Goal: Book appointment/travel/reservation

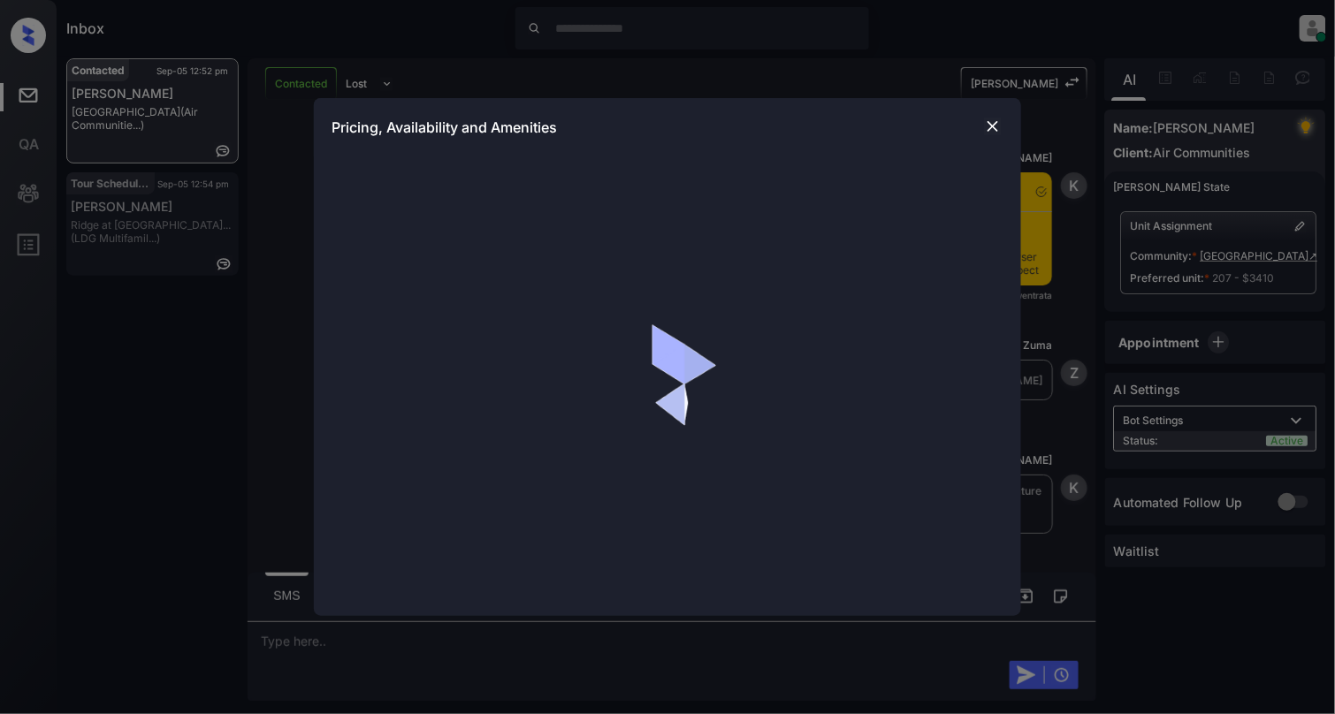
scroll to position [2023, 0]
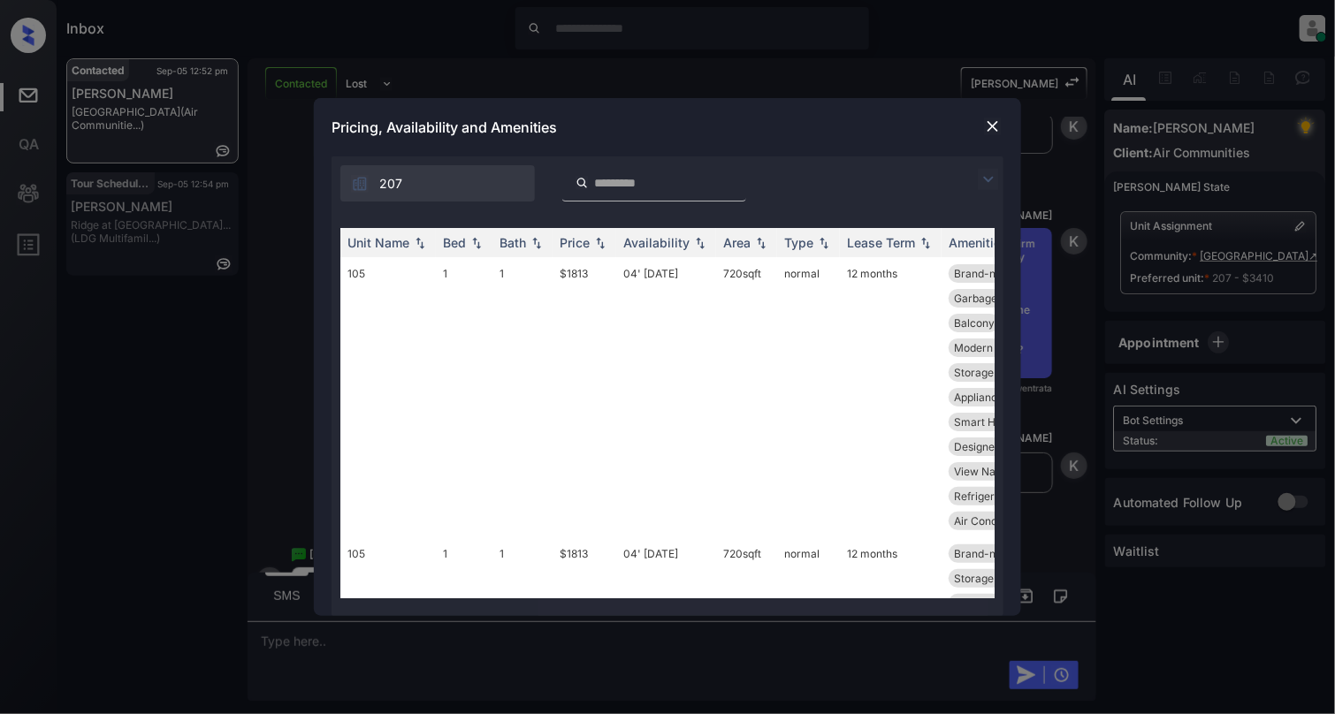
click at [995, 118] on img at bounding box center [993, 127] width 18 height 18
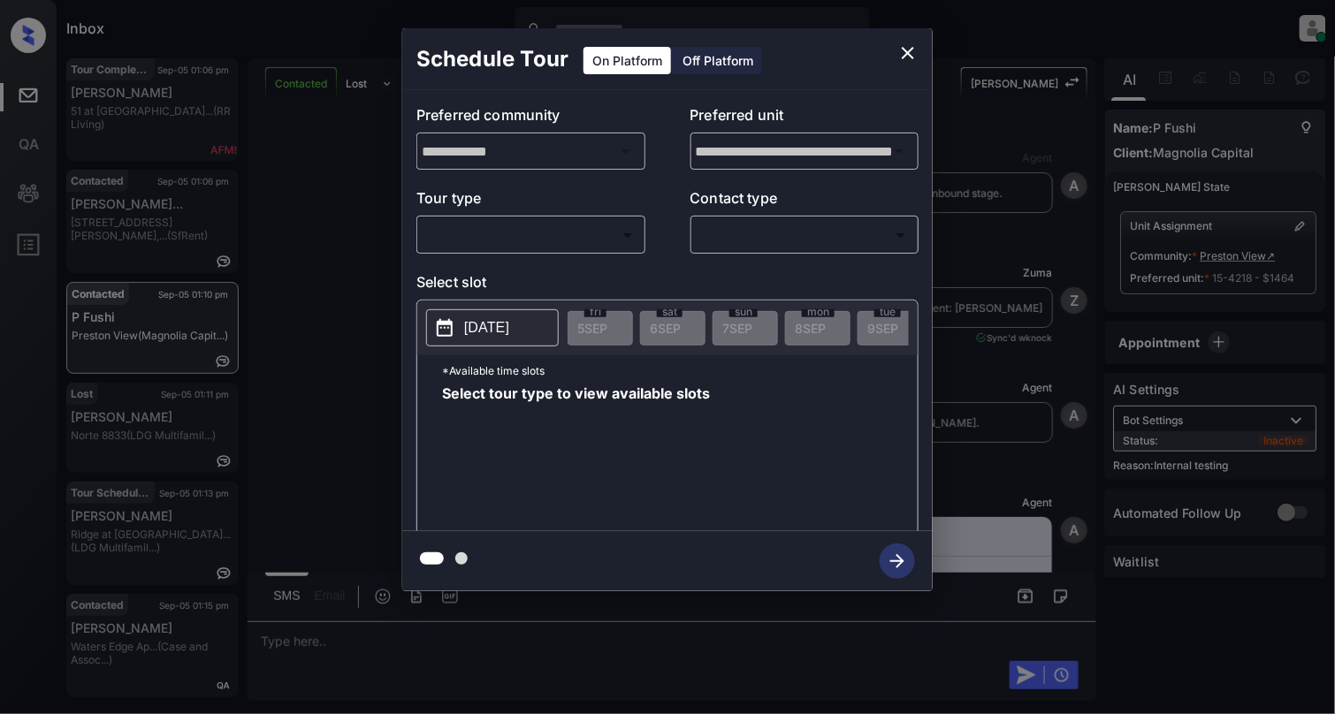
scroll to position [8912, 0]
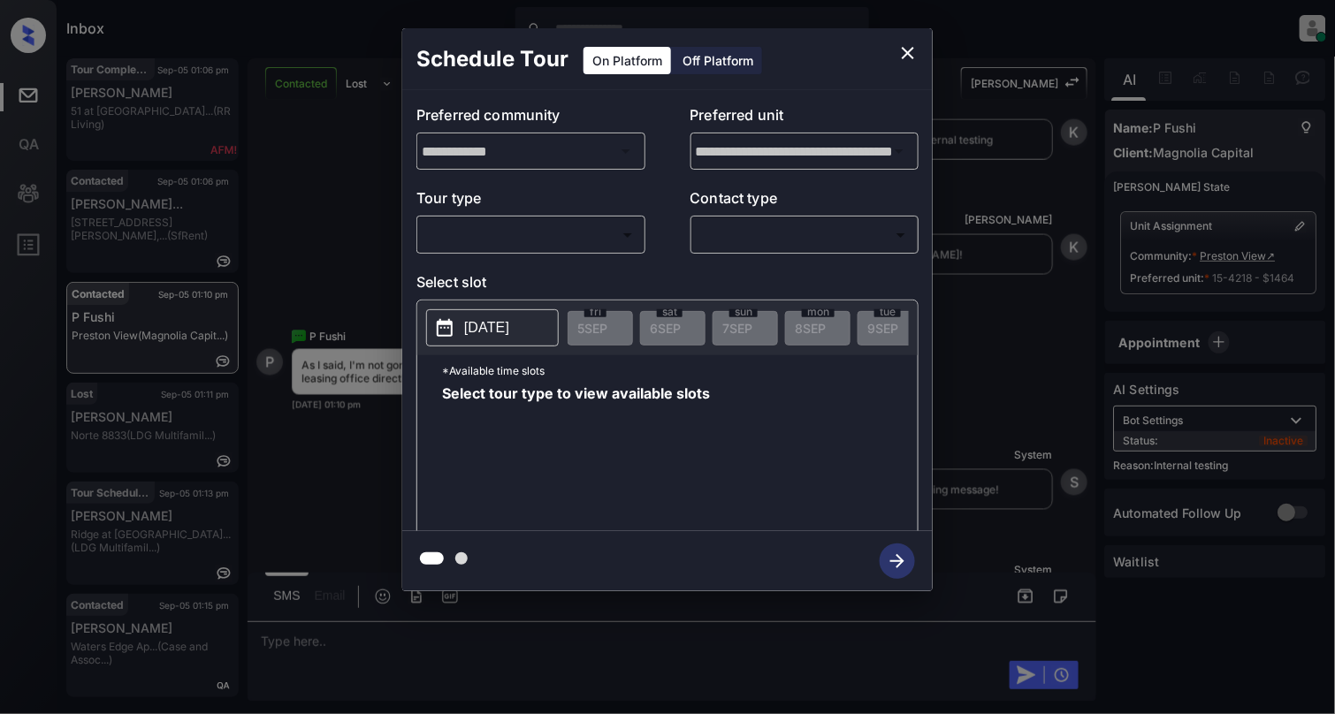
click at [500, 230] on body "Inbox Cynthia Montañez Online Set yourself offline Set yourself on break Profil…" at bounding box center [667, 357] width 1335 height 714
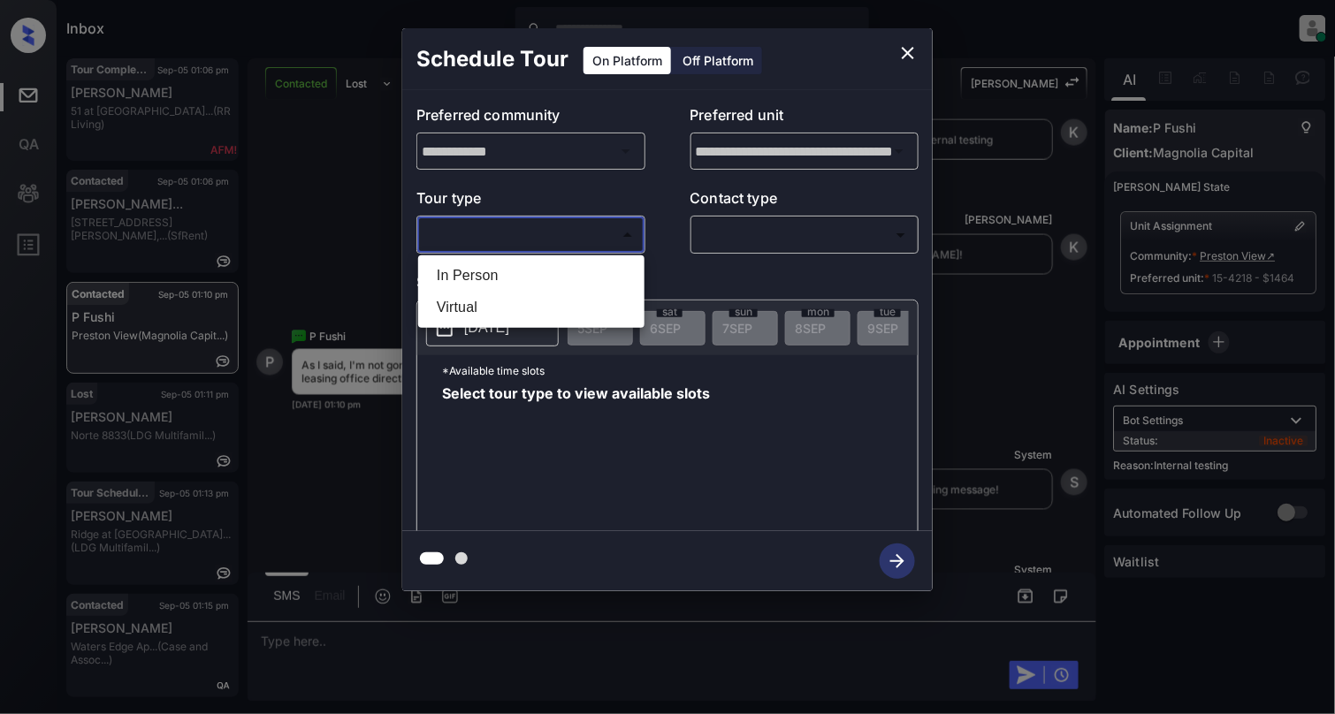
click at [907, 53] on div at bounding box center [667, 357] width 1335 height 714
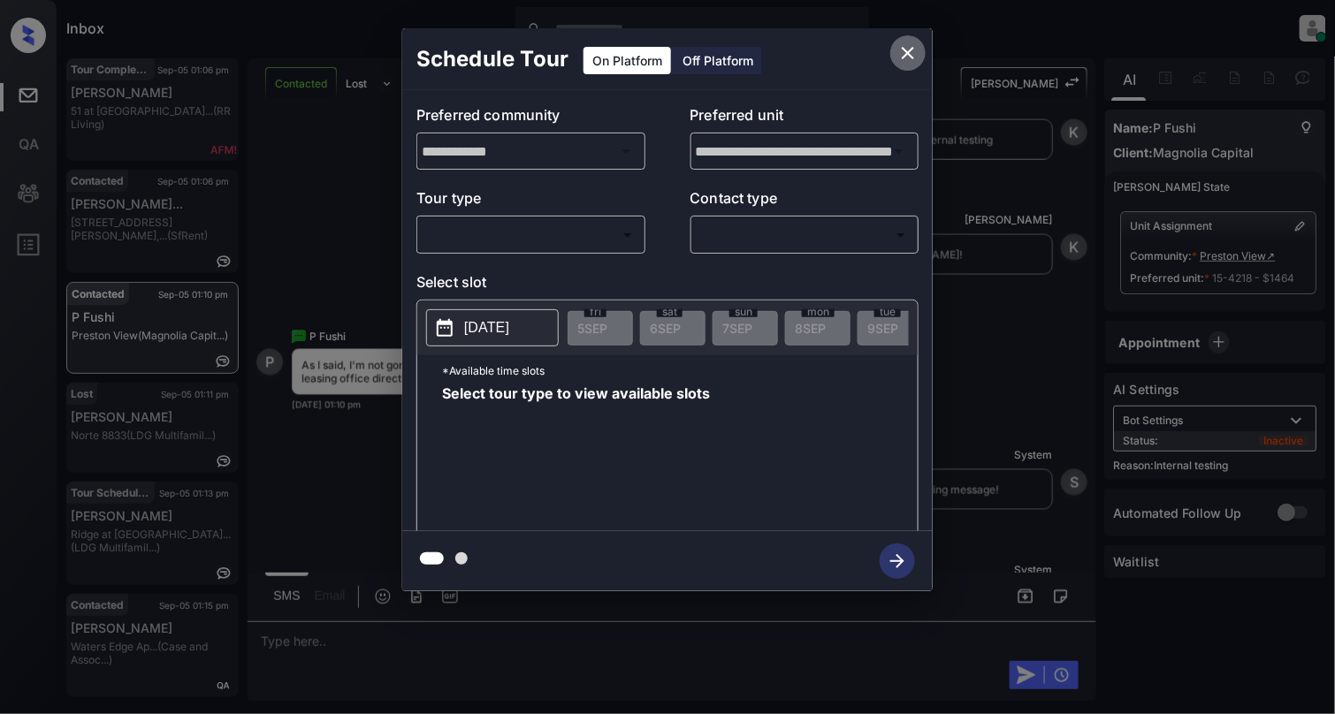
click at [910, 51] on icon "close" at bounding box center [908, 53] width 12 height 12
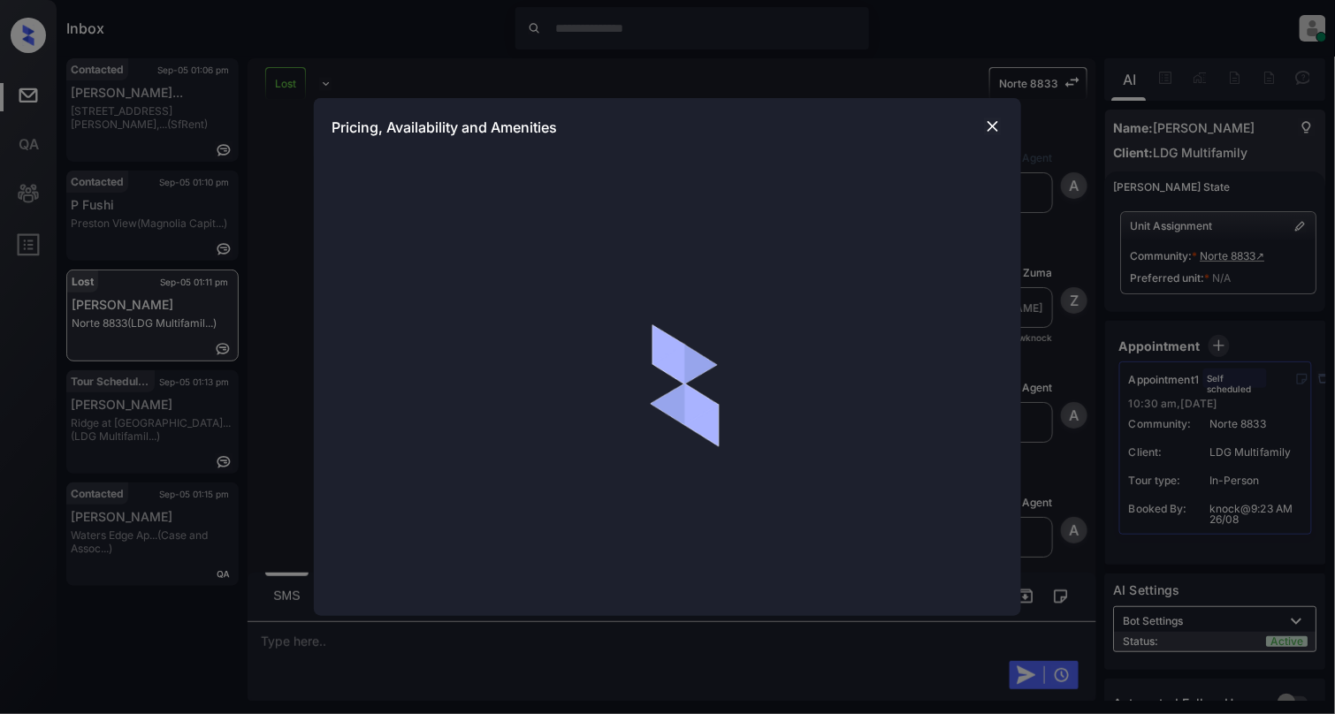
scroll to position [10914, 0]
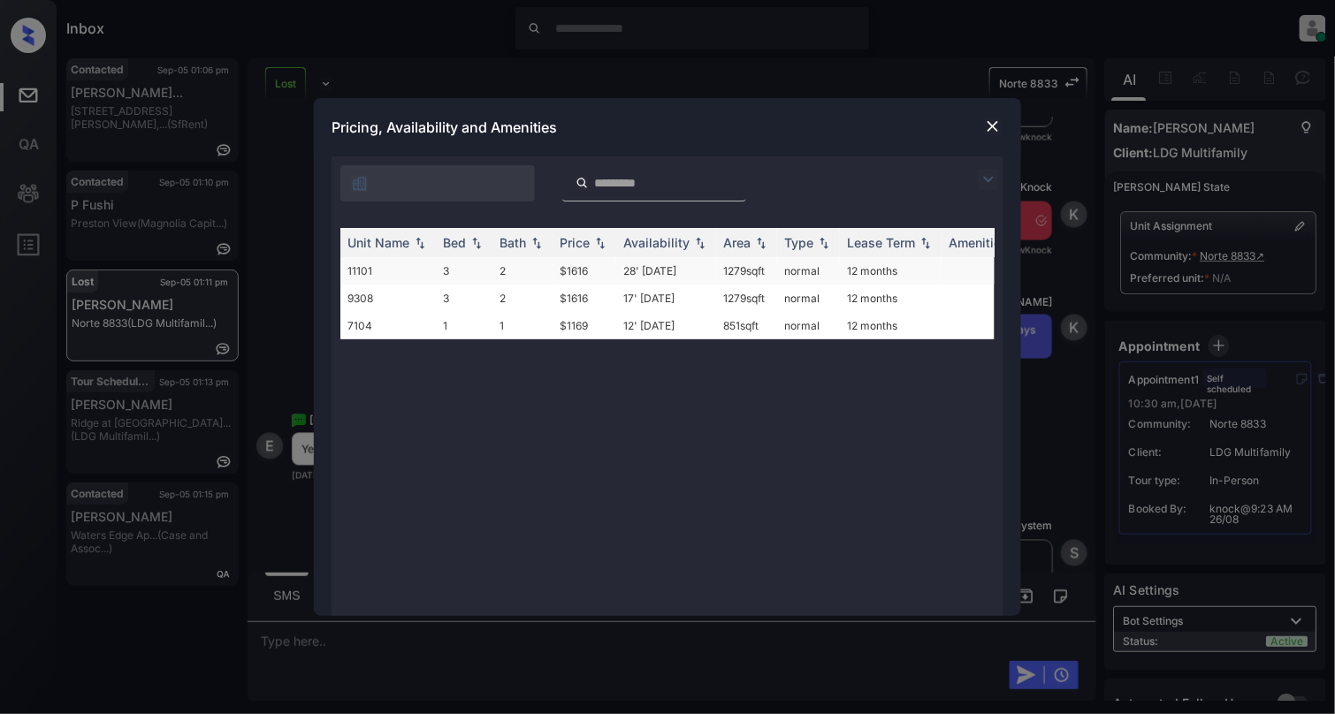
click at [372, 277] on td "11101" at bounding box center [387, 270] width 95 height 27
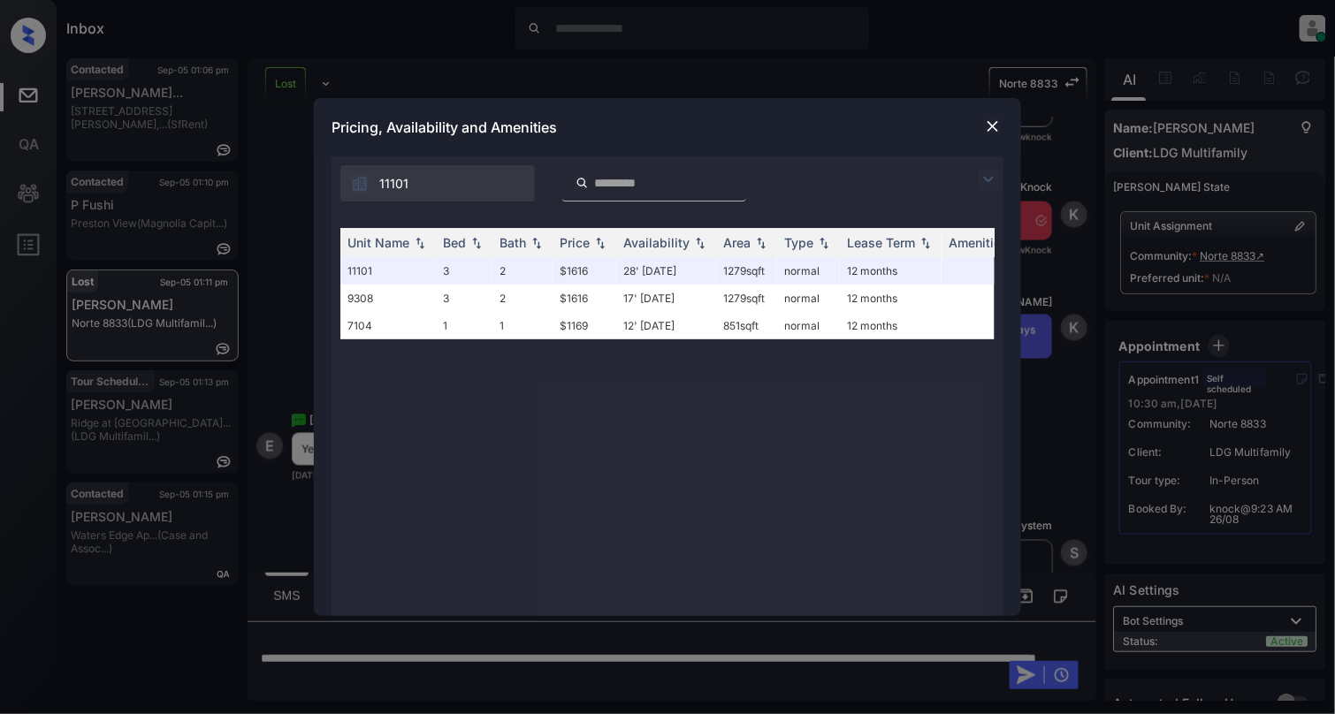
click at [998, 121] on img at bounding box center [993, 127] width 18 height 18
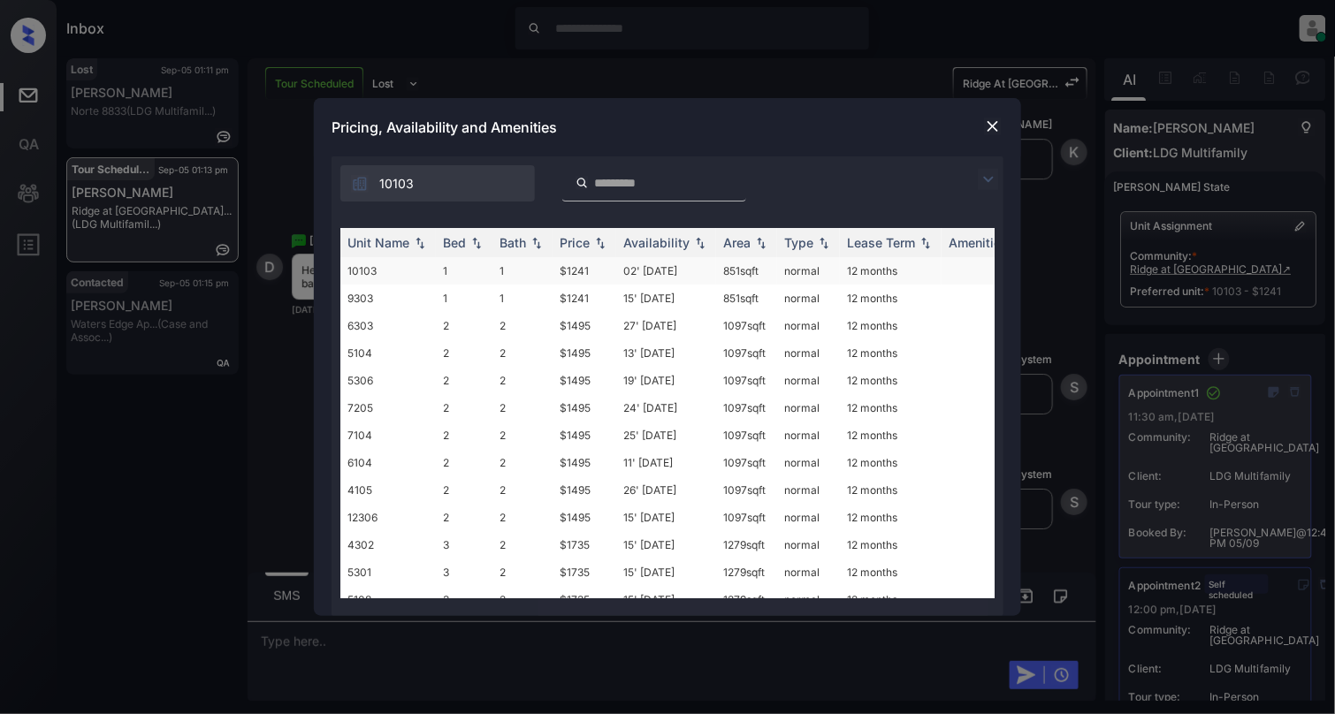
click at [396, 266] on td "10103" at bounding box center [387, 270] width 95 height 27
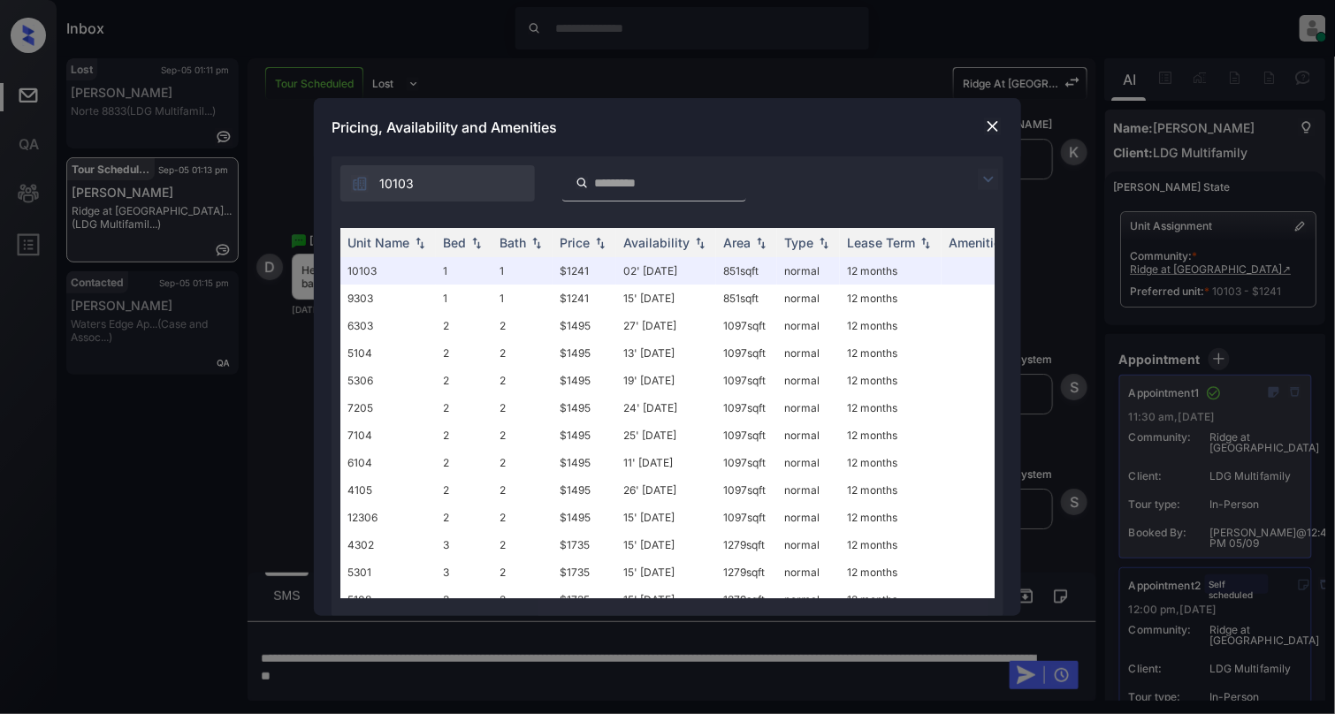
click at [989, 121] on img at bounding box center [993, 127] width 18 height 18
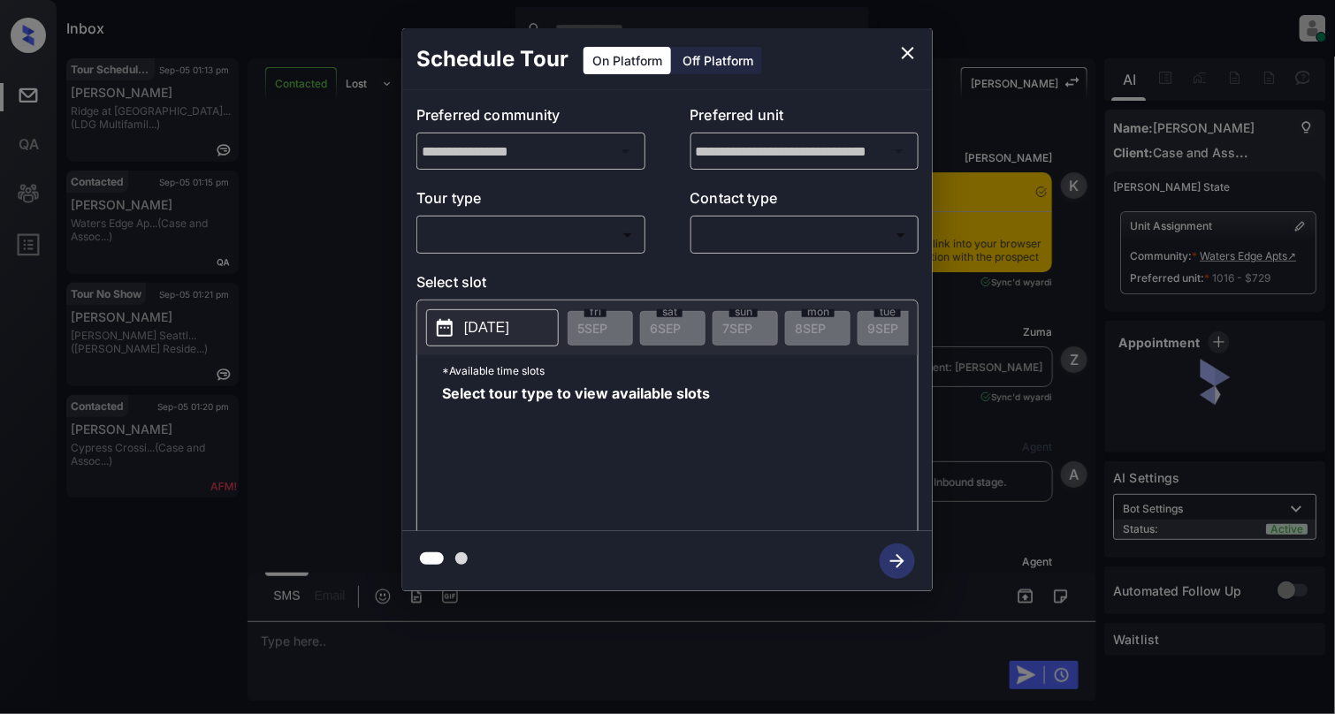
scroll to position [5038, 0]
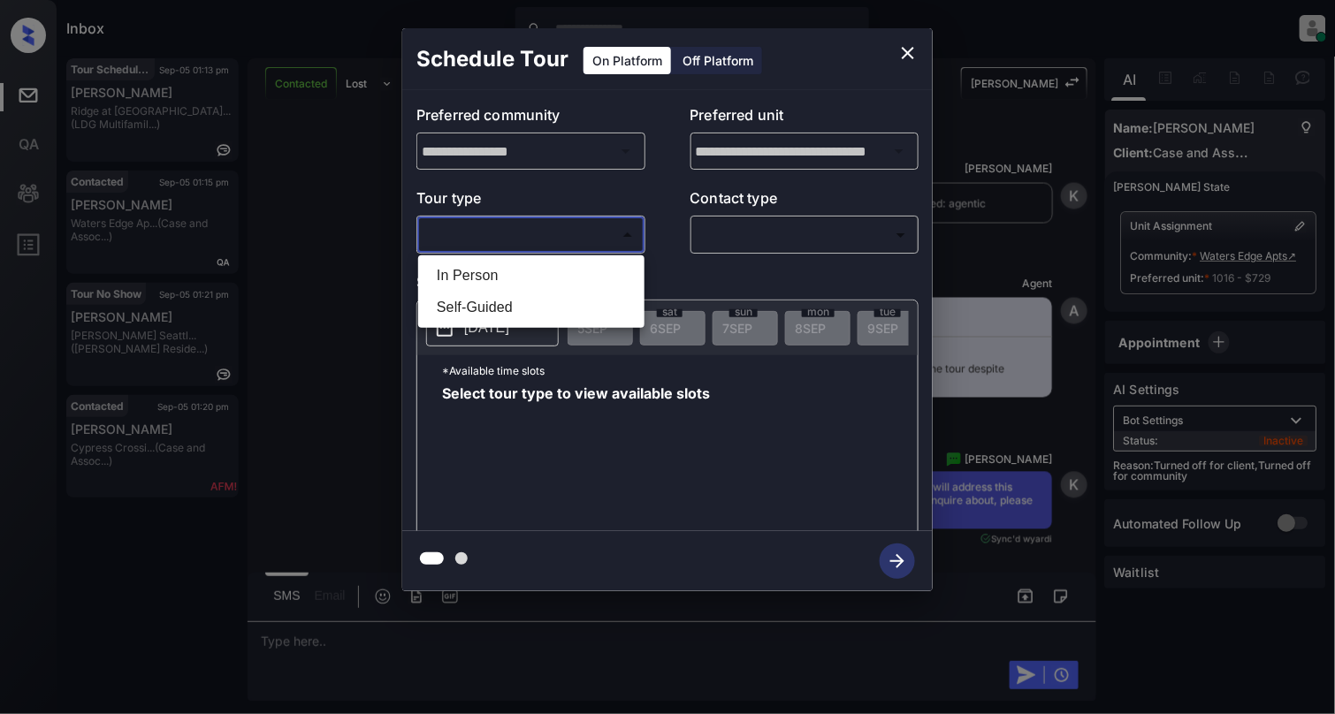
click at [492, 228] on body "Inbox [PERSON_NAME] Online Set yourself offline Set yourself on break Profile S…" at bounding box center [667, 357] width 1335 height 714
click at [493, 276] on li "In Person" at bounding box center [532, 276] width 218 height 32
type input "********"
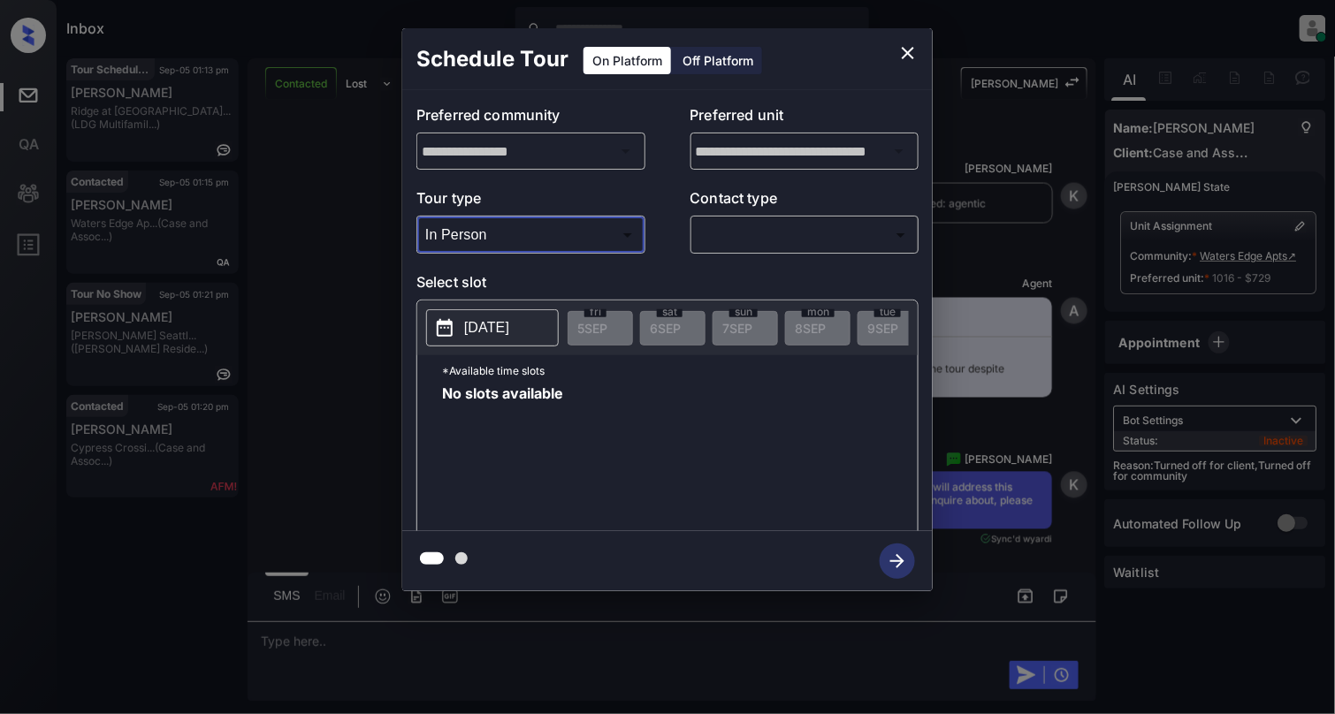
click at [821, 239] on body "Inbox [PERSON_NAME] Online Set yourself offline Set yourself on break Profile S…" at bounding box center [667, 357] width 1335 height 714
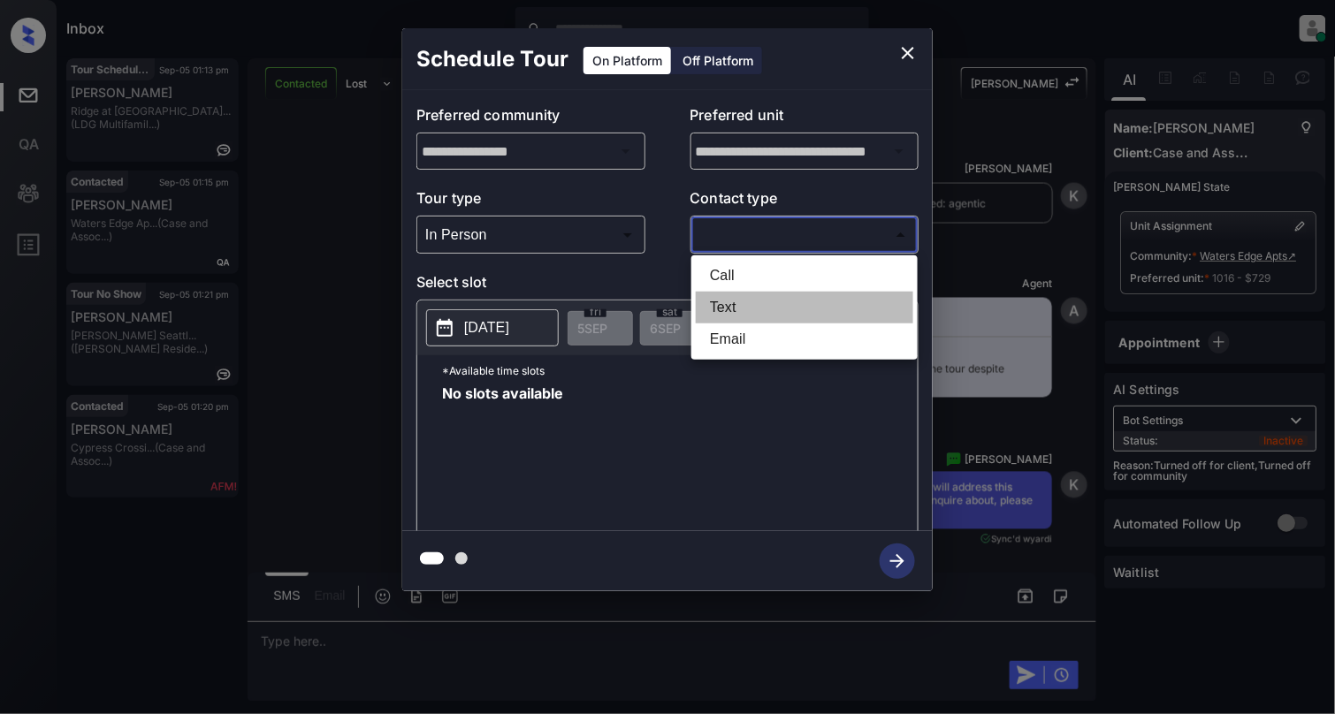
click at [780, 304] on li "Text" at bounding box center [805, 308] width 218 height 32
type input "****"
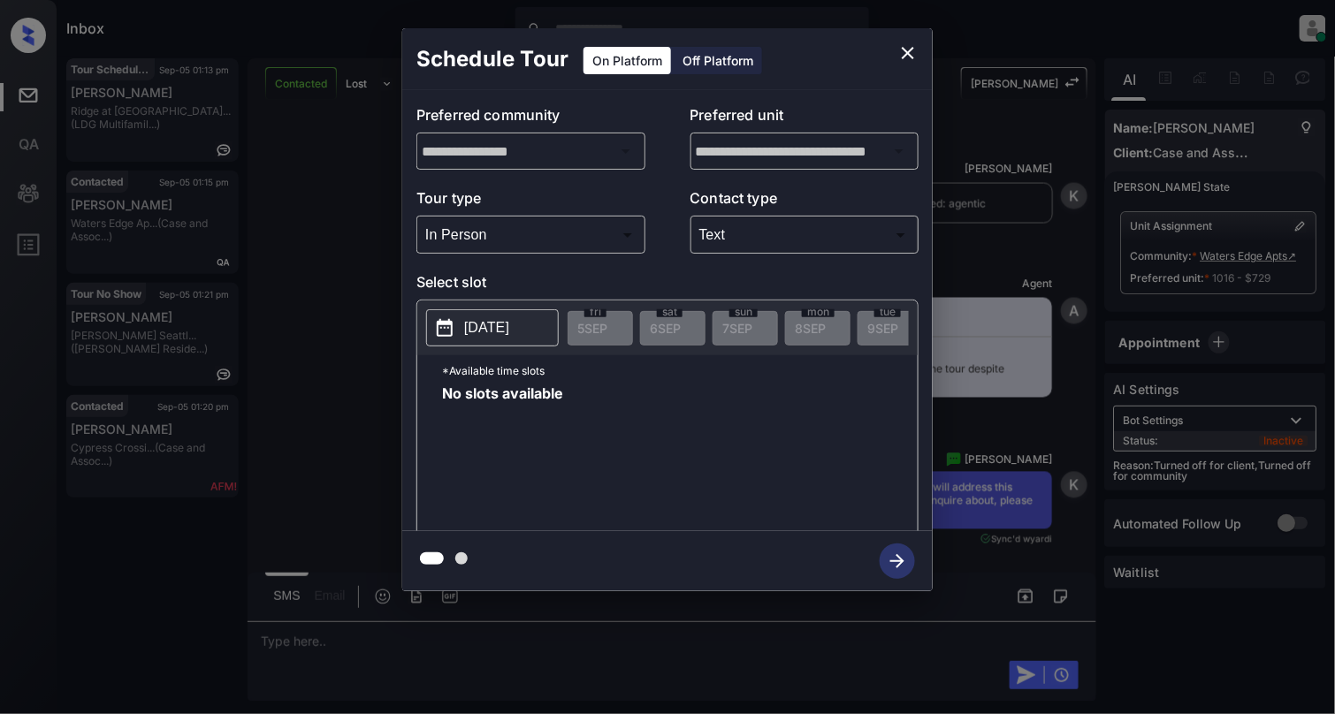
click at [492, 331] on p "[DATE]" at bounding box center [486, 327] width 45 height 21
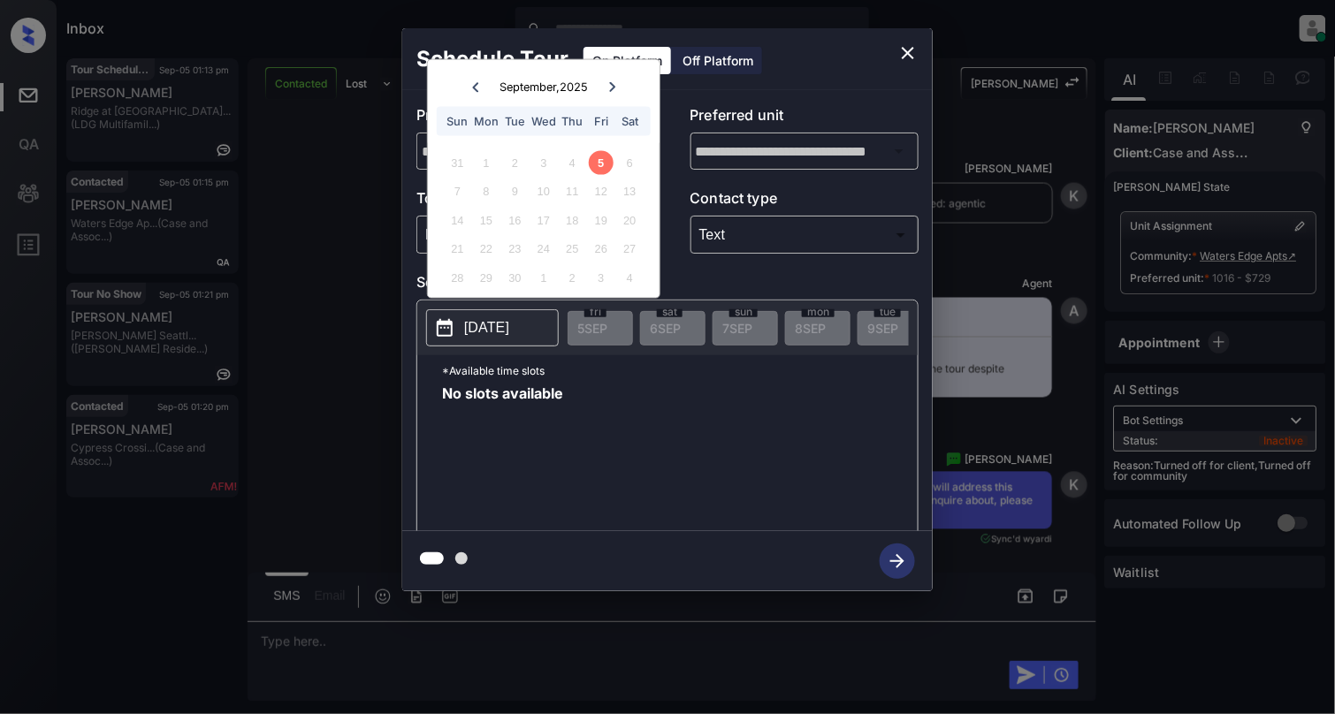
click at [910, 47] on icon "close" at bounding box center [908, 52] width 21 height 21
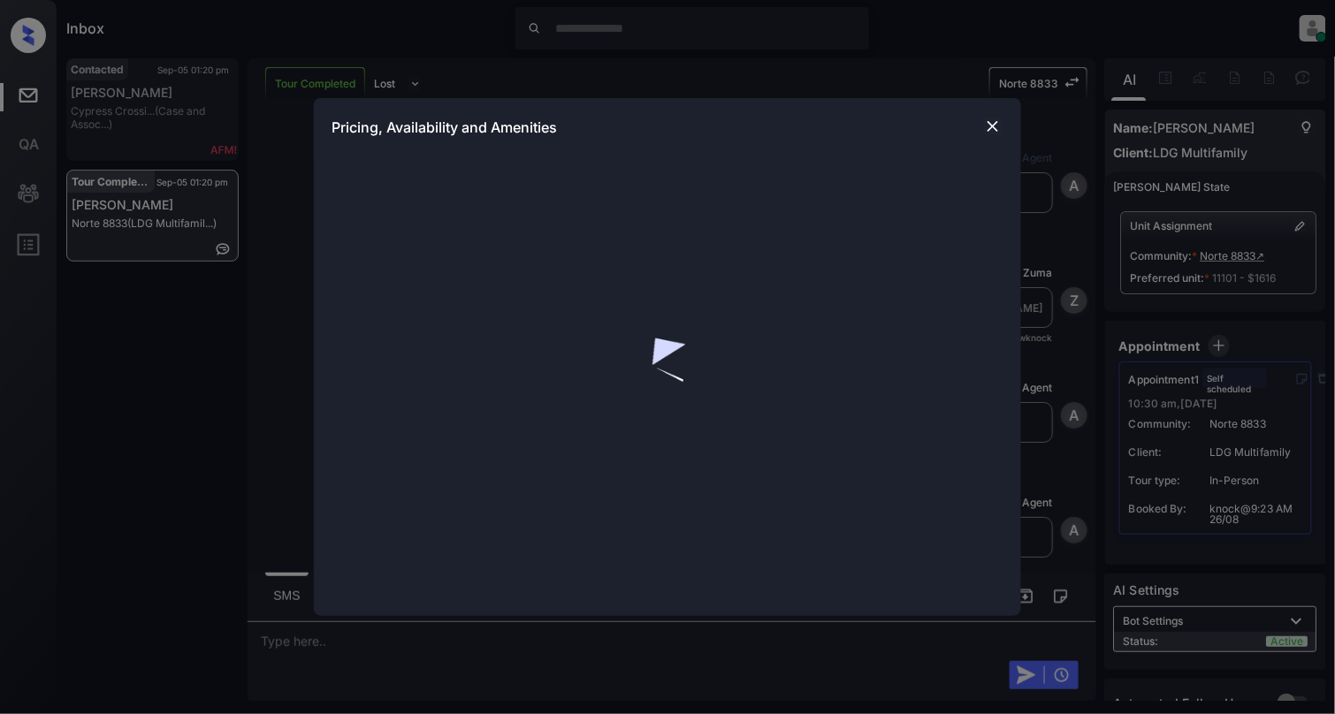
scroll to position [12656, 0]
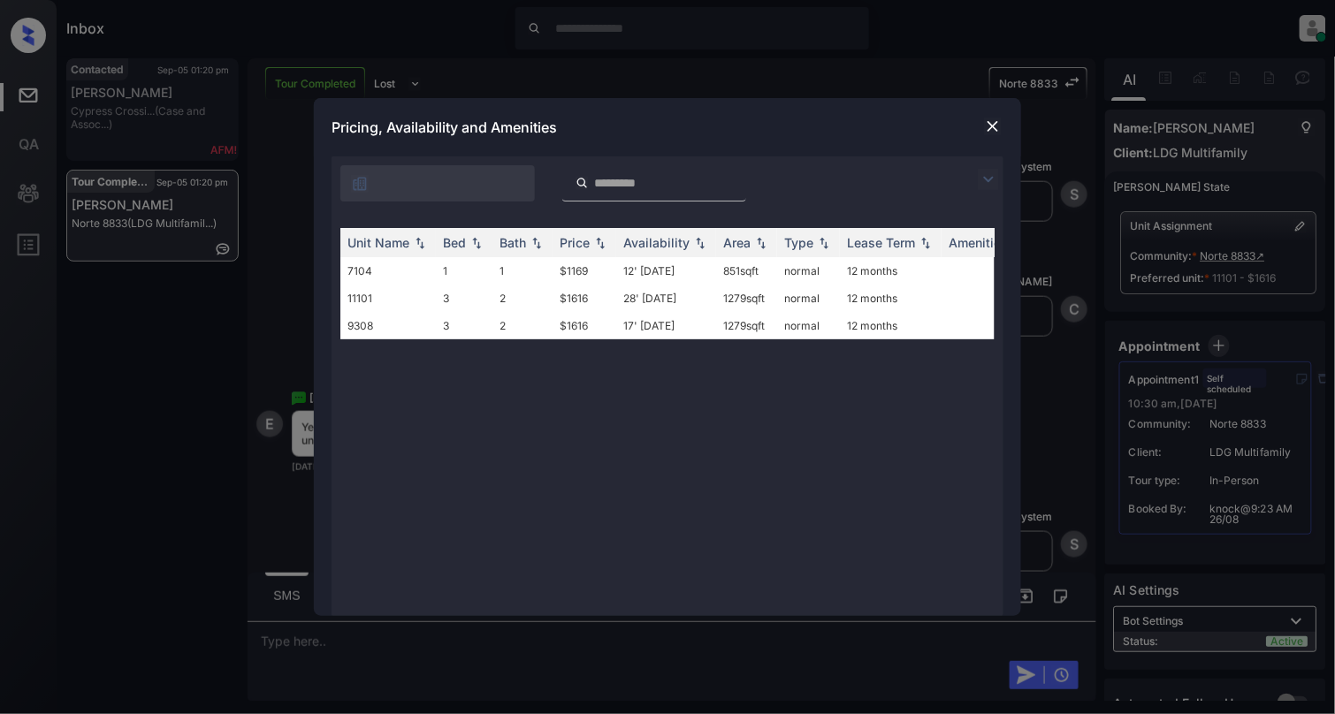
click at [999, 121] on img at bounding box center [993, 127] width 18 height 18
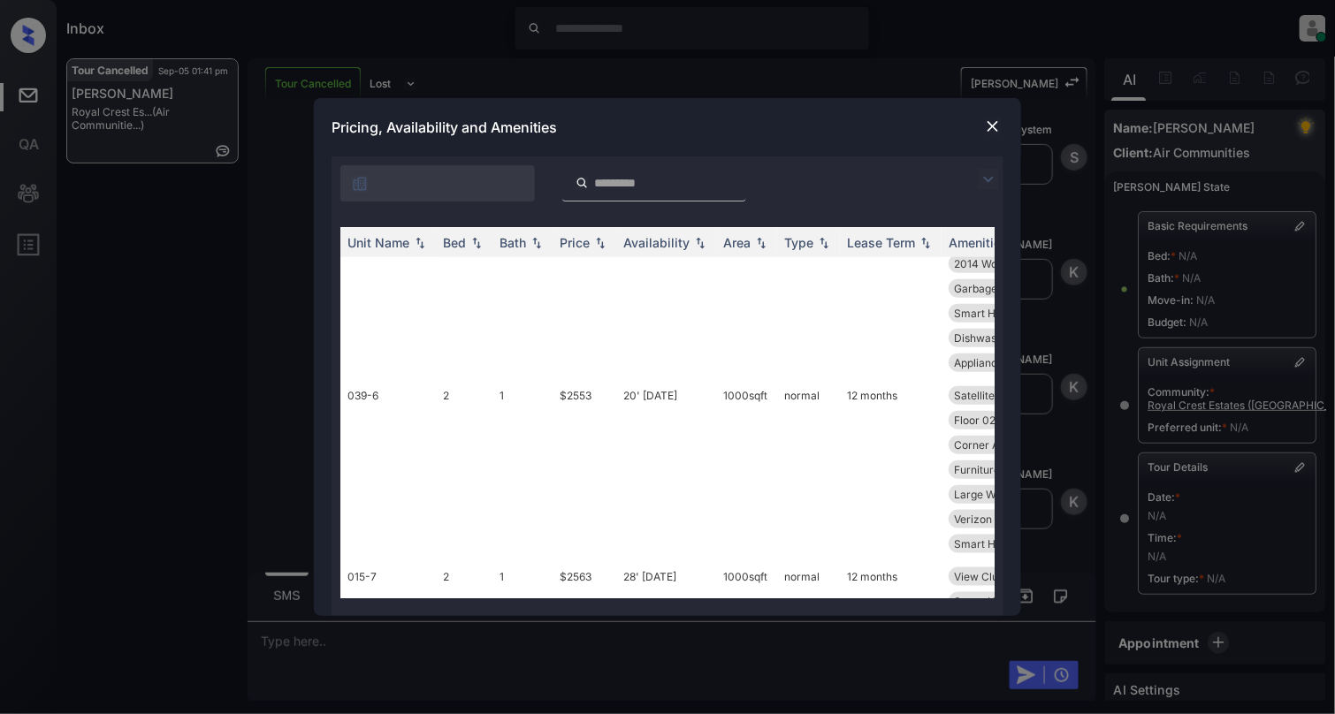
scroll to position [1061, 0]
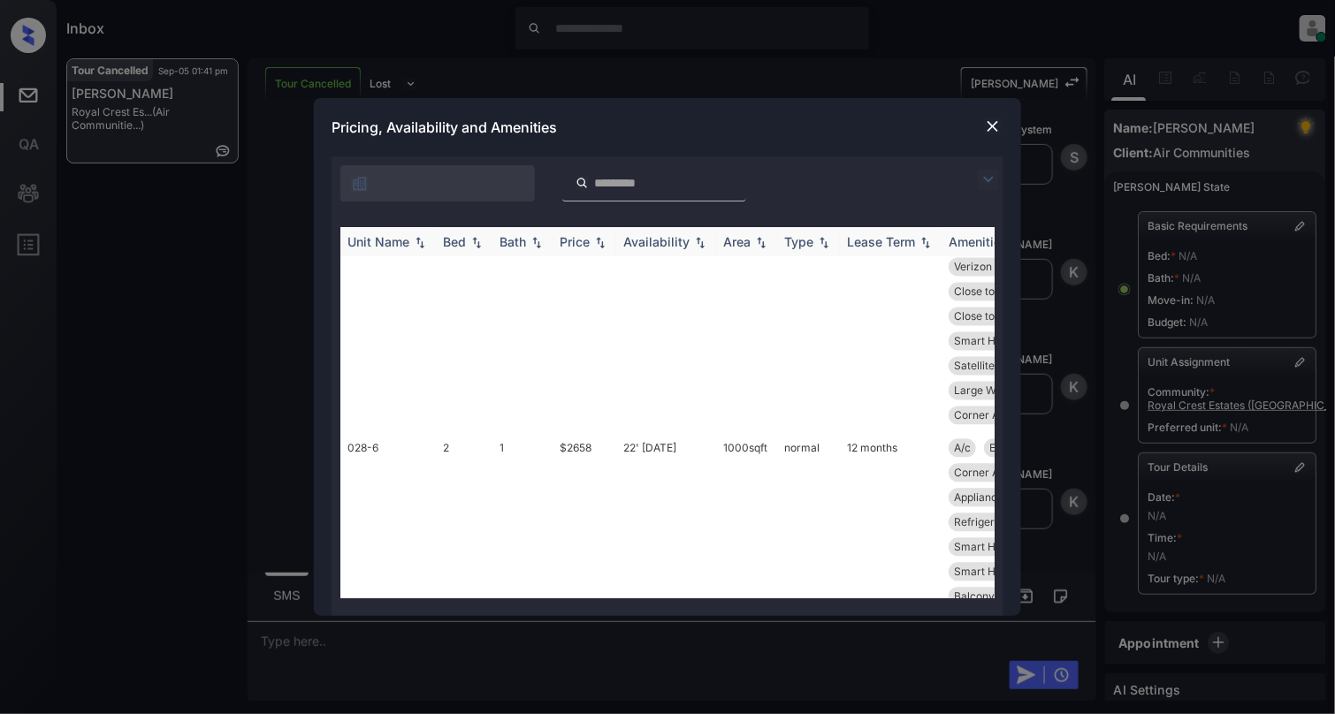
click at [476, 241] on img at bounding box center [477, 243] width 18 height 12
click at [476, 241] on img at bounding box center [477, 242] width 18 height 13
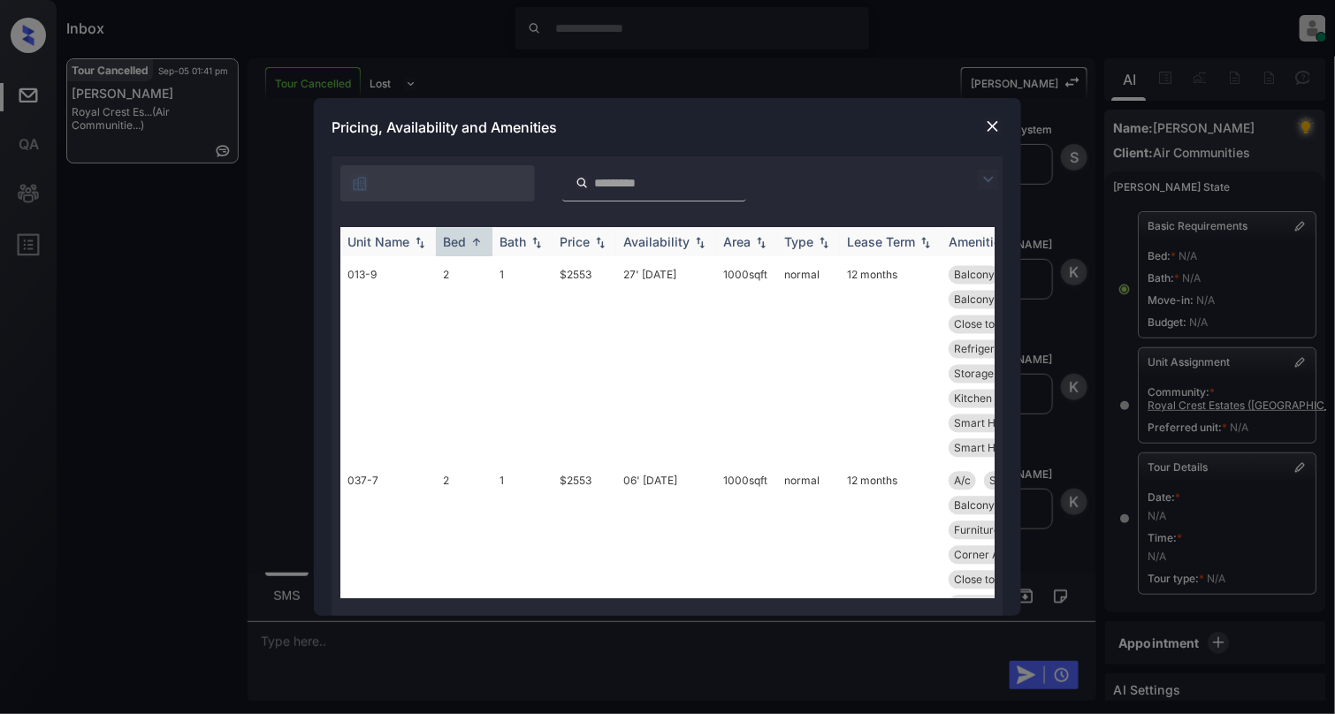
scroll to position [937, 0]
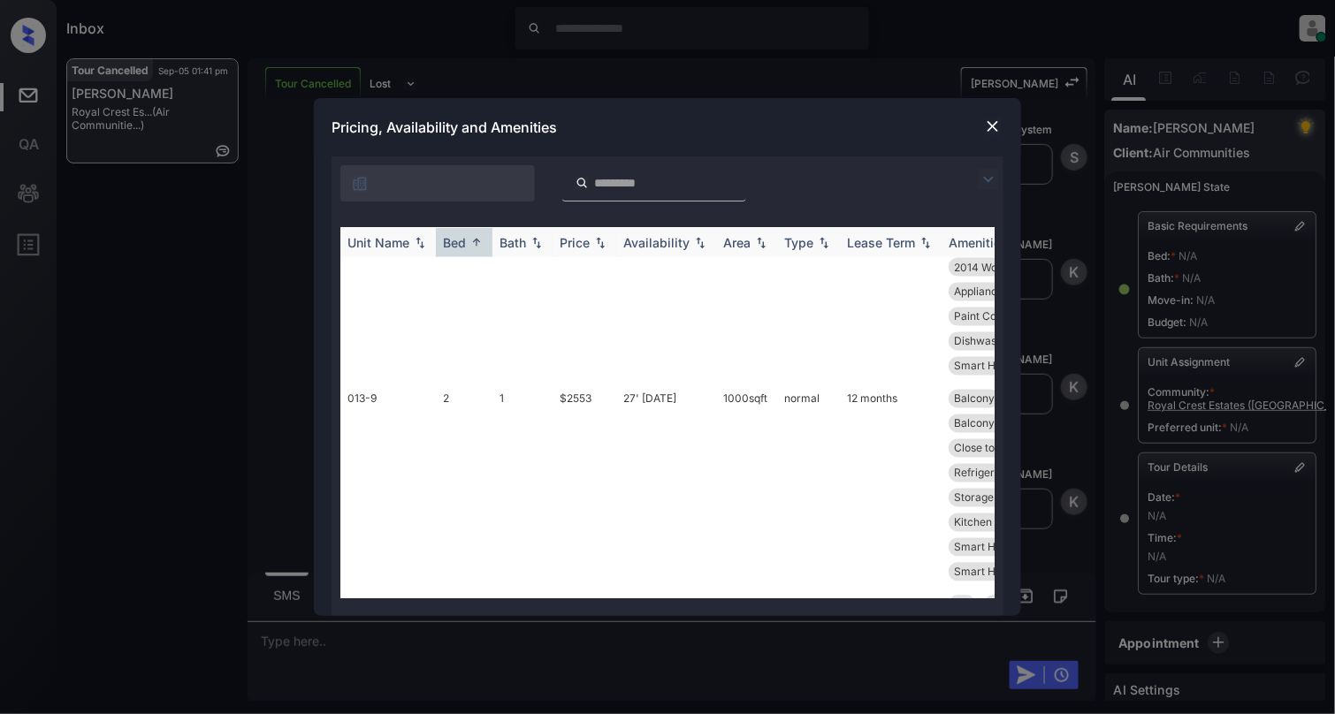
click at [476, 241] on img at bounding box center [477, 242] width 18 height 13
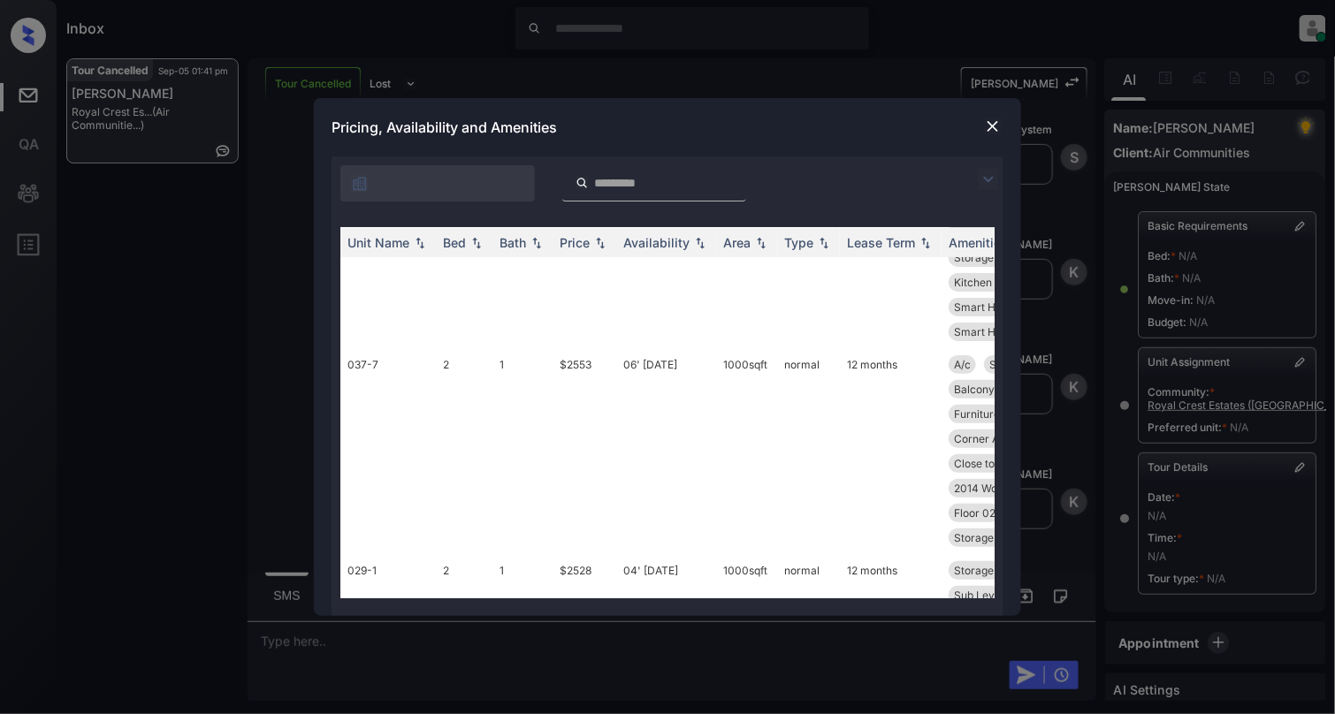
scroll to position [0, 0]
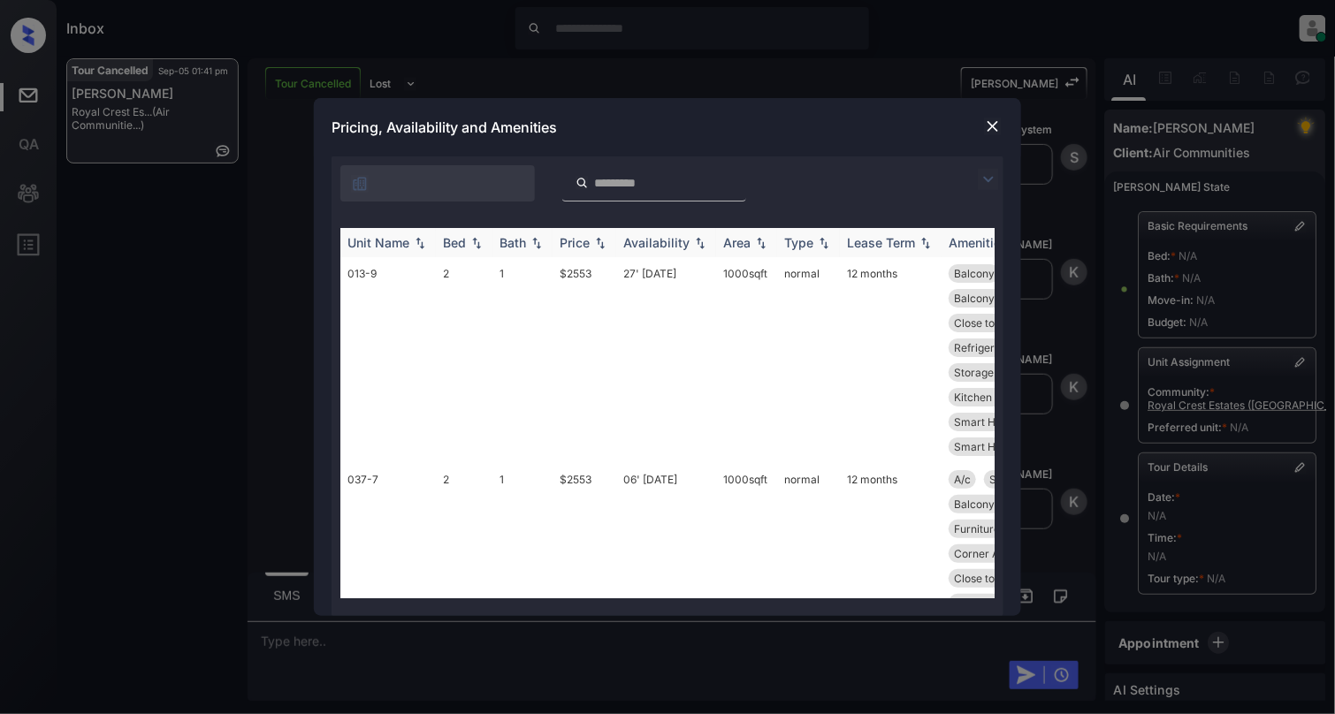
click at [476, 245] on img at bounding box center [477, 243] width 18 height 12
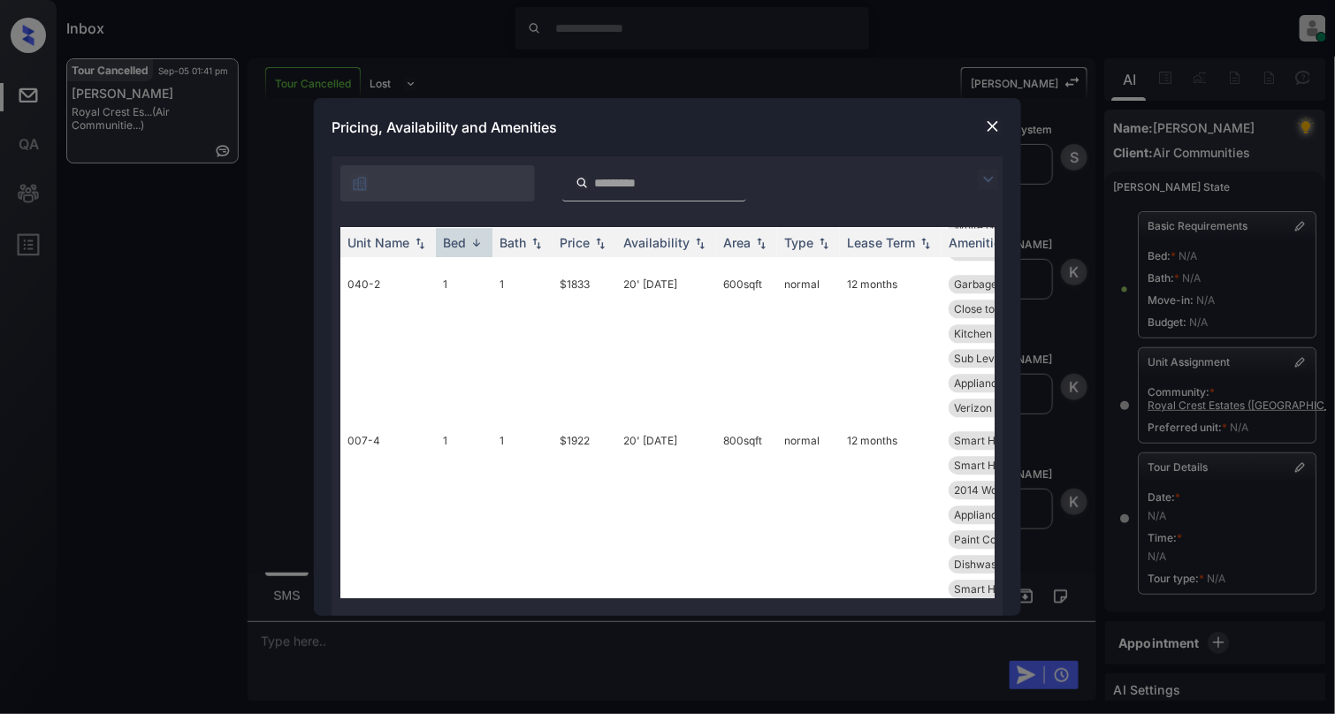
scroll to position [5303, 0]
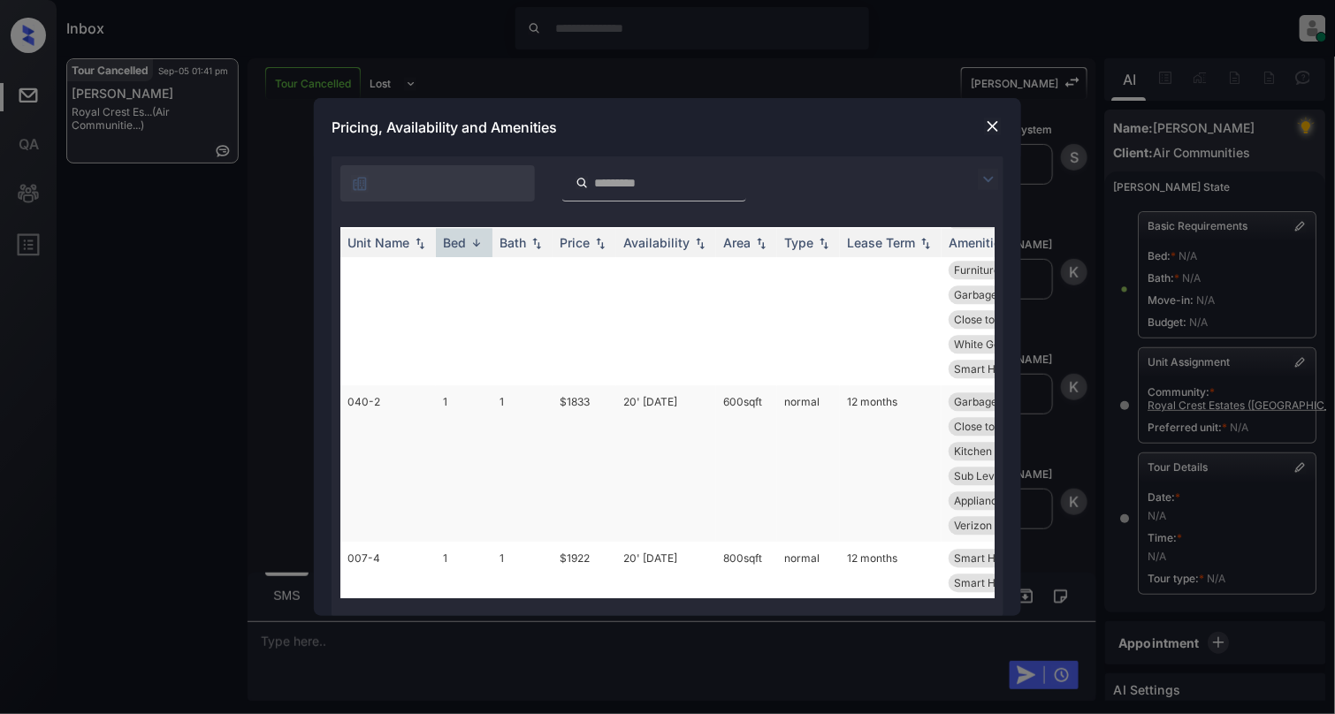
click at [372, 386] on td "040-2" at bounding box center [387, 464] width 95 height 157
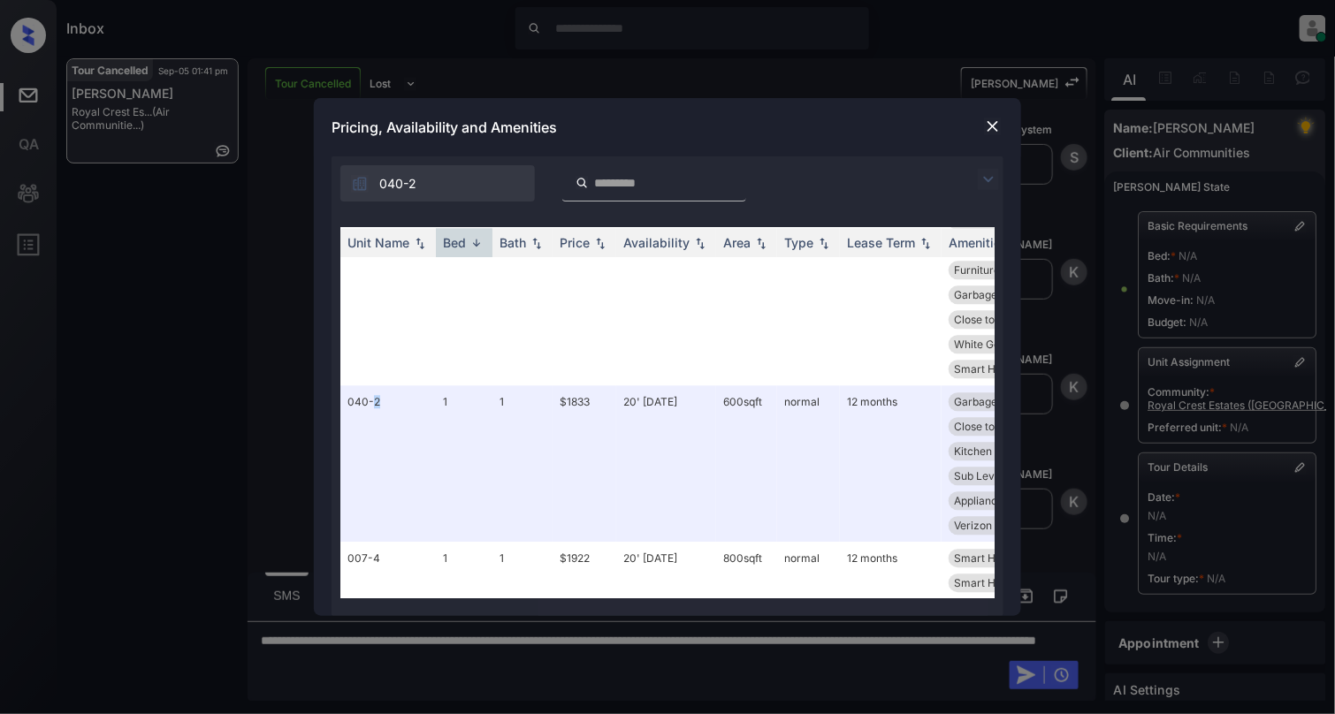
click at [989, 127] on img at bounding box center [993, 127] width 18 height 18
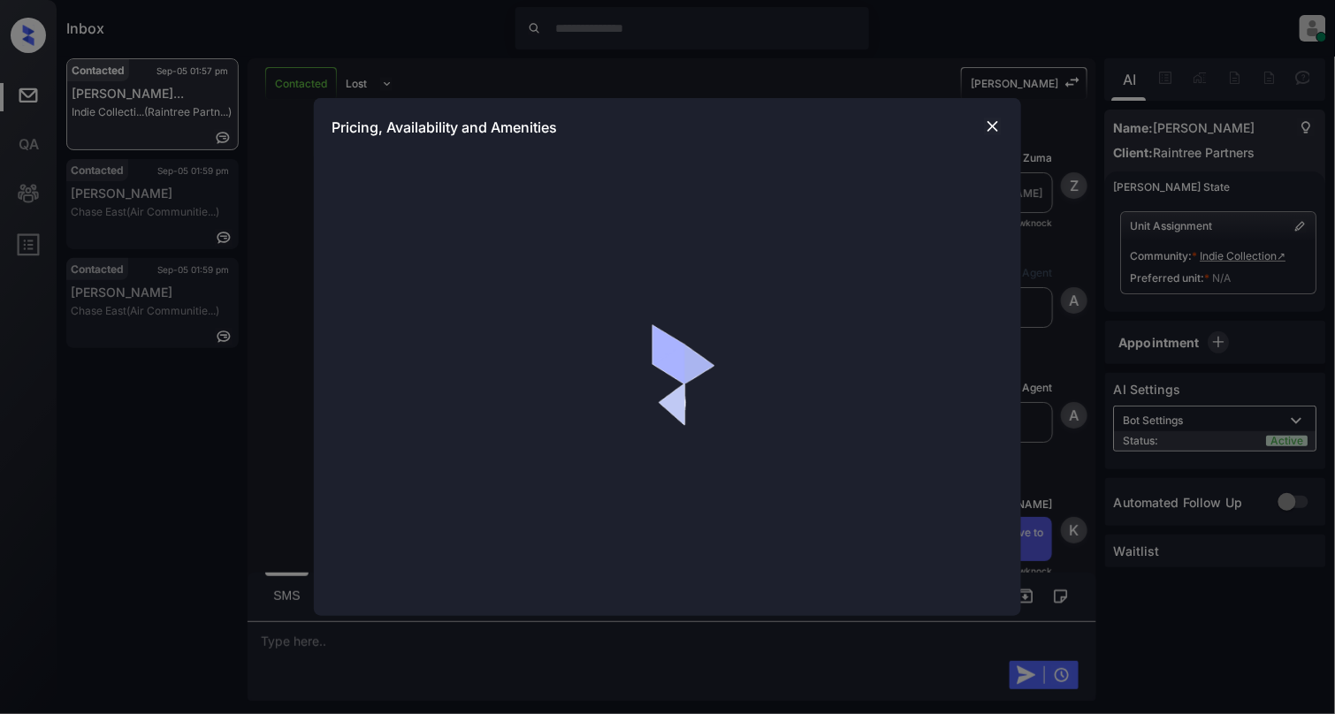
scroll to position [853, 0]
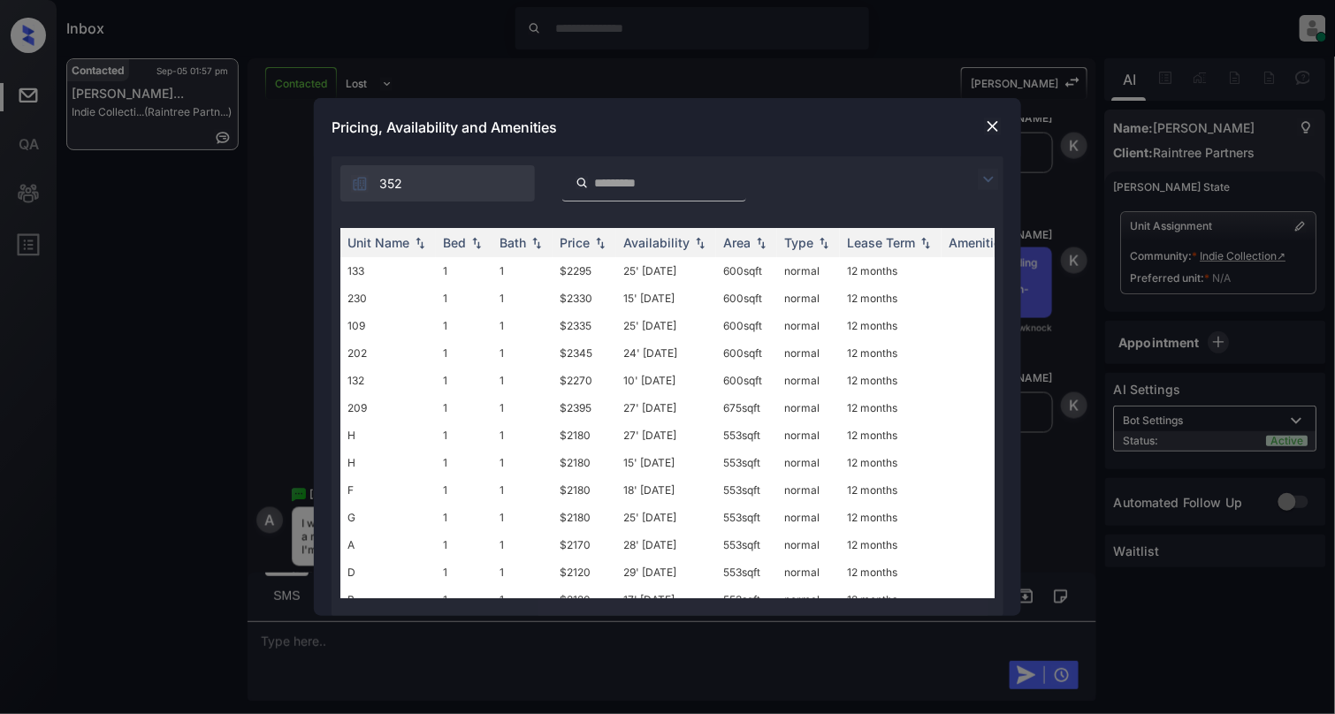
click at [990, 126] on img at bounding box center [993, 127] width 18 height 18
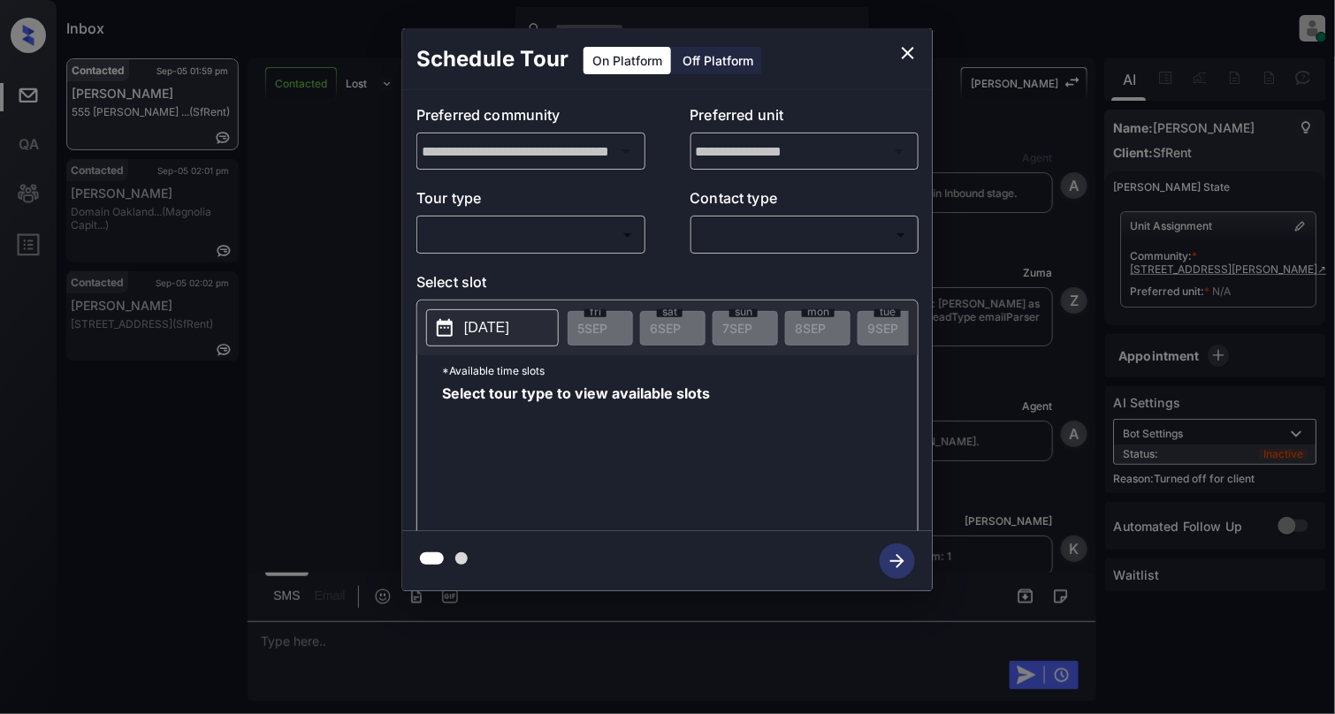
scroll to position [7475, 0]
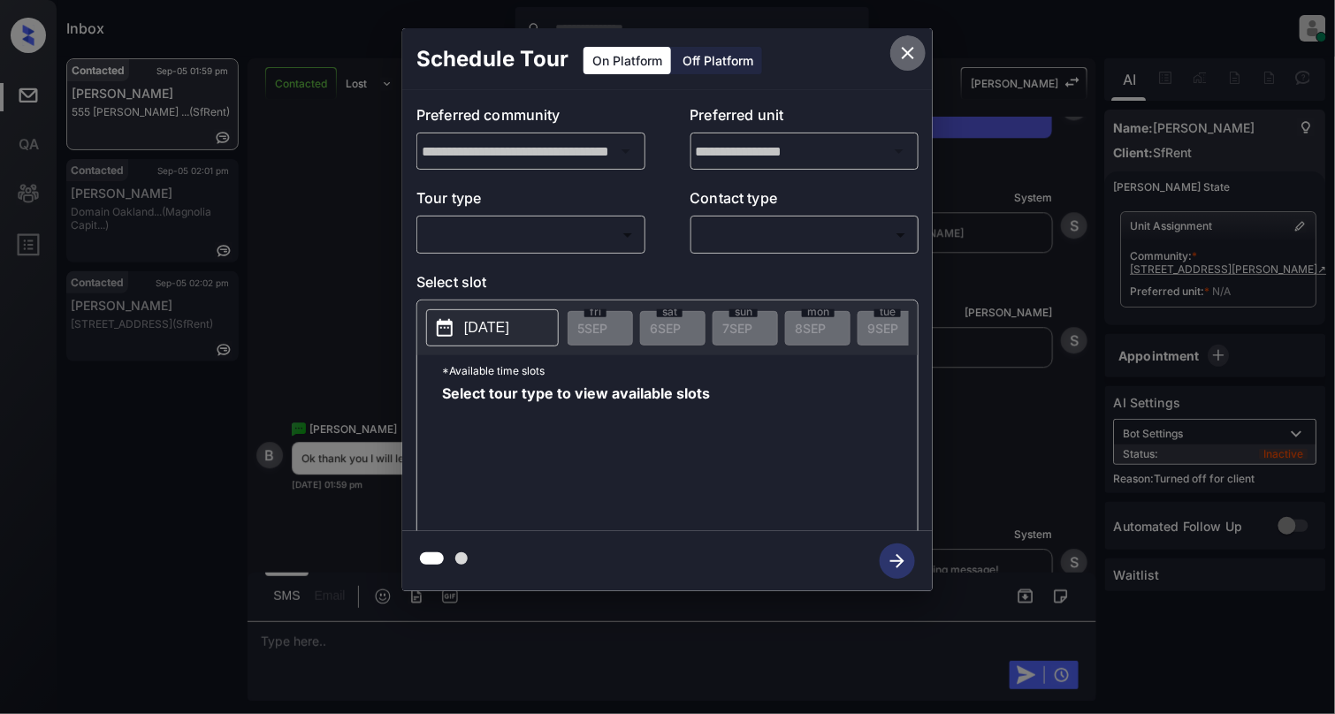
click at [906, 50] on icon "close" at bounding box center [908, 53] width 12 height 12
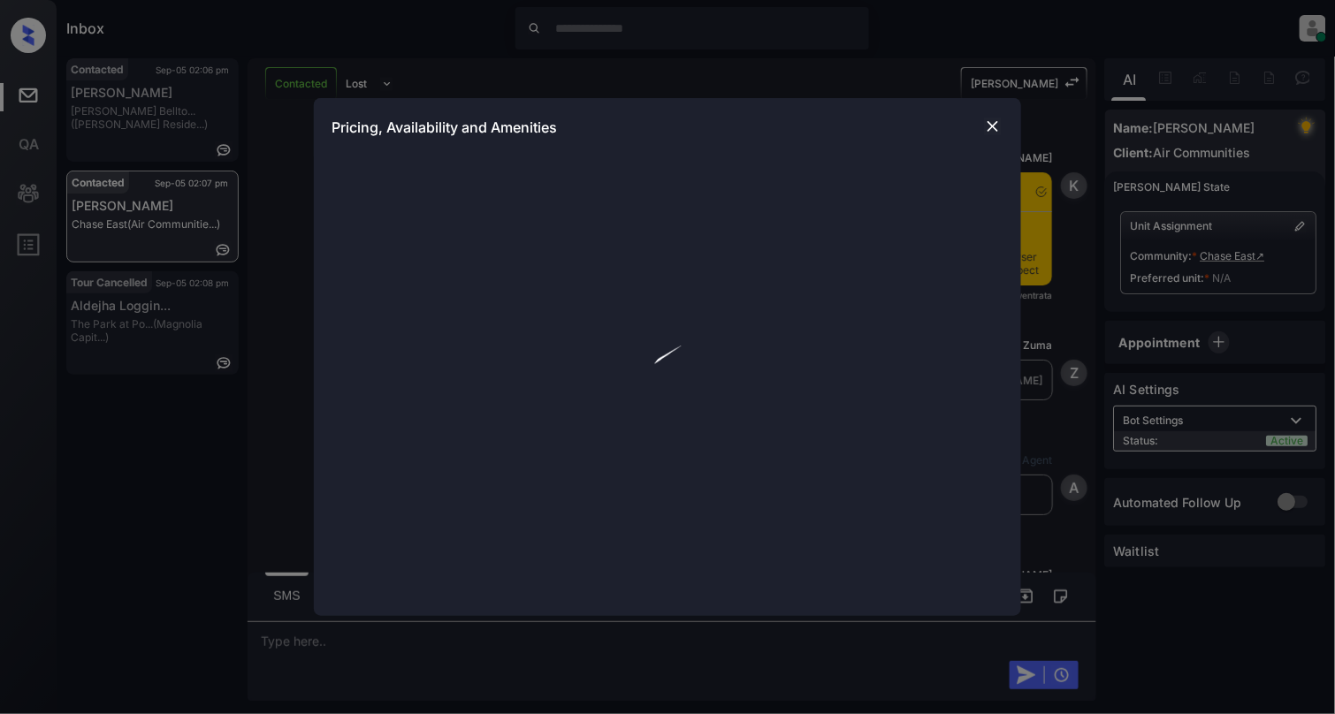
scroll to position [2271, 0]
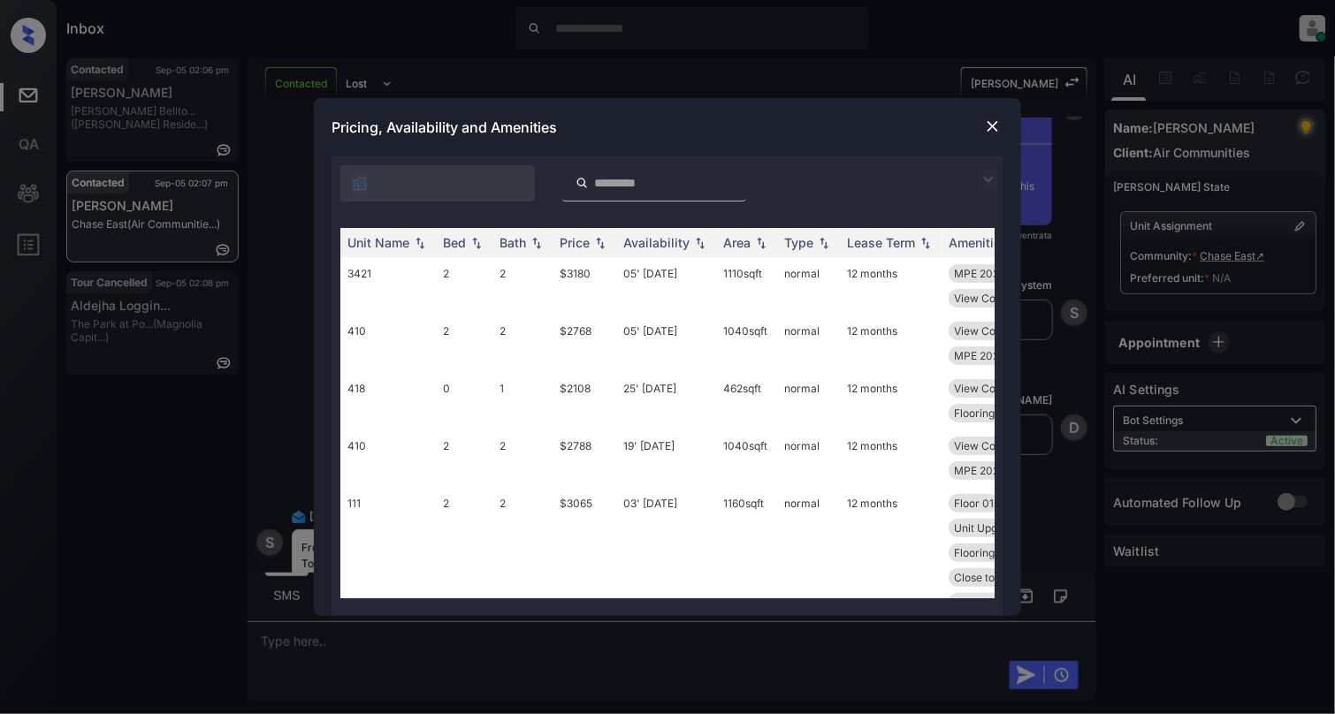
click at [990, 132] on img at bounding box center [993, 127] width 18 height 18
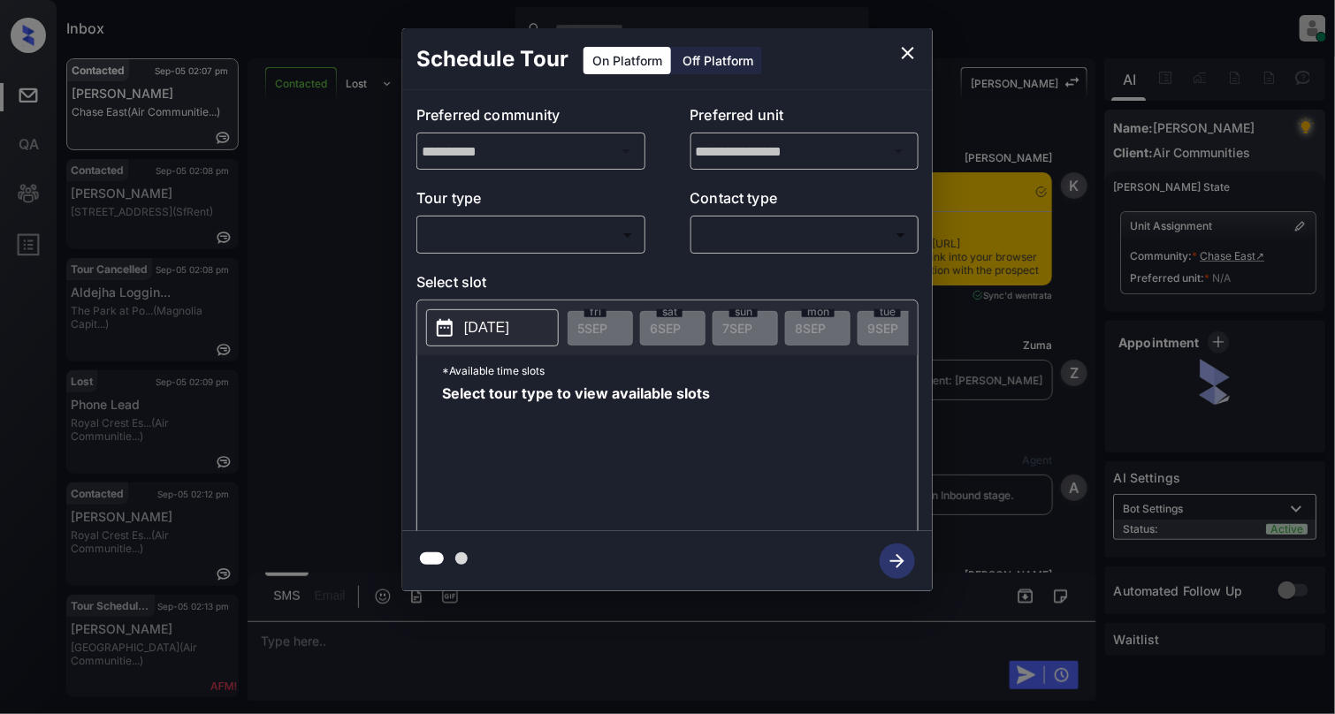
scroll to position [3686, 0]
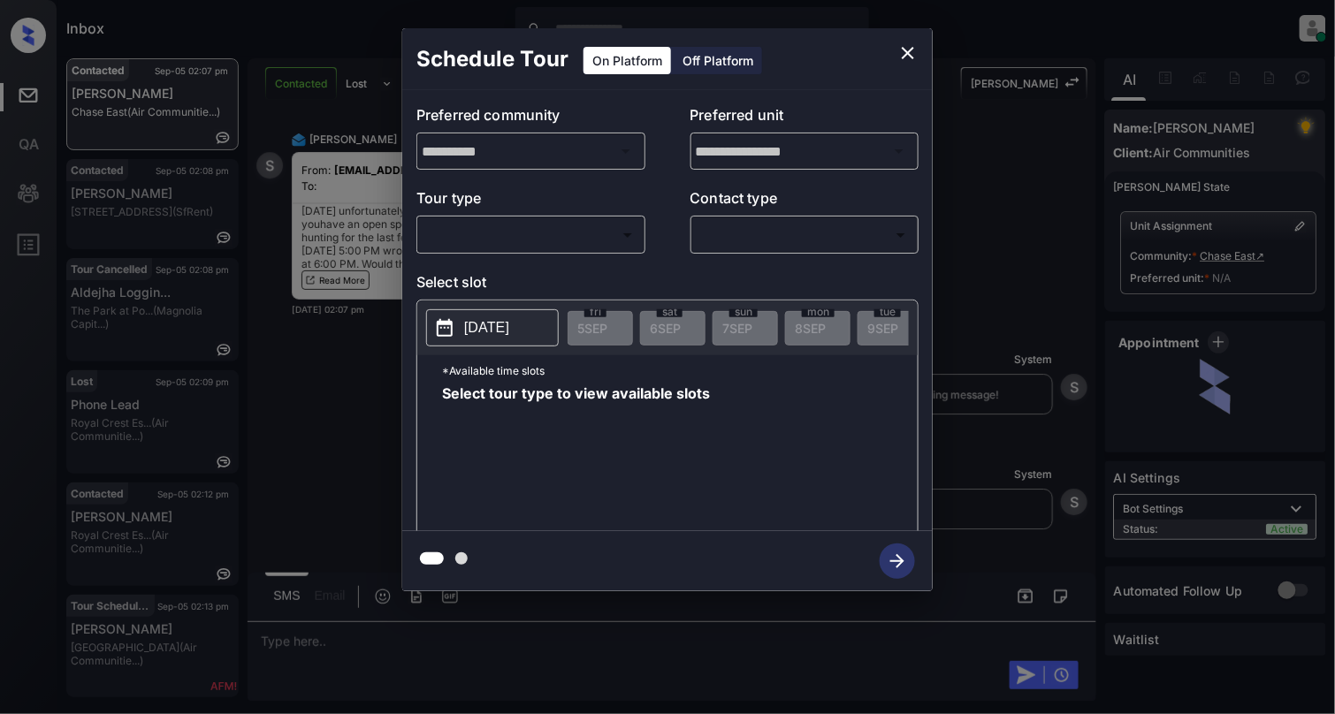
click at [591, 237] on body "Inbox [PERSON_NAME] Online Set yourself offline Set yourself on break Profile S…" at bounding box center [667, 357] width 1335 height 714
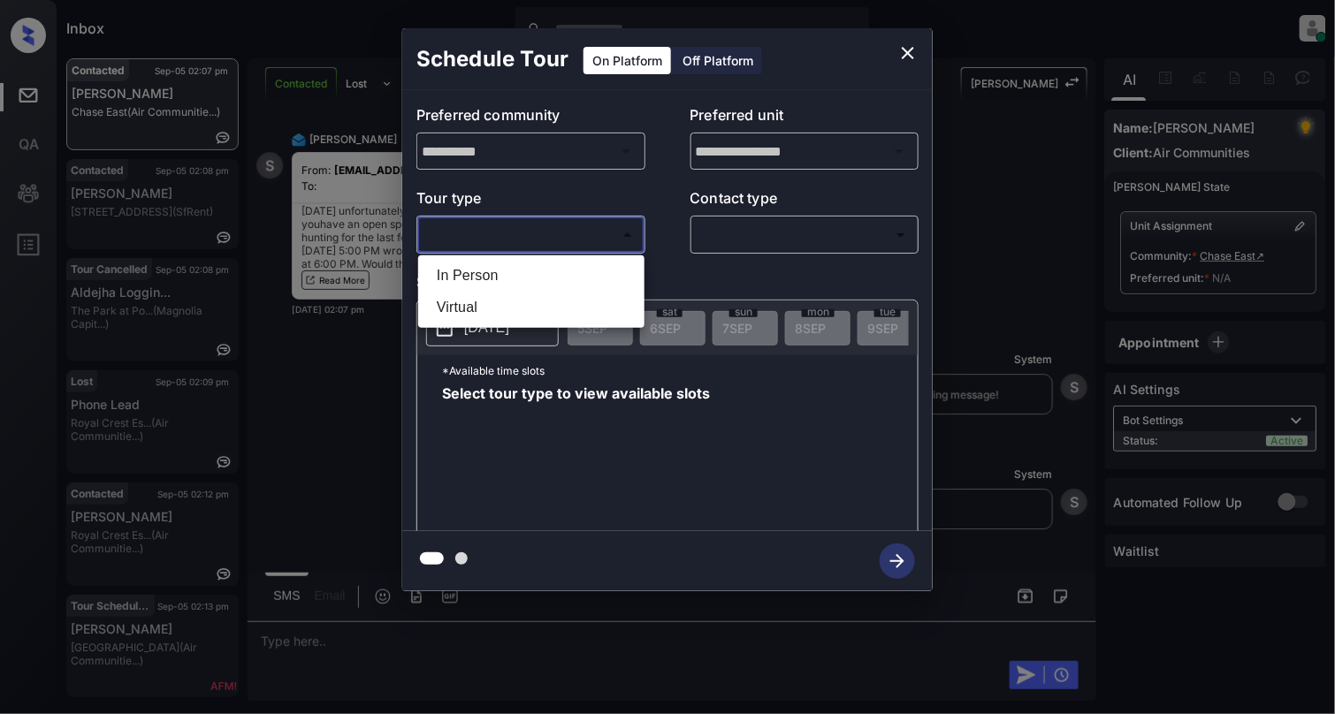
click at [516, 281] on li "In Person" at bounding box center [532, 276] width 218 height 32
type input "********"
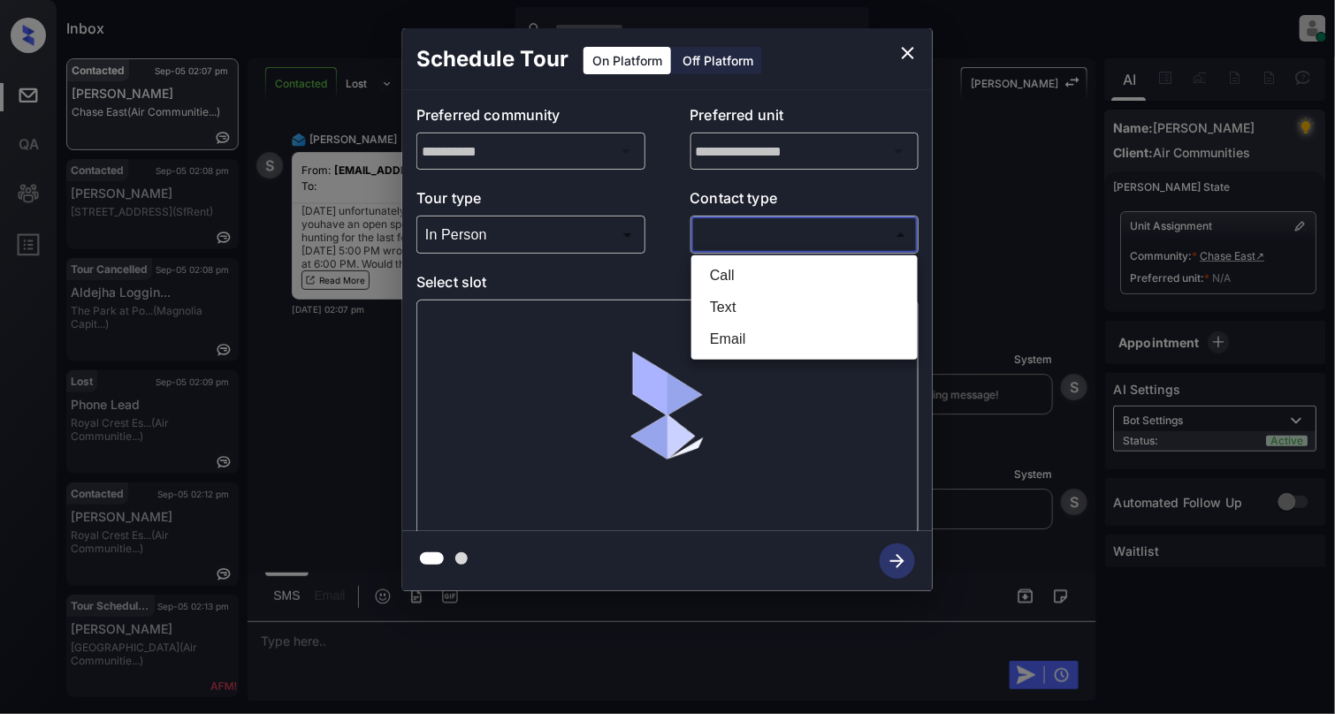
click at [860, 225] on body "Inbox [PERSON_NAME] Online Set yourself offline Set yourself on break Profile S…" at bounding box center [667, 357] width 1335 height 714
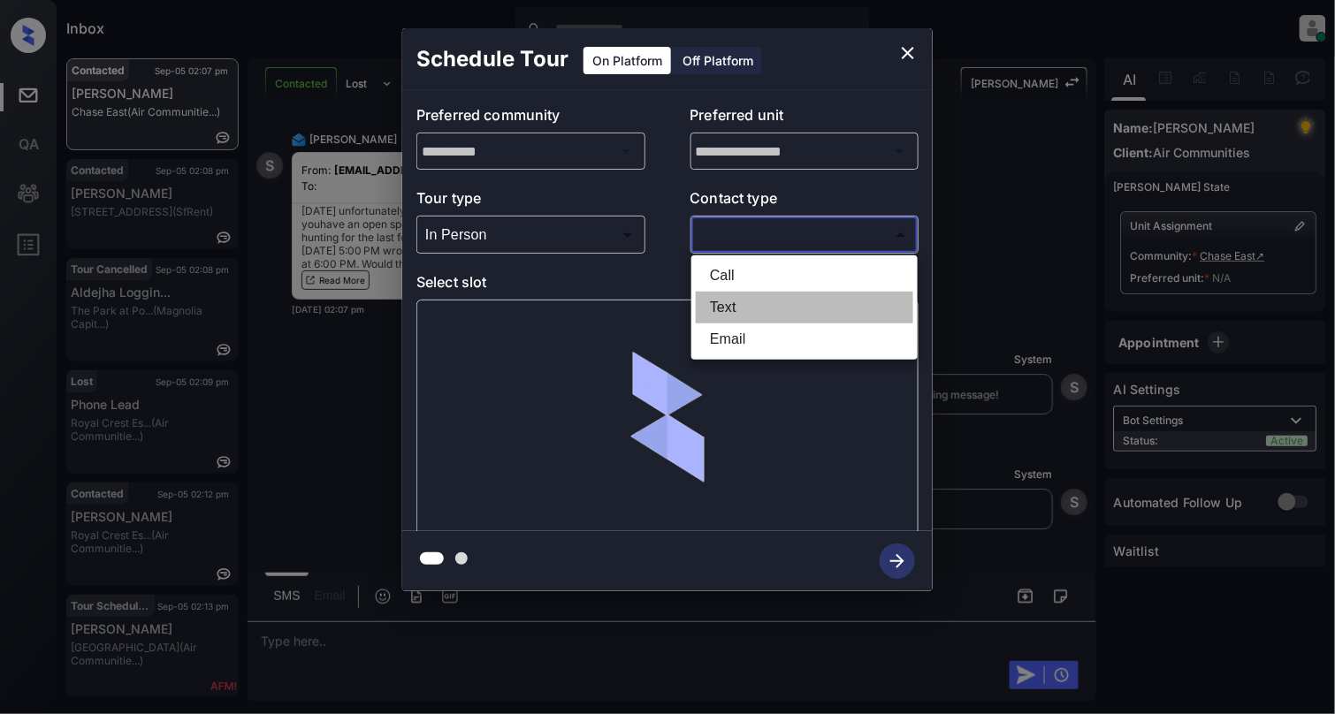
click at [791, 311] on li "Text" at bounding box center [805, 308] width 218 height 32
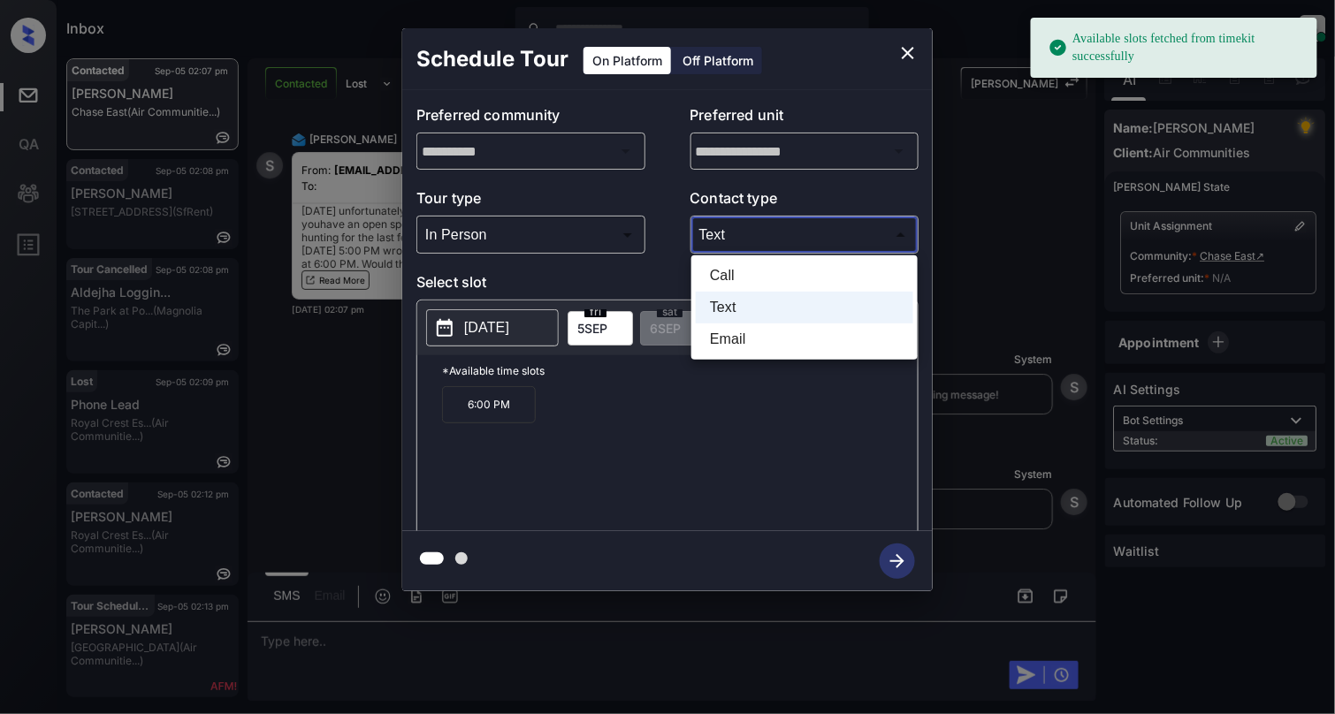
click at [785, 237] on body "Available slots fetched from timekit successfully Inbox Cynthia Montañez Online…" at bounding box center [667, 357] width 1335 height 714
click at [726, 344] on li "Email" at bounding box center [805, 340] width 218 height 32
type input "*****"
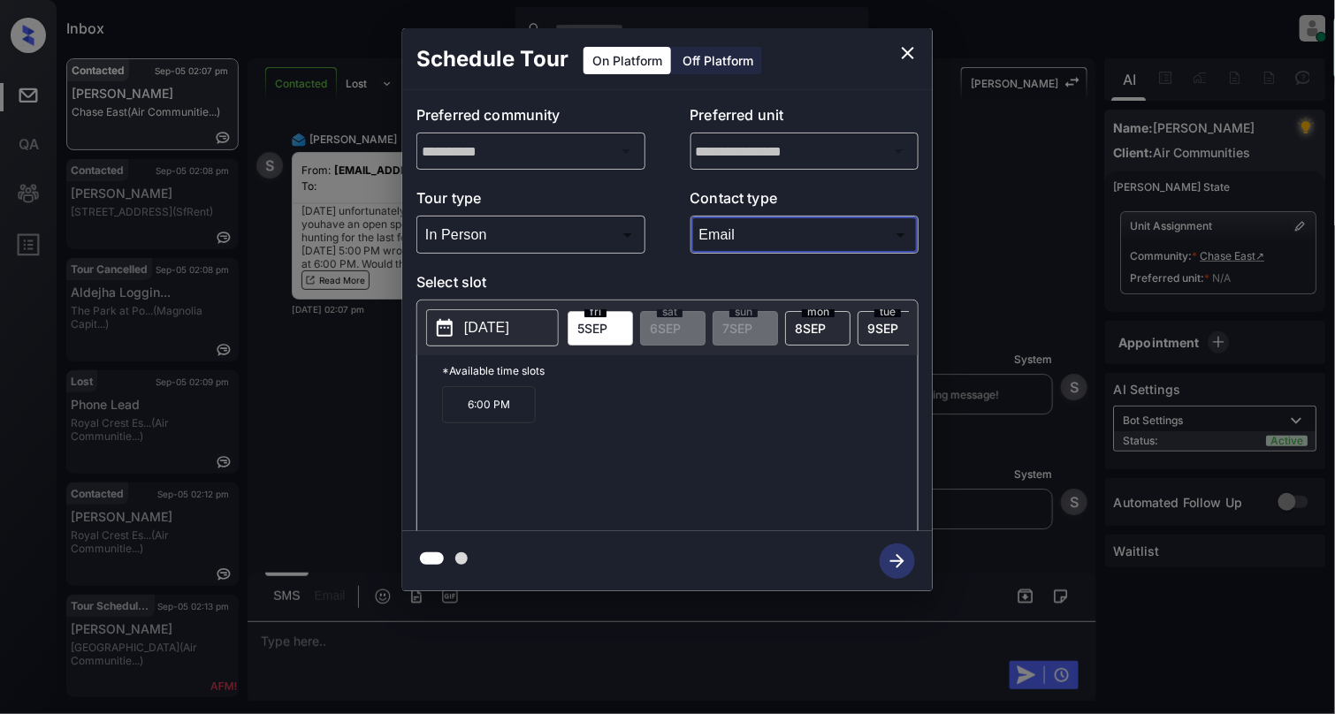
click at [485, 334] on p "[DATE]" at bounding box center [486, 327] width 45 height 21
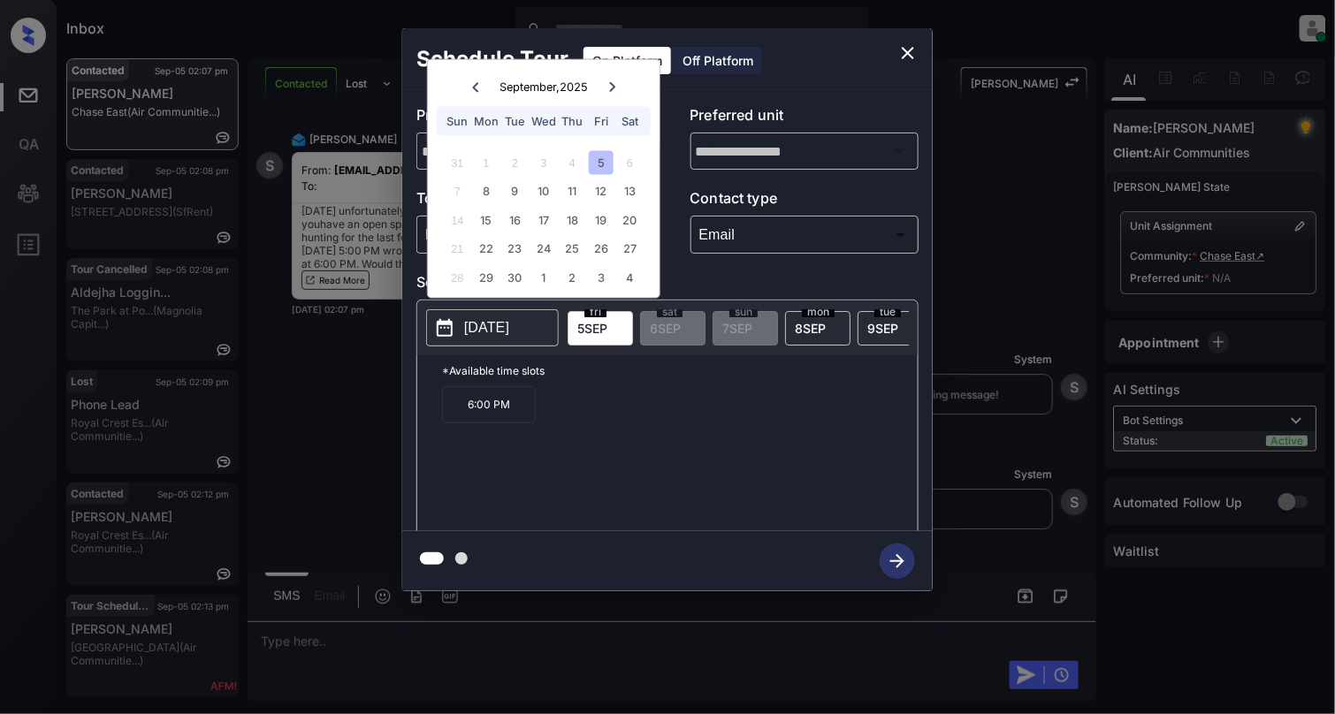
click at [898, 54] on icon "close" at bounding box center [908, 52] width 21 height 21
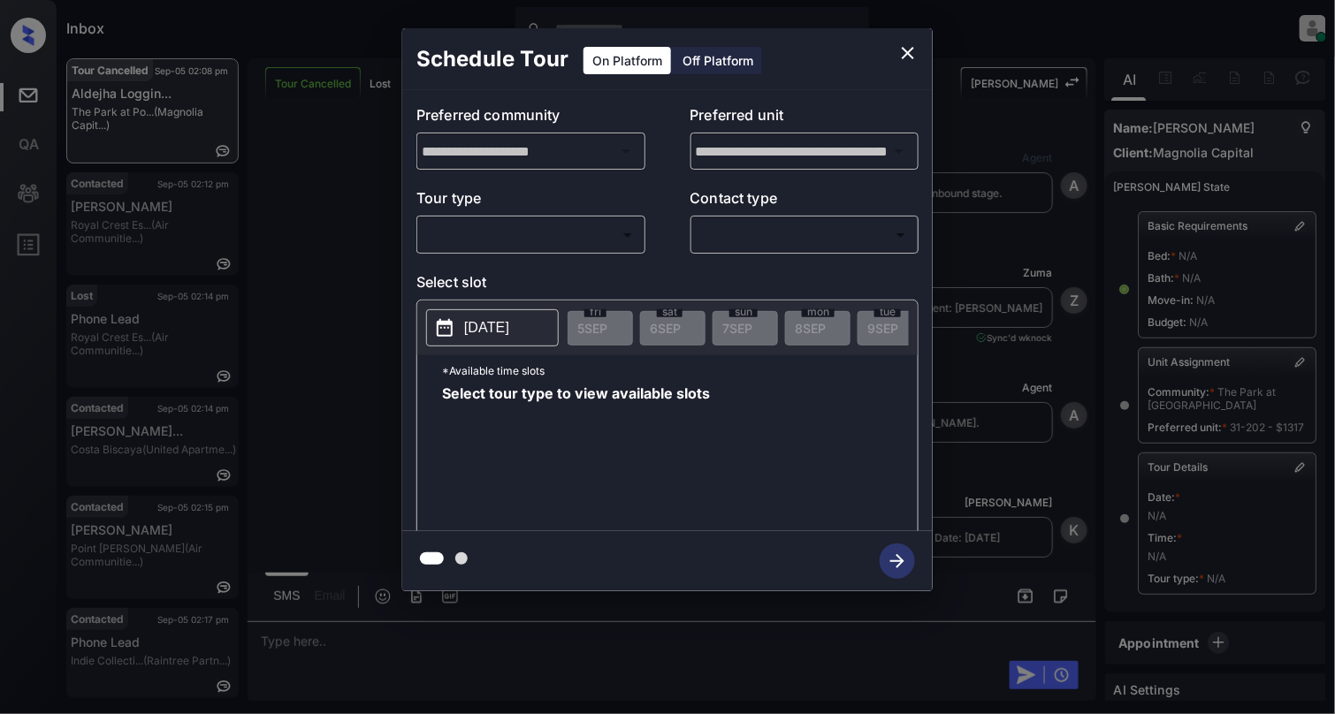
scroll to position [189, 0]
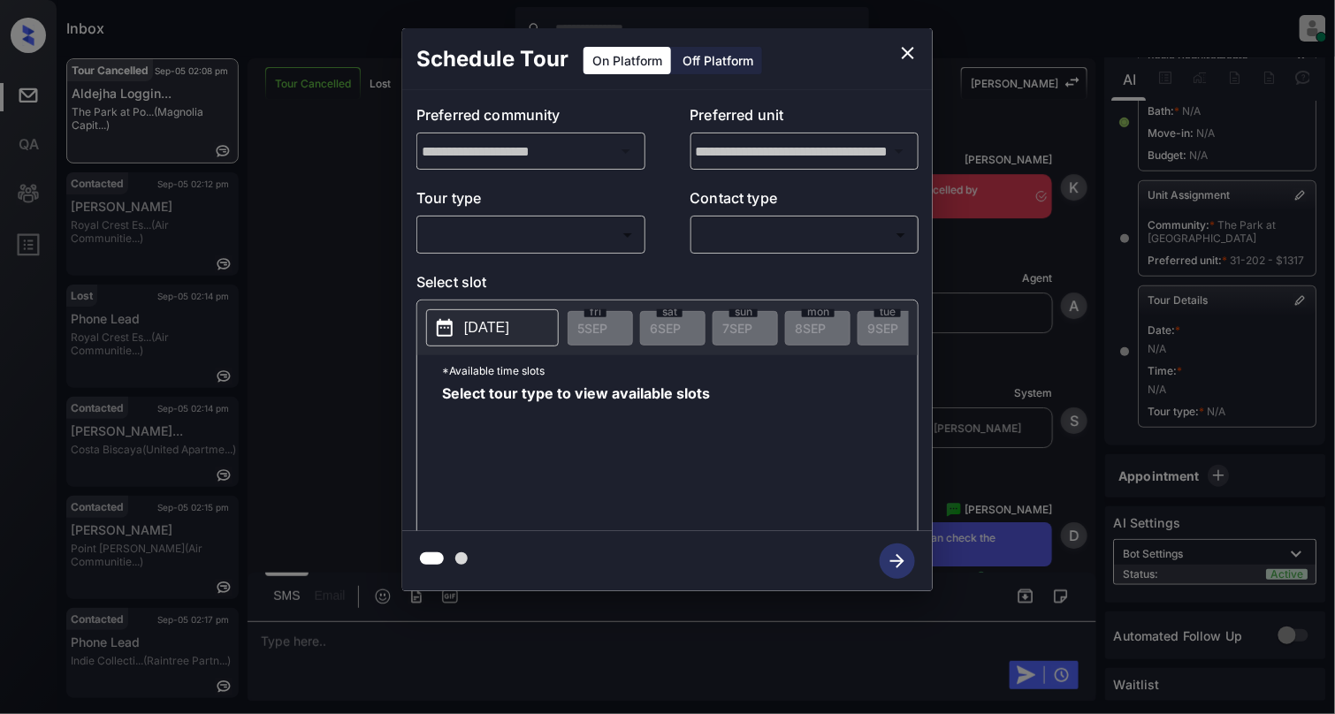
click at [507, 239] on body "Inbox Cynthia Montañez Online Set yourself offline Set yourself on break Profil…" at bounding box center [667, 357] width 1335 height 714
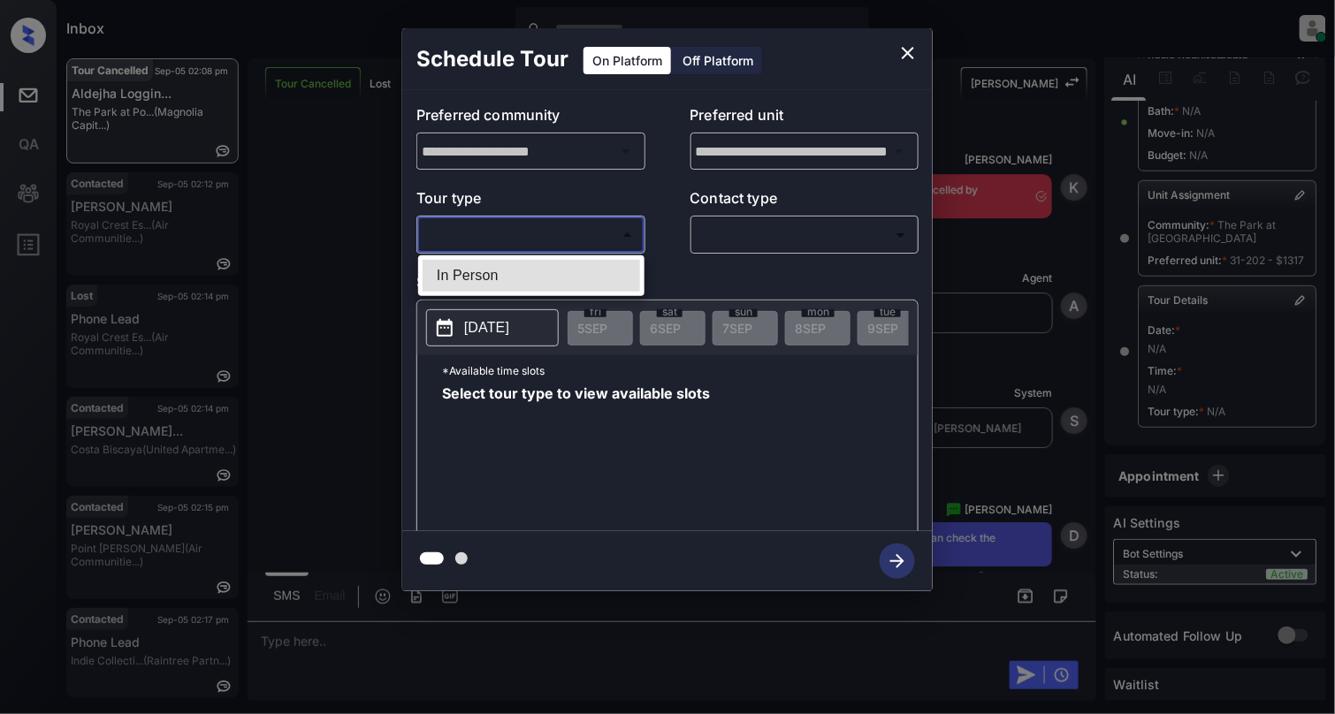
click at [514, 270] on li "In Person" at bounding box center [532, 276] width 218 height 32
type input "********"
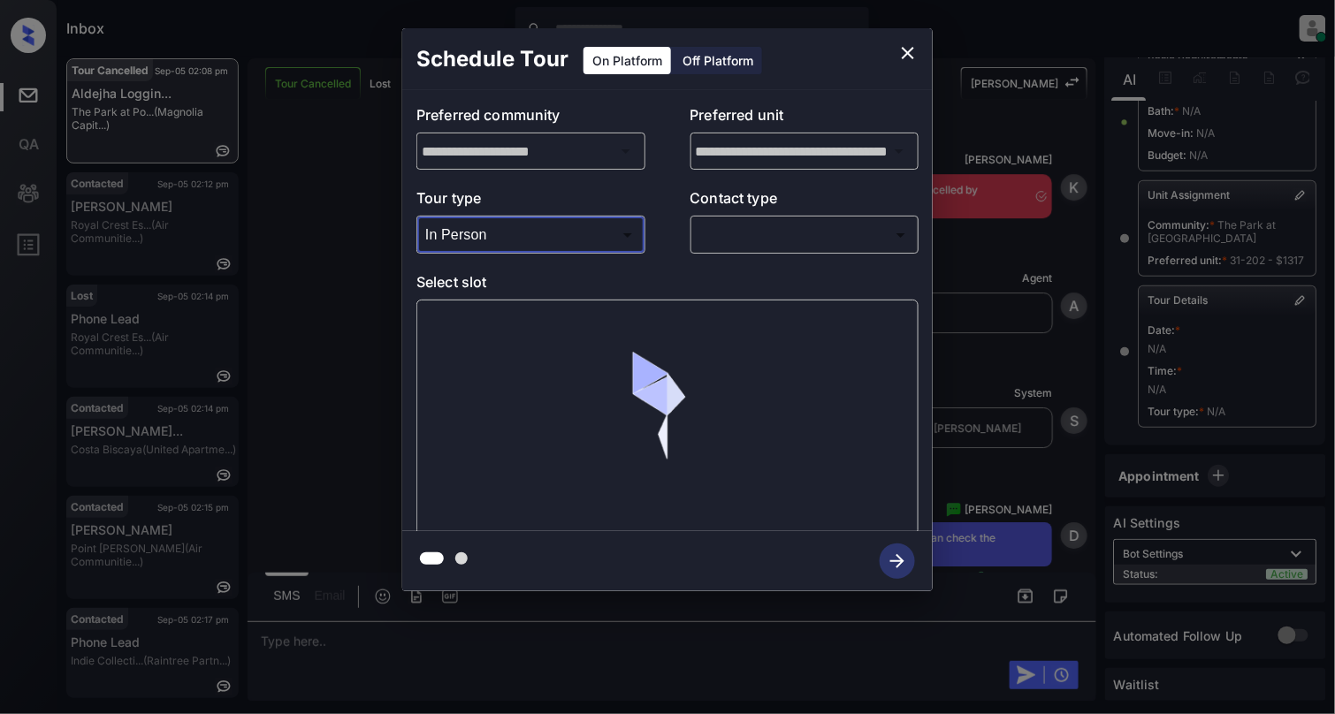
click at [810, 241] on body "Inbox Cynthia Montañez Online Set yourself offline Set yourself on break Profil…" at bounding box center [667, 357] width 1335 height 714
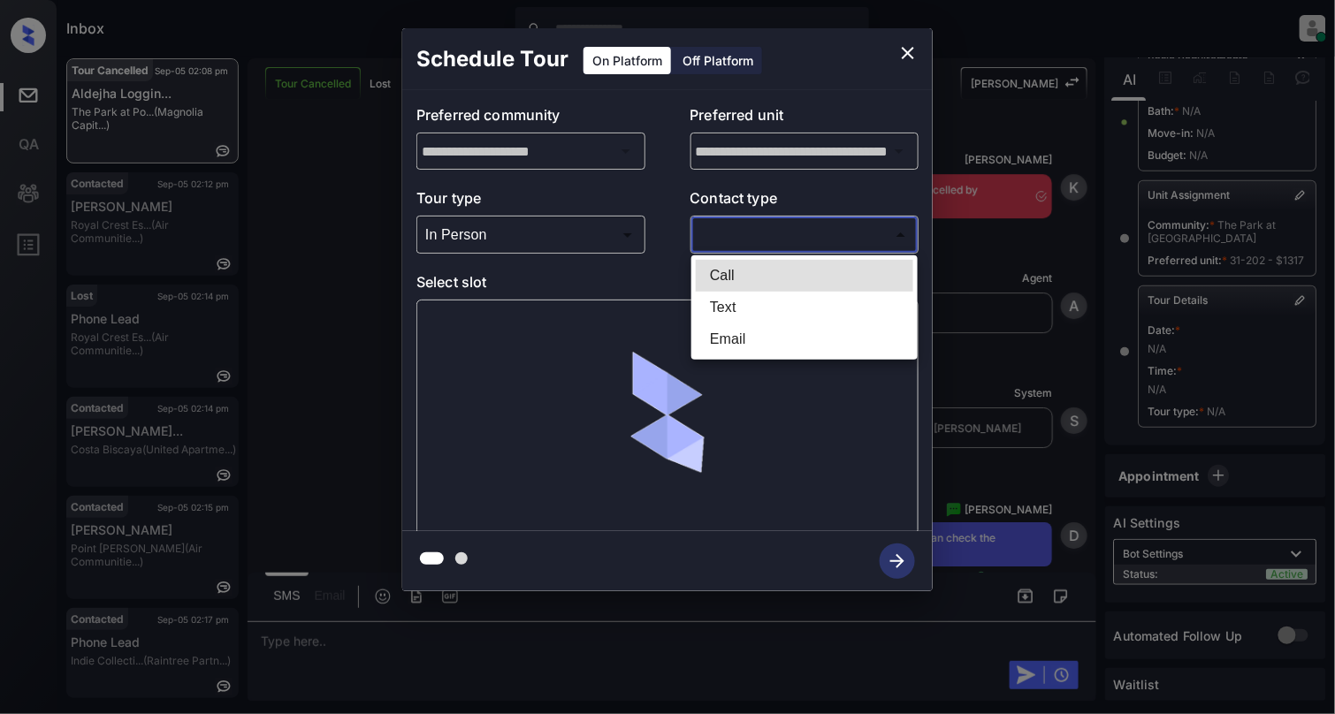
click at [779, 305] on li "Text" at bounding box center [805, 308] width 218 height 32
type input "****"
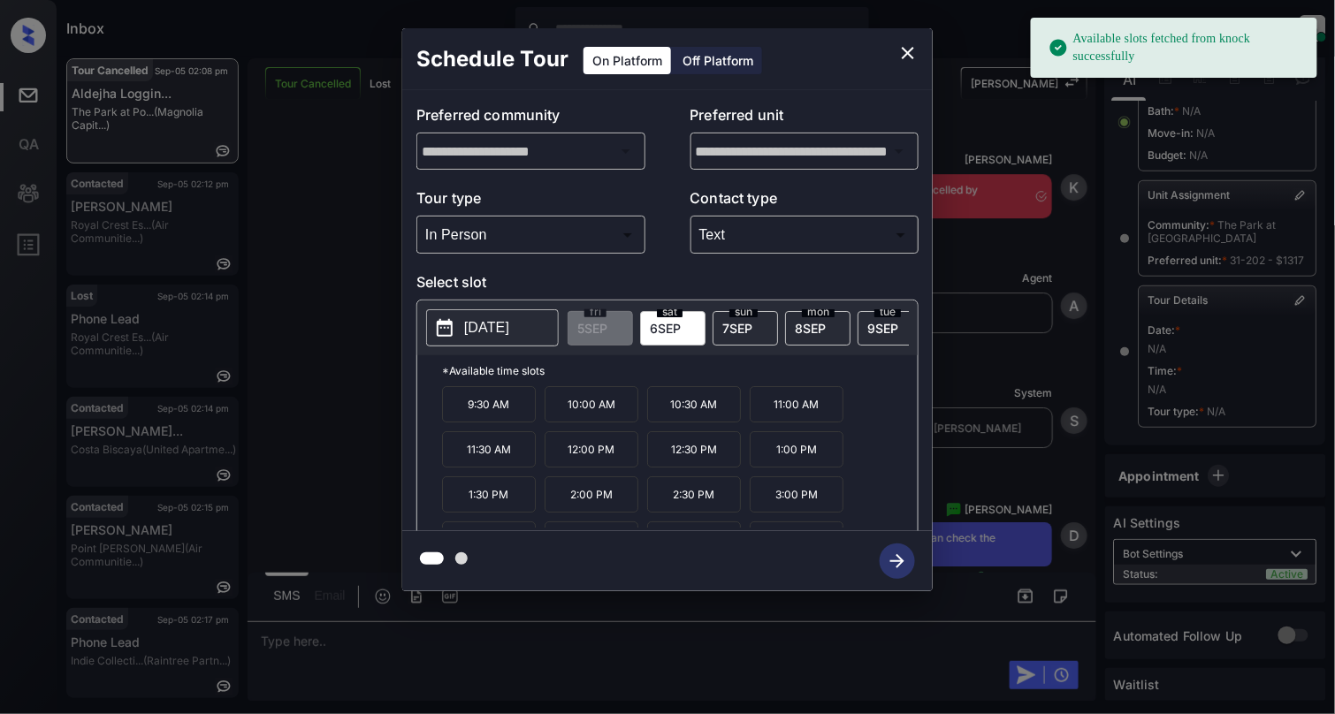
click at [496, 332] on p "2025-09-06" at bounding box center [486, 327] width 45 height 21
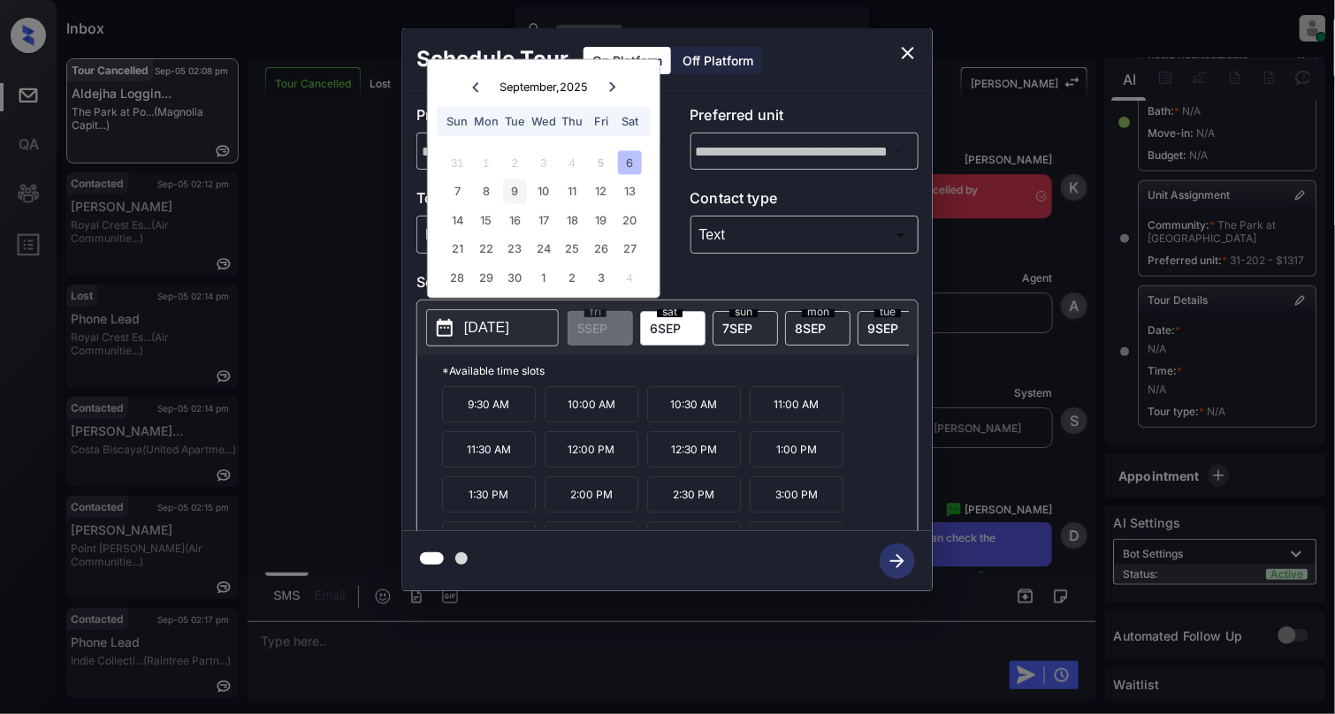
click at [503, 186] on div "9" at bounding box center [515, 192] width 24 height 24
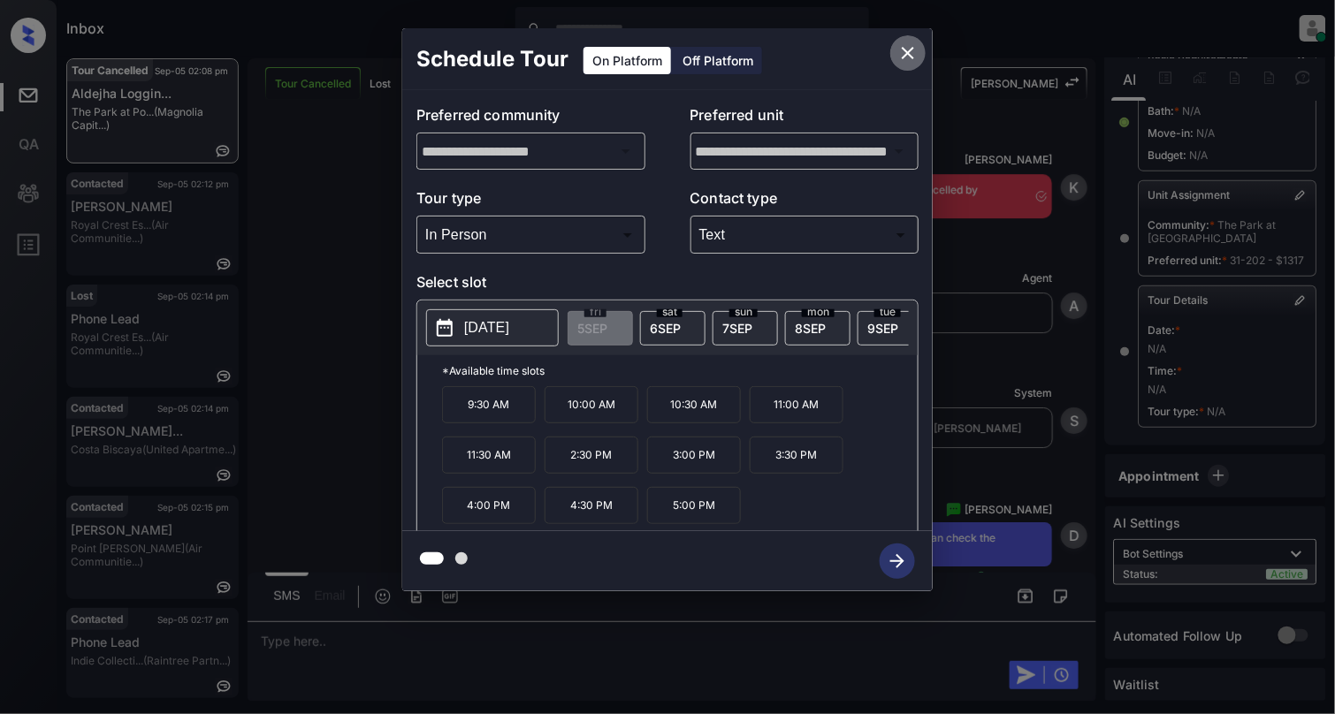
click at [911, 62] on icon "close" at bounding box center [908, 52] width 21 height 21
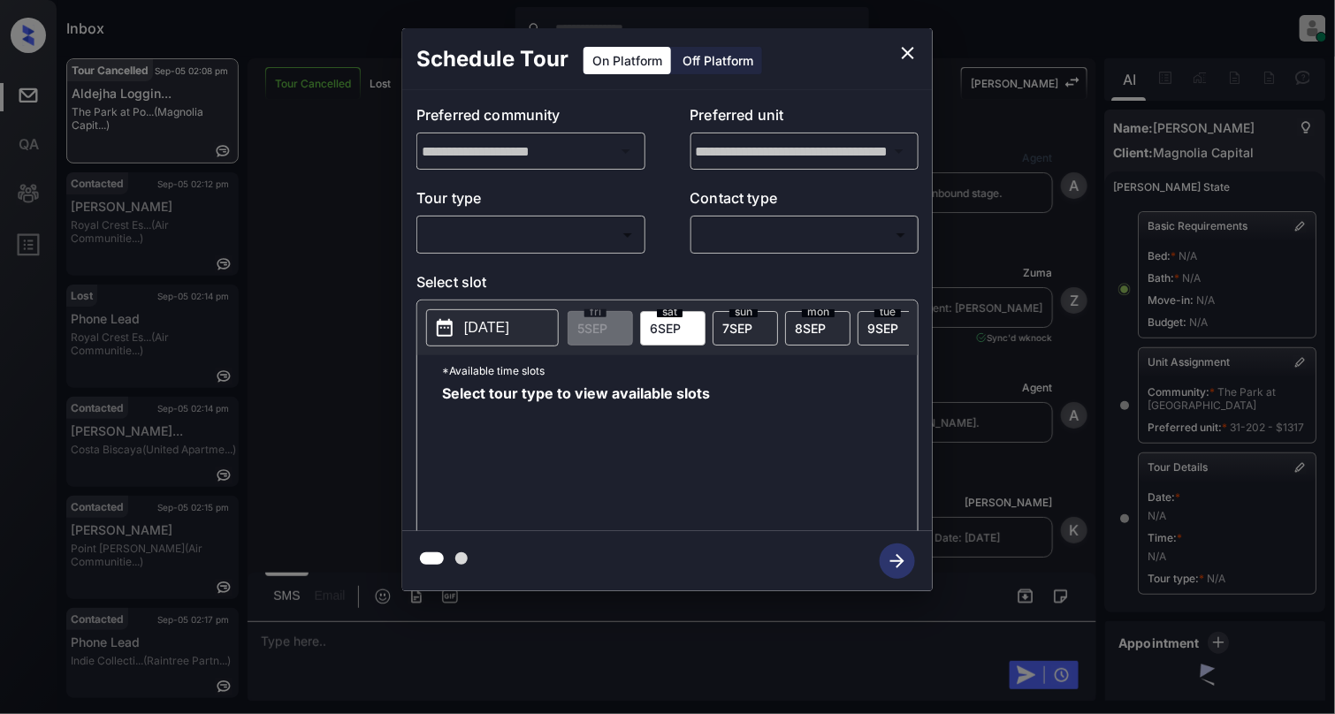
scroll to position [189, 0]
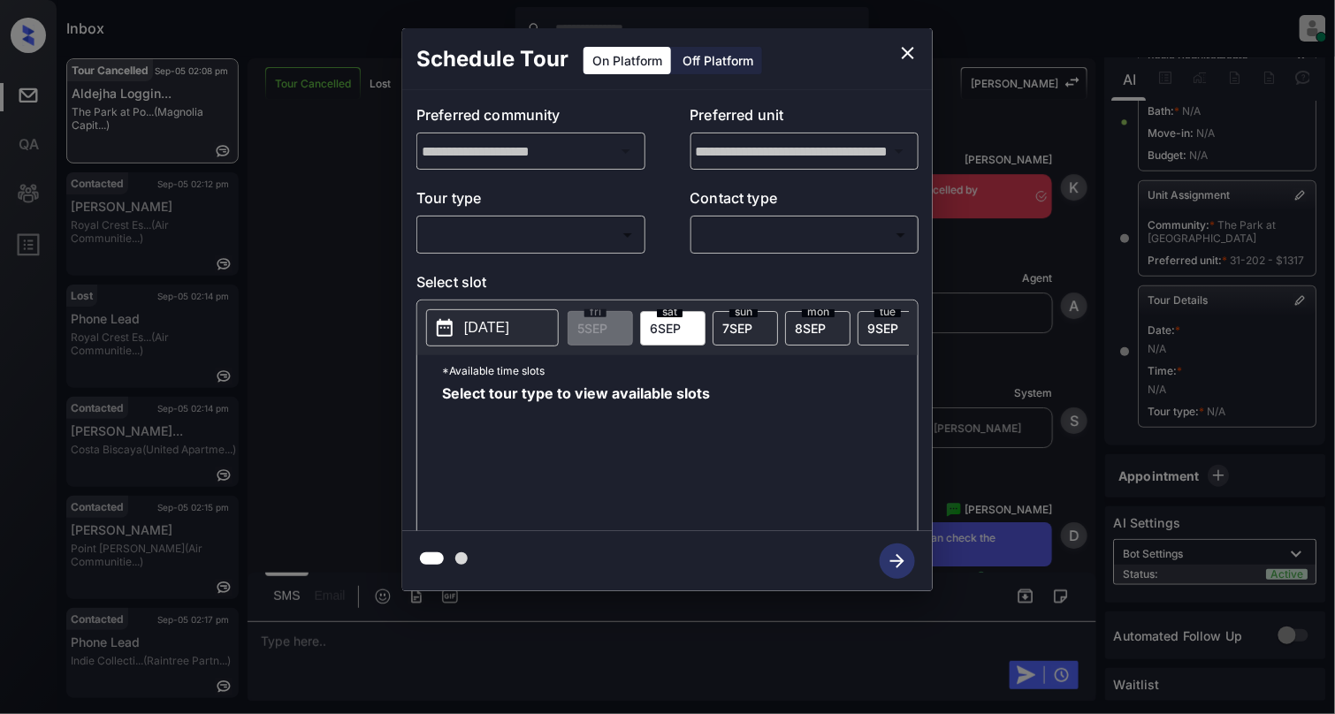
click at [509, 323] on p "[DATE]" at bounding box center [486, 327] width 45 height 21
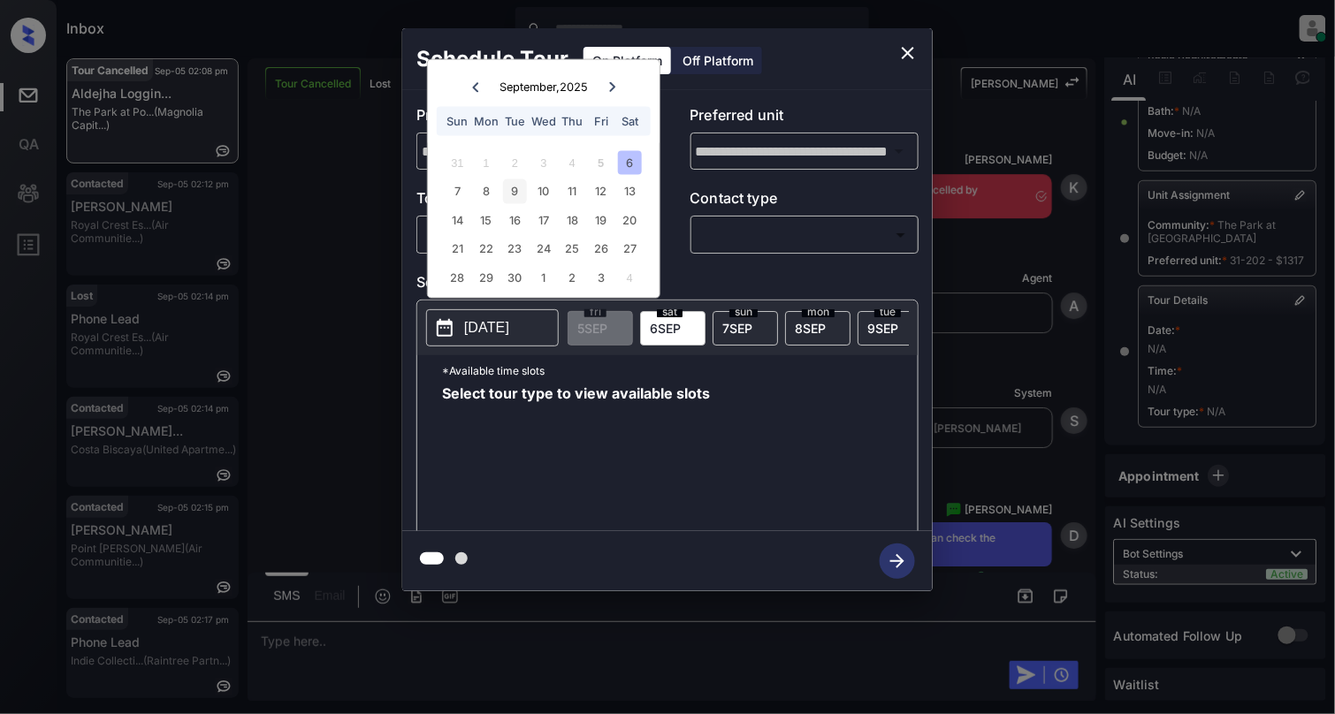
click at [508, 198] on div "9" at bounding box center [515, 192] width 24 height 24
click at [762, 241] on body "Inbox [PERSON_NAME] Online Set yourself offline Set yourself on break Profile S…" at bounding box center [667, 357] width 1335 height 714
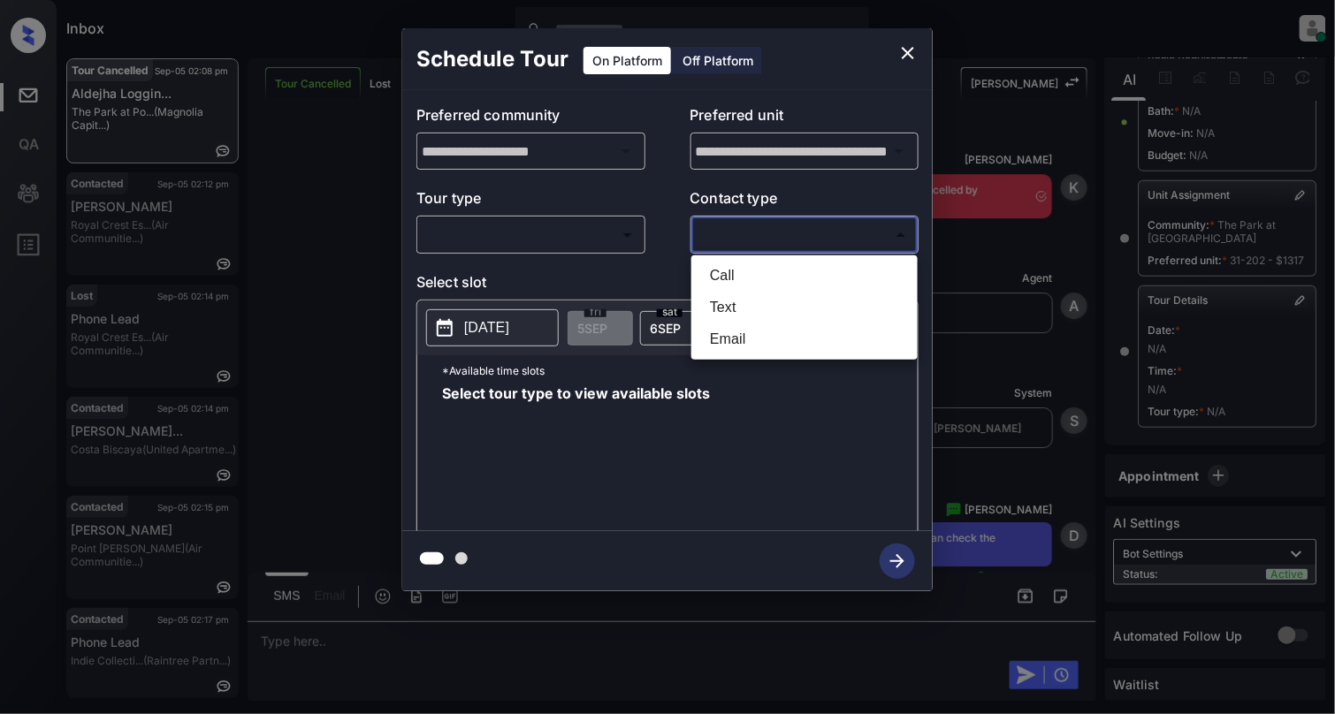
click at [737, 305] on li "Text" at bounding box center [805, 308] width 218 height 32
type input "****"
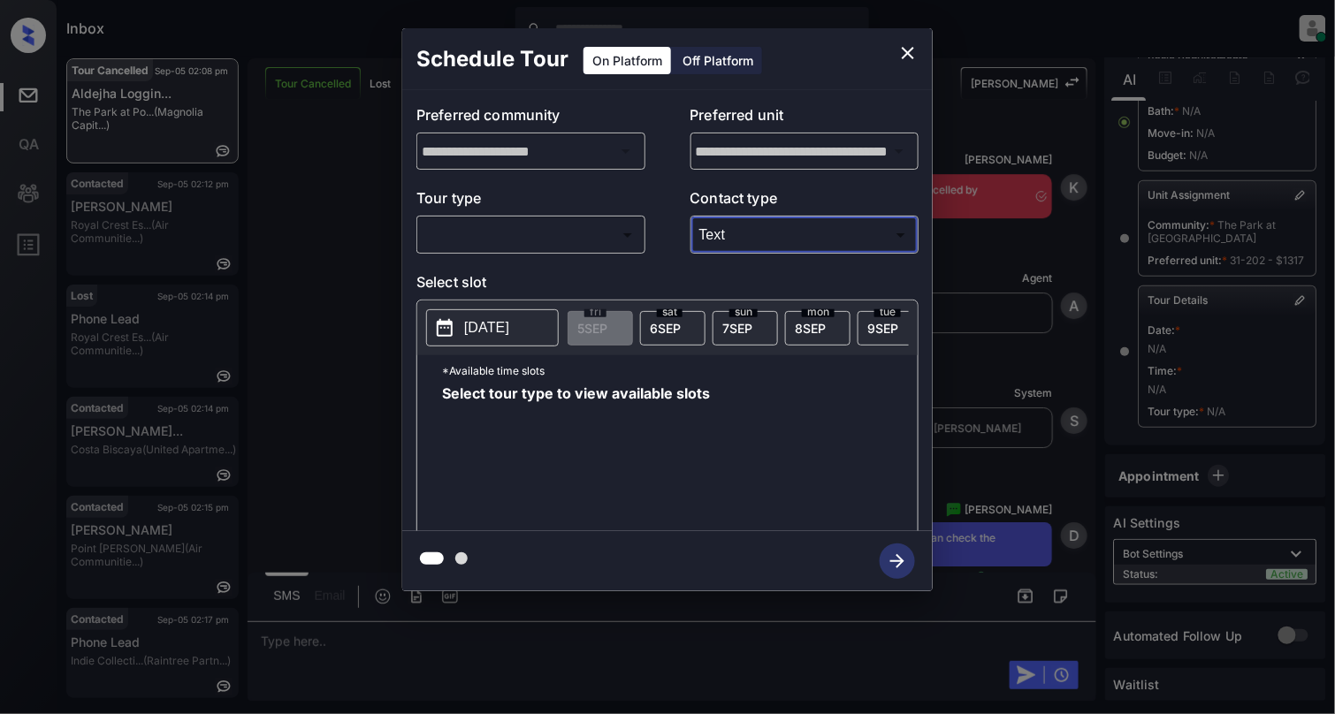
click at [623, 227] on body "Inbox Cynthia Montañez Online Set yourself offline Set yourself on break Profil…" at bounding box center [667, 357] width 1335 height 714
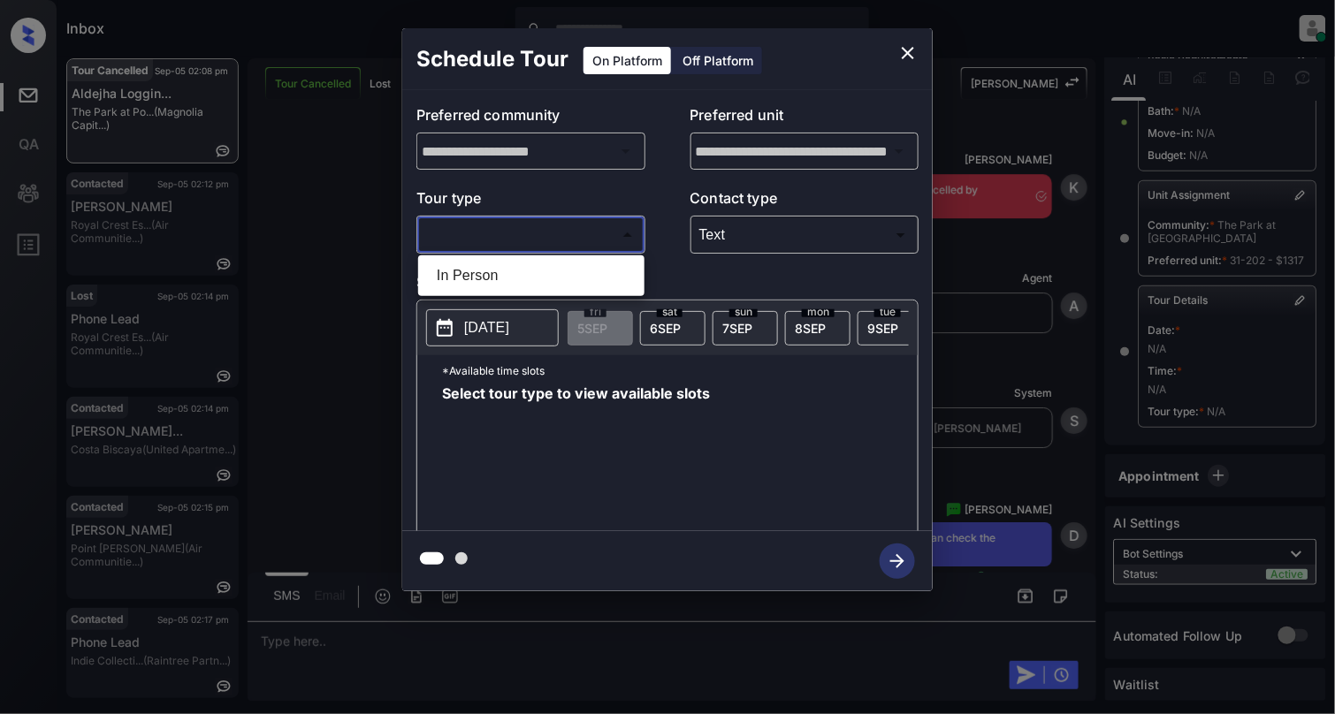
click at [450, 279] on li "In Person" at bounding box center [532, 276] width 218 height 32
type input "********"
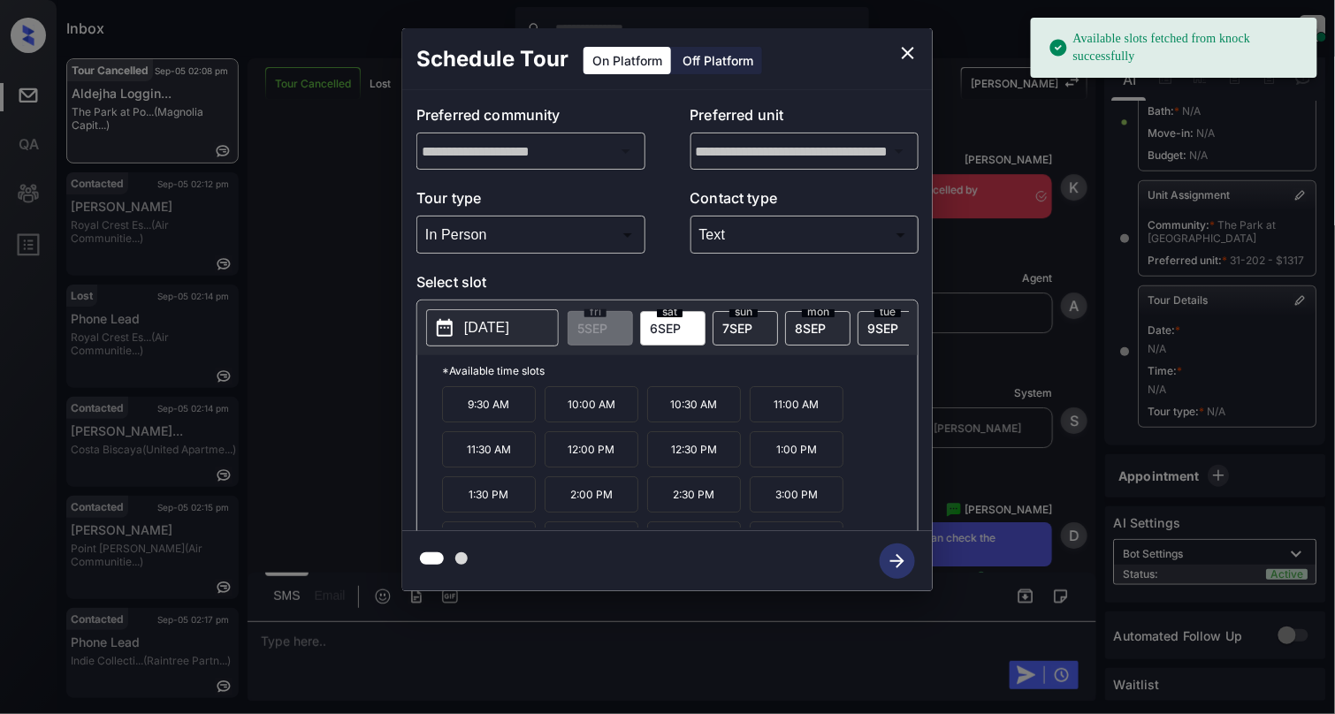
click at [509, 320] on p "2025-09-06" at bounding box center [486, 327] width 45 height 21
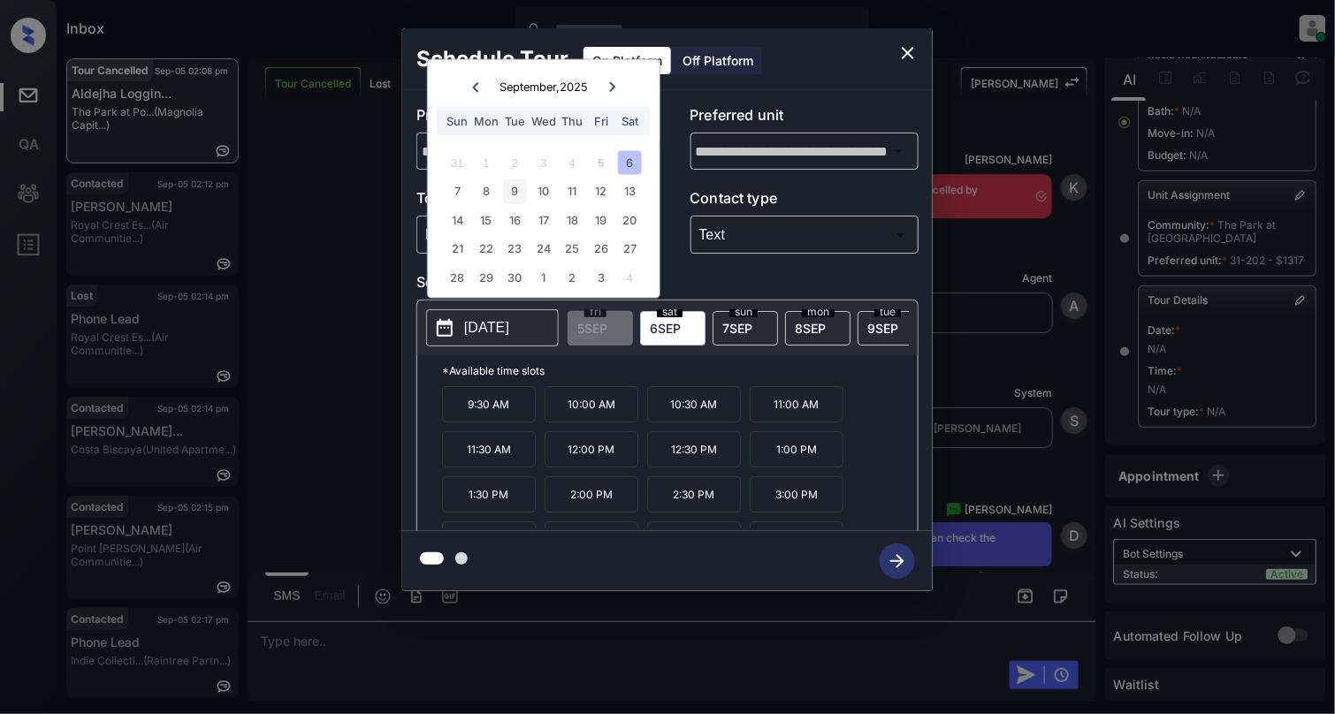
click at [511, 182] on div "9" at bounding box center [515, 192] width 24 height 24
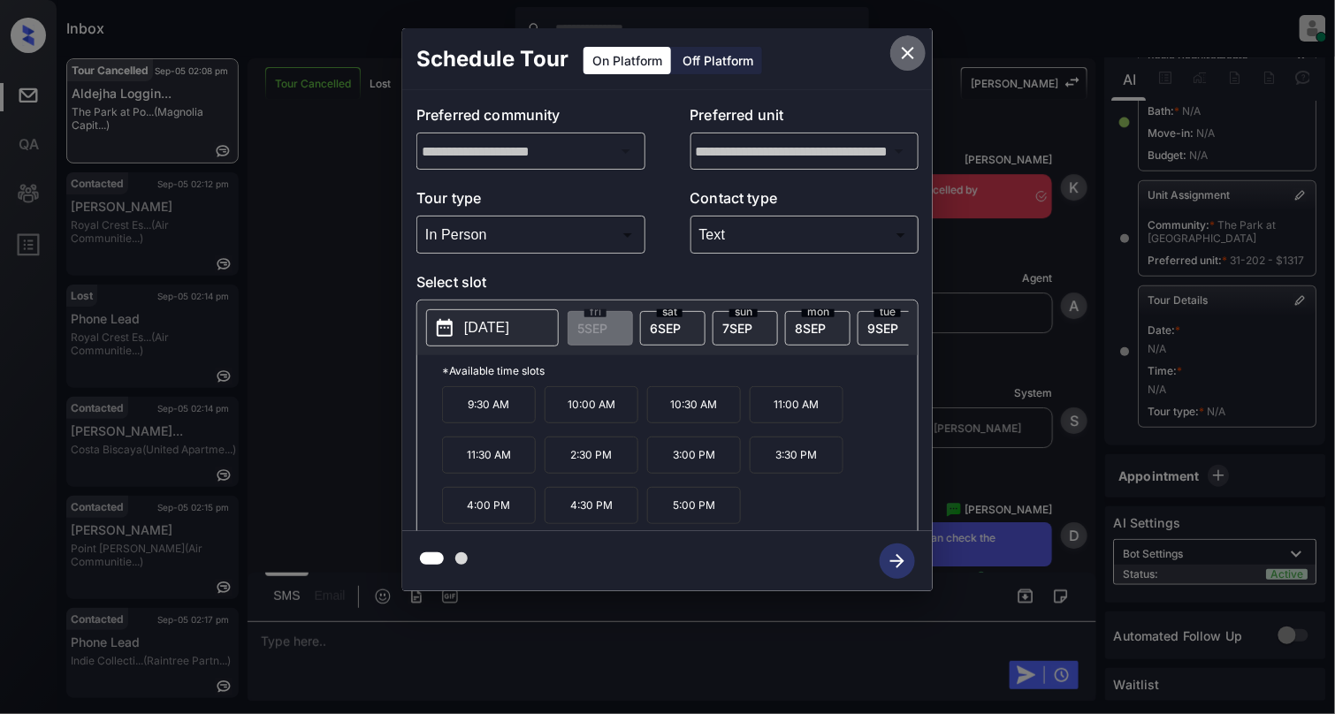
click at [911, 46] on icon "close" at bounding box center [908, 52] width 21 height 21
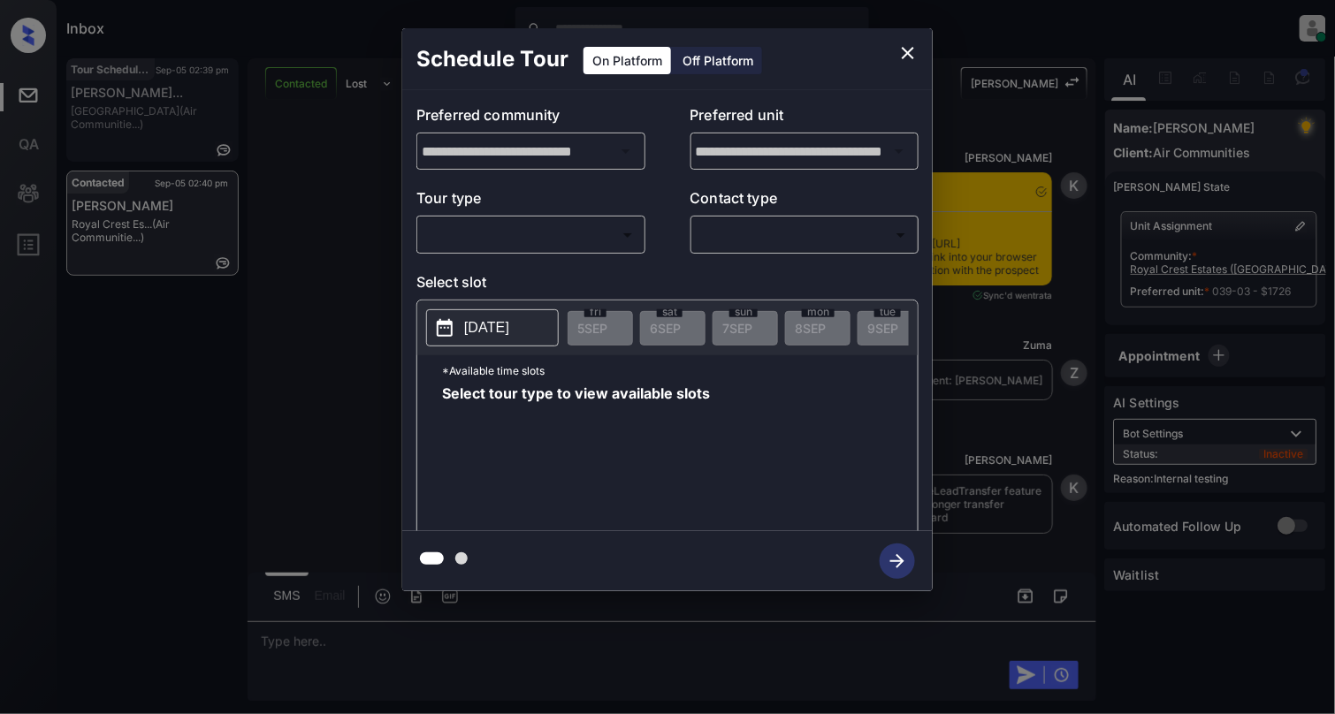
scroll to position [8270, 0]
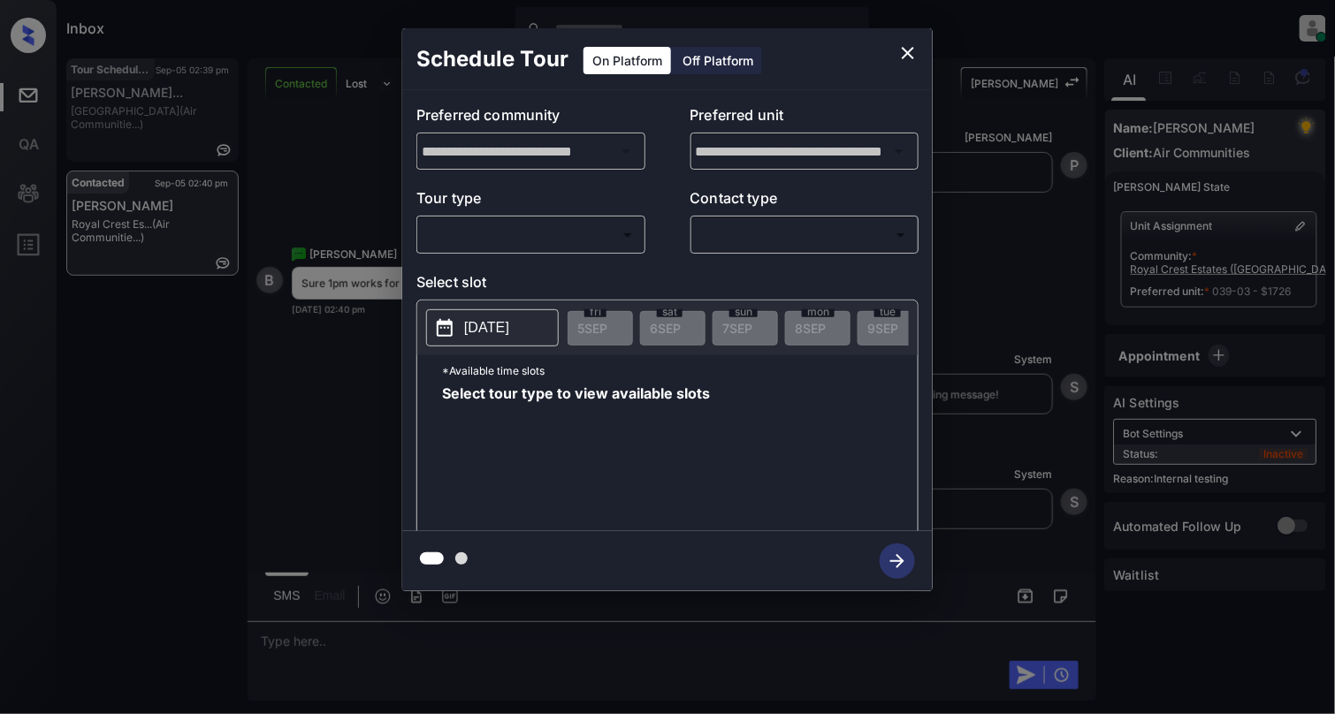
click at [561, 226] on body "Inbox Cynthia Montañez Online Set yourself offline Set yourself on break Profil…" at bounding box center [667, 357] width 1335 height 714
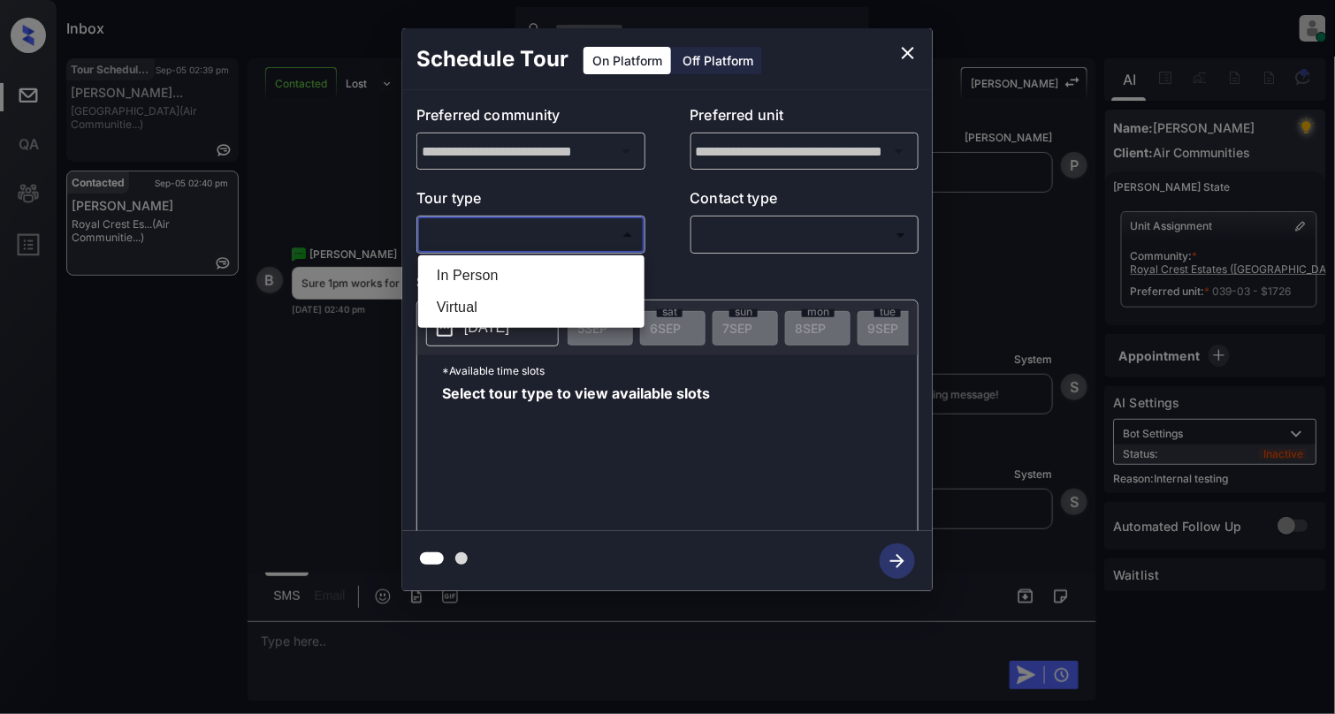
click at [507, 265] on li "In Person" at bounding box center [532, 276] width 218 height 32
type input "********"
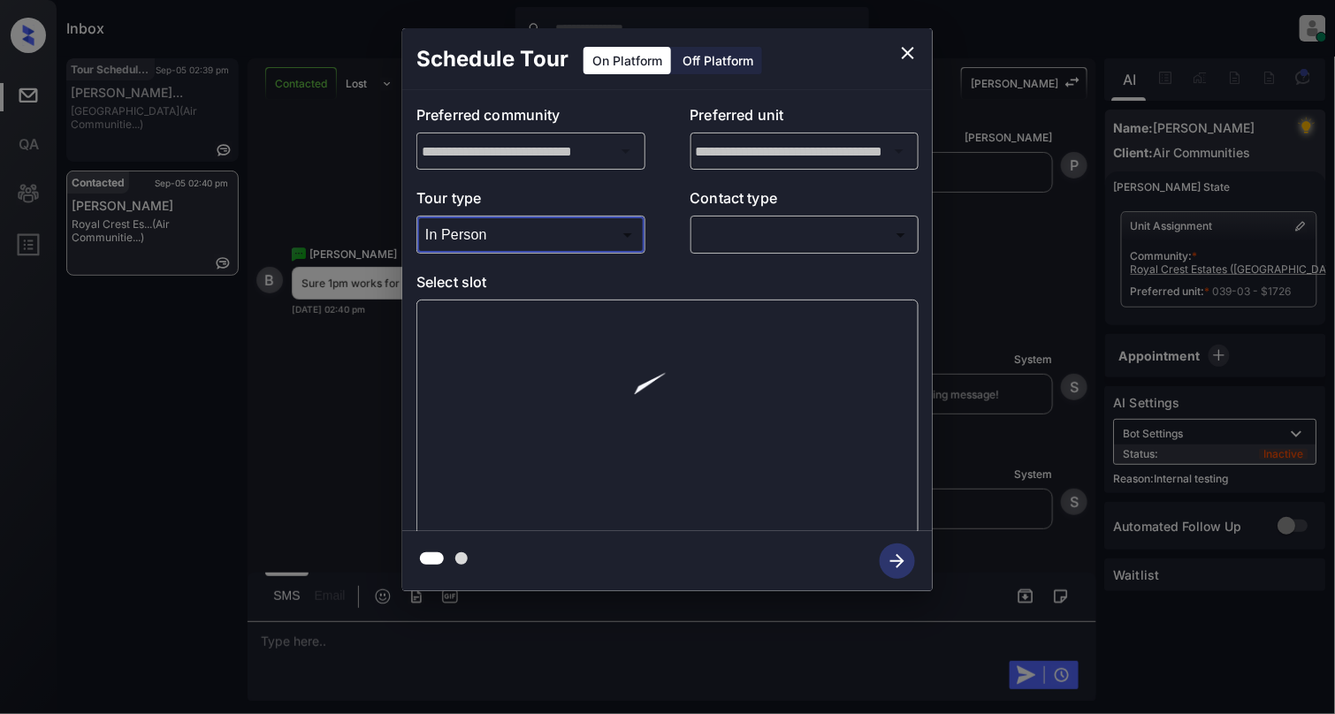
click at [704, 233] on body "Inbox Cynthia Montañez Online Set yourself offline Set yourself on break Profil…" at bounding box center [667, 357] width 1335 height 714
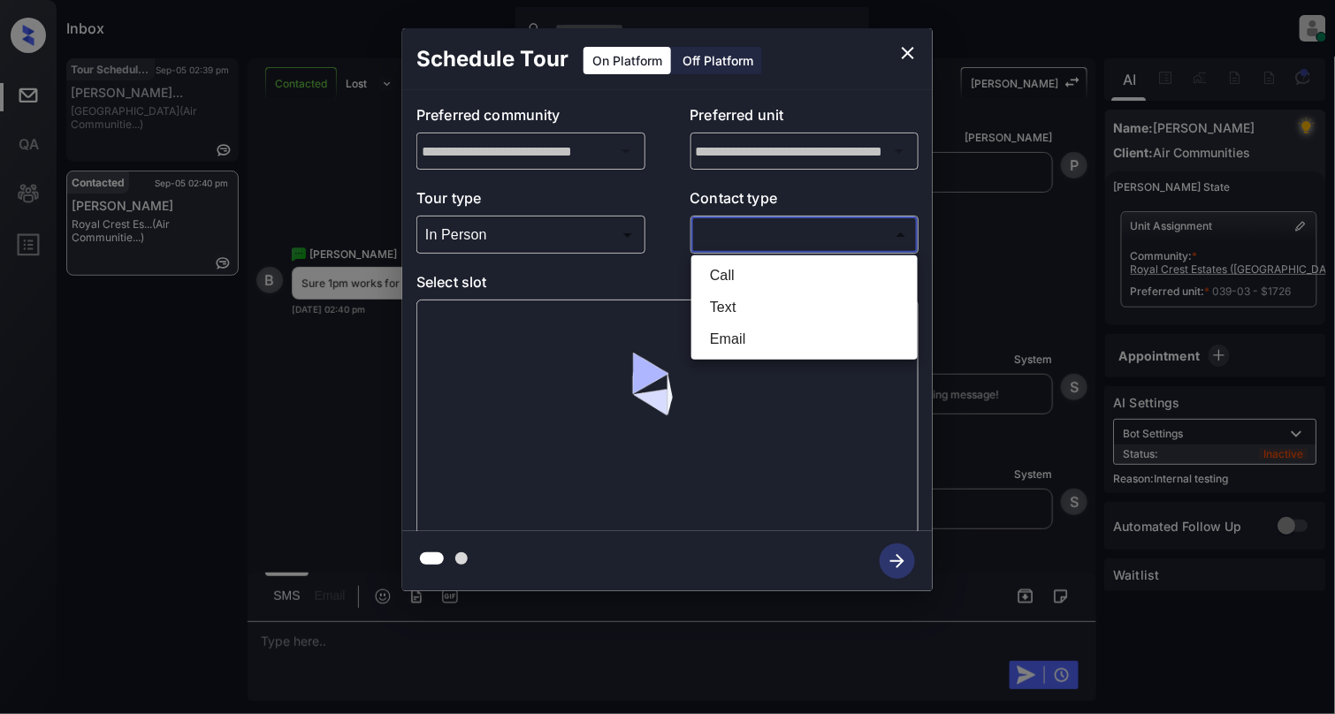
click at [730, 308] on li "Text" at bounding box center [805, 308] width 218 height 32
type input "****"
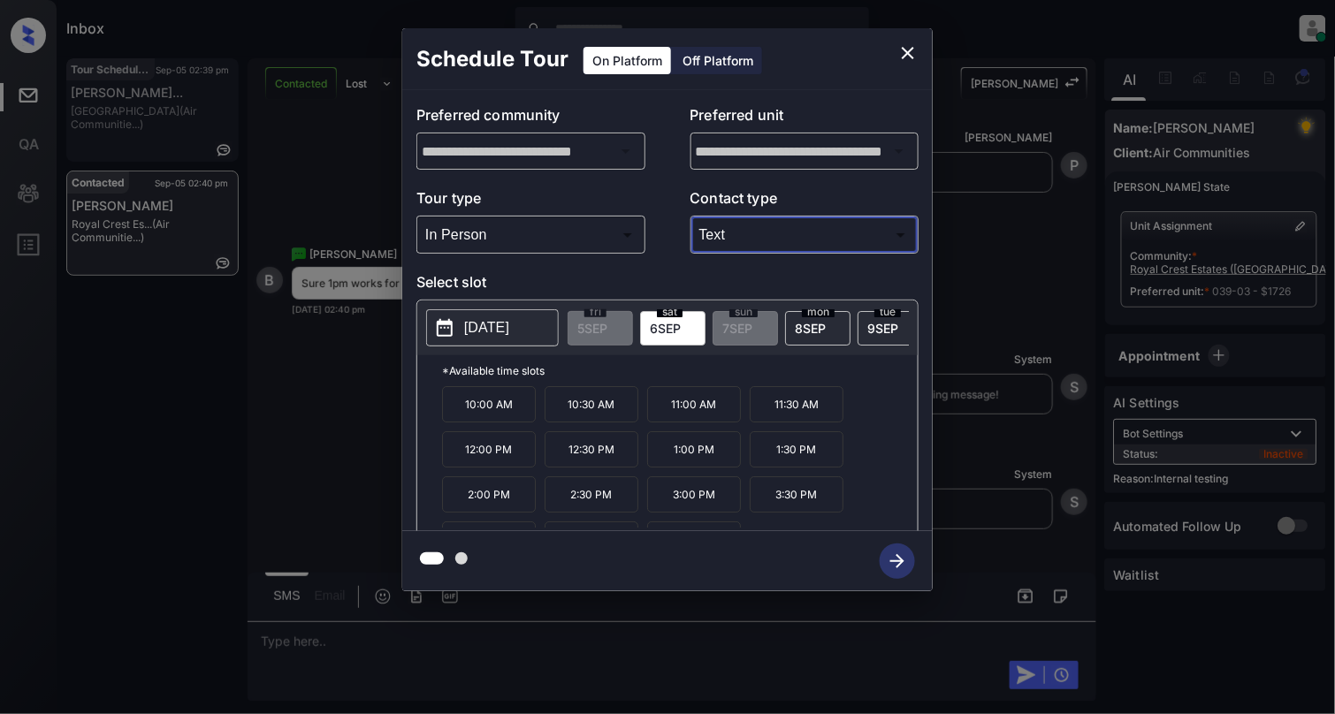
click at [679, 456] on p "1:00 PM" at bounding box center [694, 450] width 94 height 36
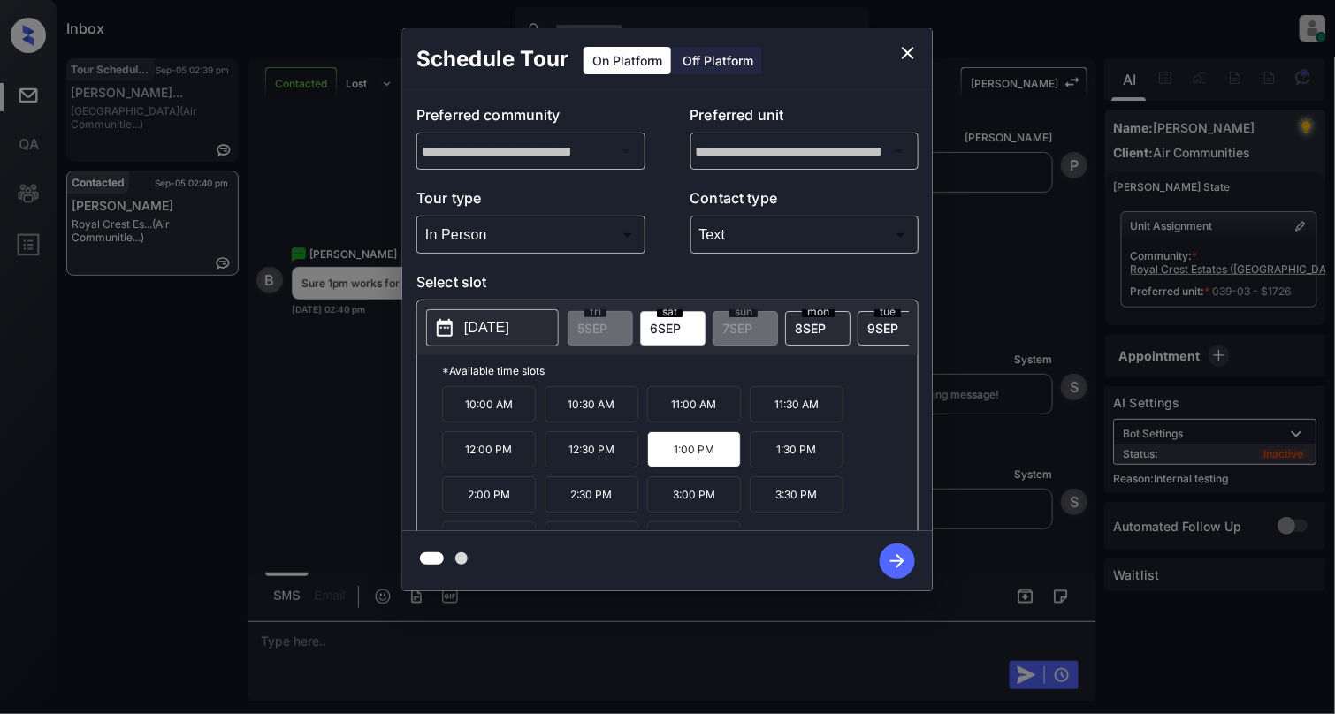
click at [895, 560] on icon "button" at bounding box center [897, 561] width 35 height 35
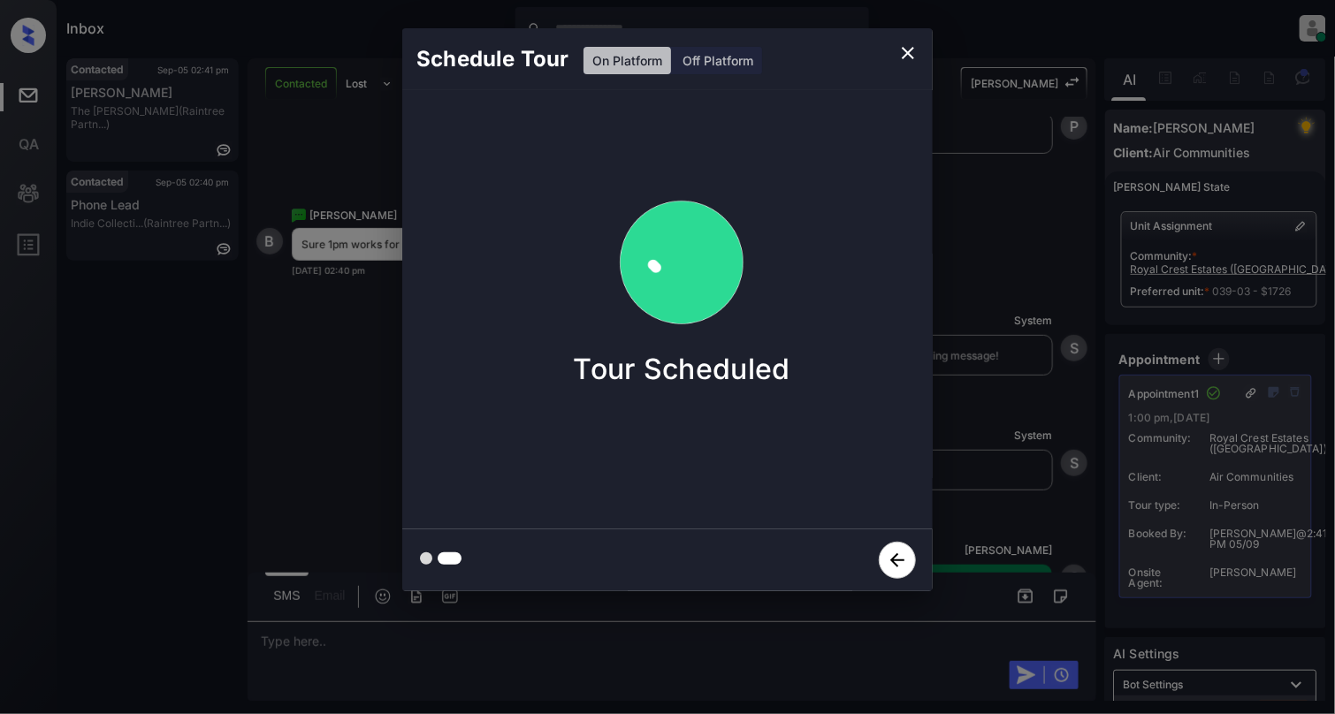
click at [910, 50] on icon "close" at bounding box center [908, 52] width 21 height 21
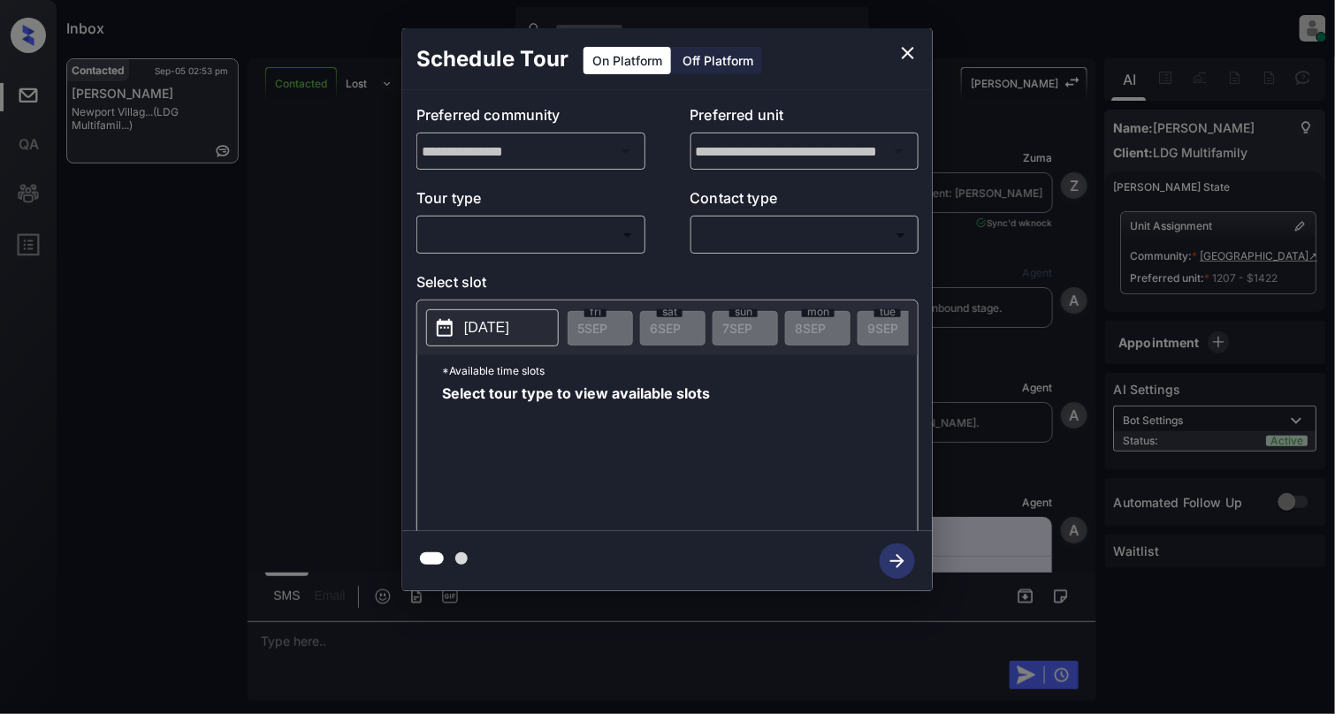
scroll to position [2257, 0]
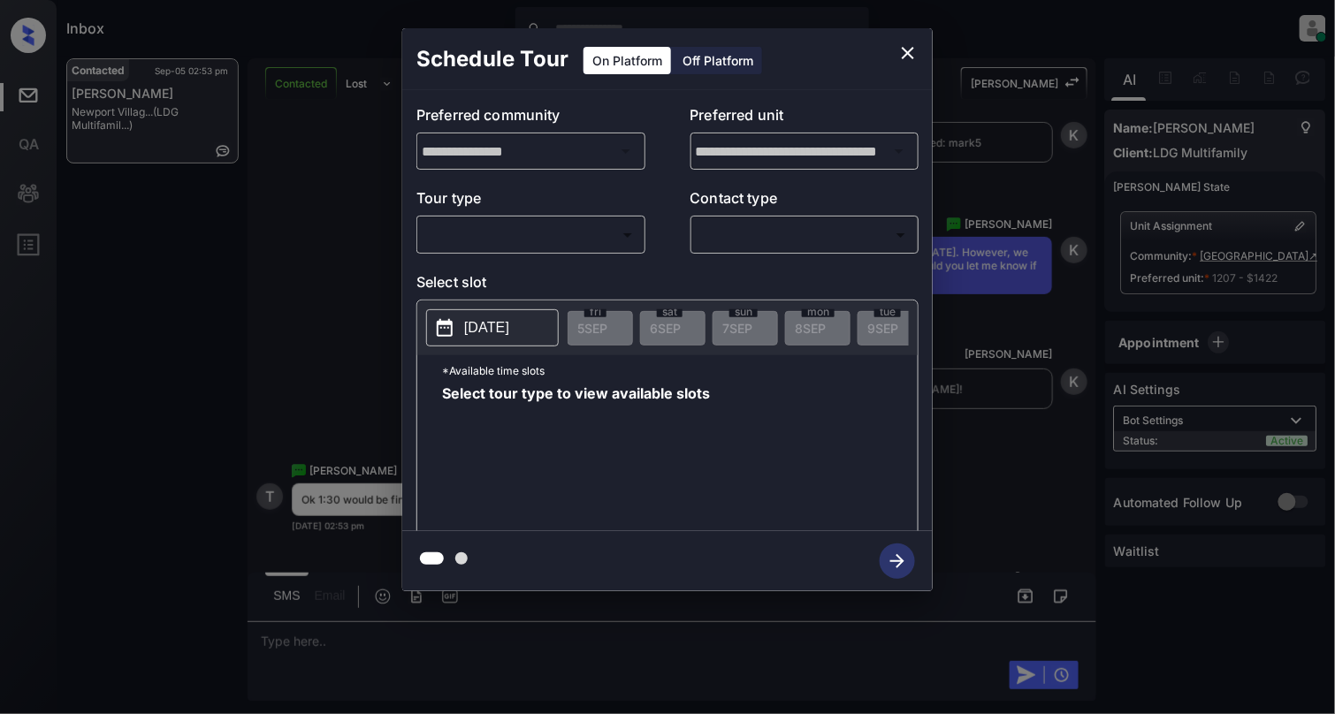
click at [570, 217] on div "​ ​" at bounding box center [530, 235] width 229 height 38
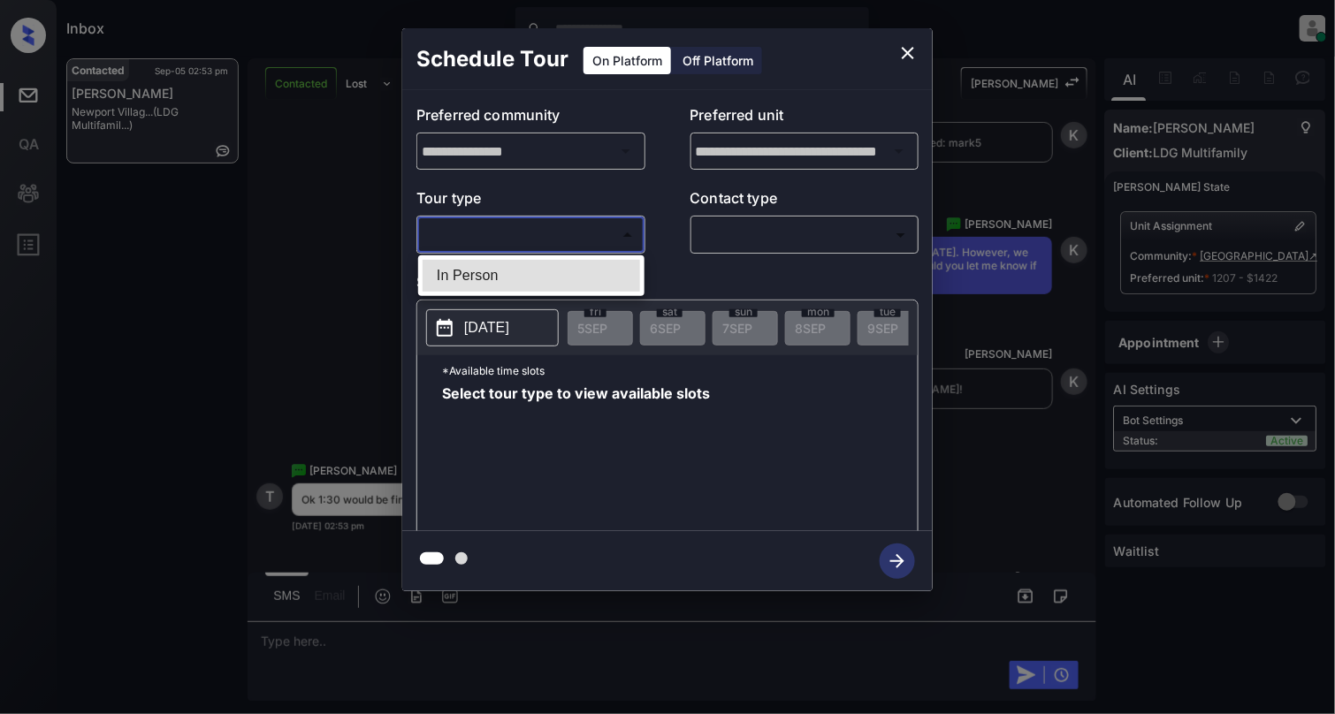
click at [585, 248] on body "Inbox [PERSON_NAME] Online Set yourself offline Set yourself on break Profile S…" at bounding box center [667, 357] width 1335 height 714
click at [532, 280] on li "In Person" at bounding box center [532, 276] width 218 height 32
type input "********"
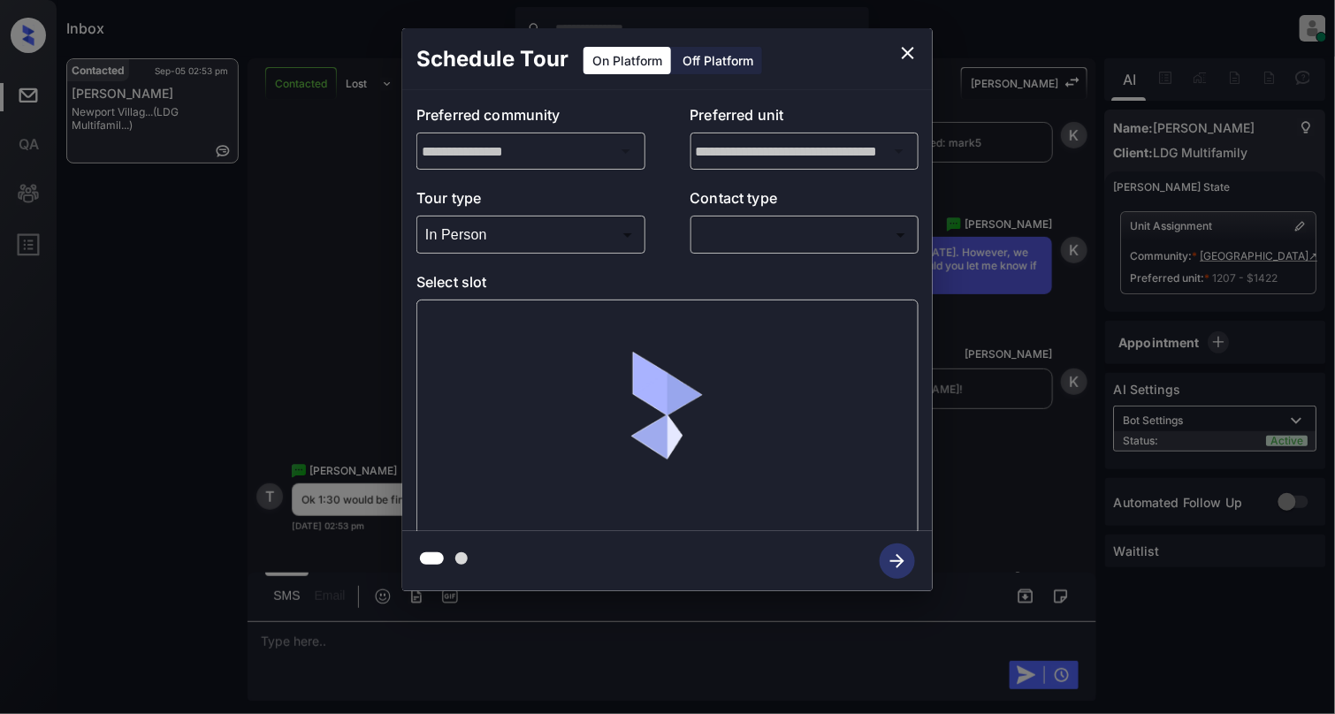
click at [779, 252] on div "​ ​" at bounding box center [805, 235] width 229 height 38
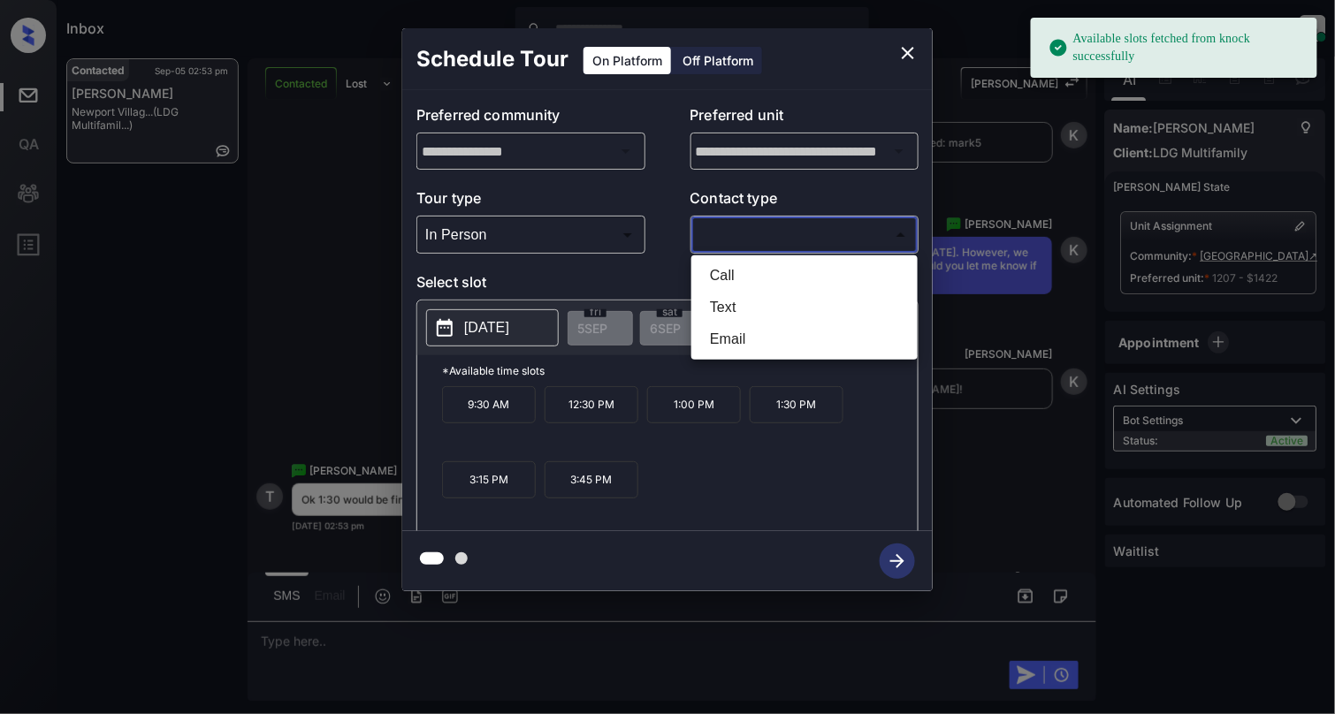
click at [785, 231] on body "Available slots fetched from knock successfully Inbox [PERSON_NAME] Online Set …" at bounding box center [667, 357] width 1335 height 714
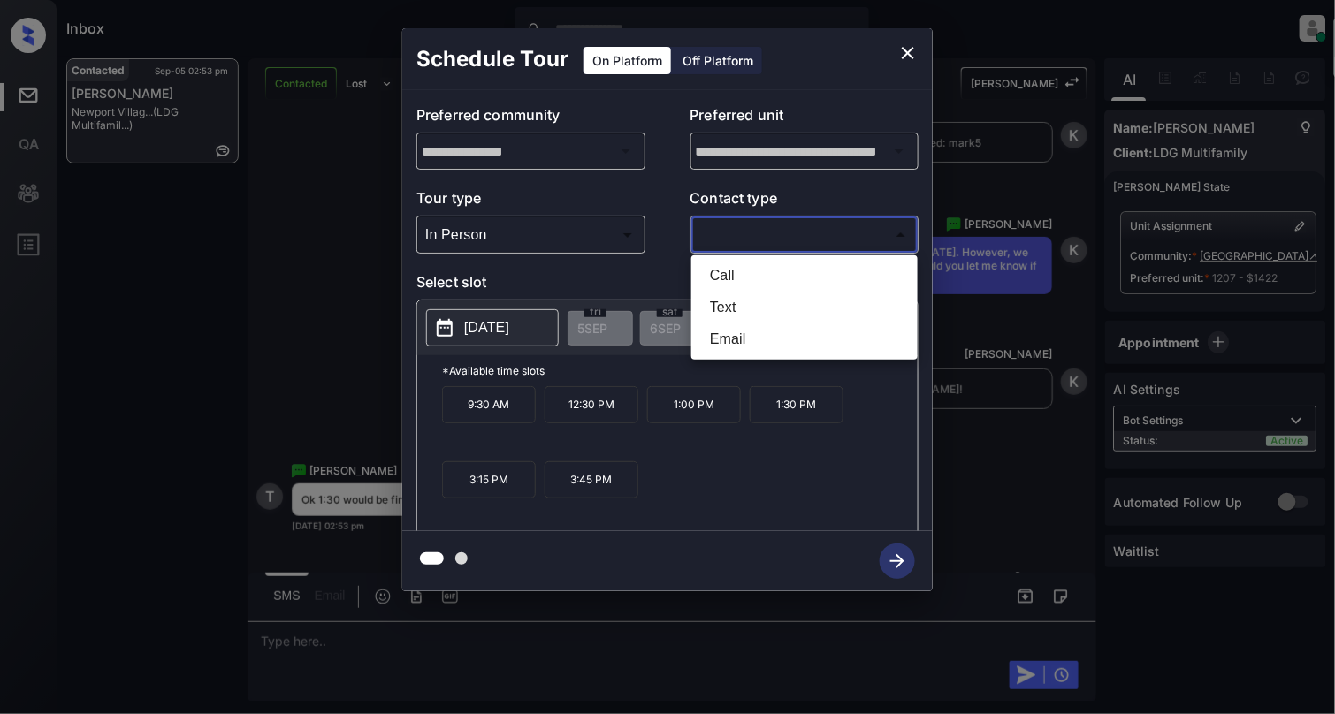
click at [739, 298] on li "Text" at bounding box center [805, 308] width 218 height 32
type input "****"
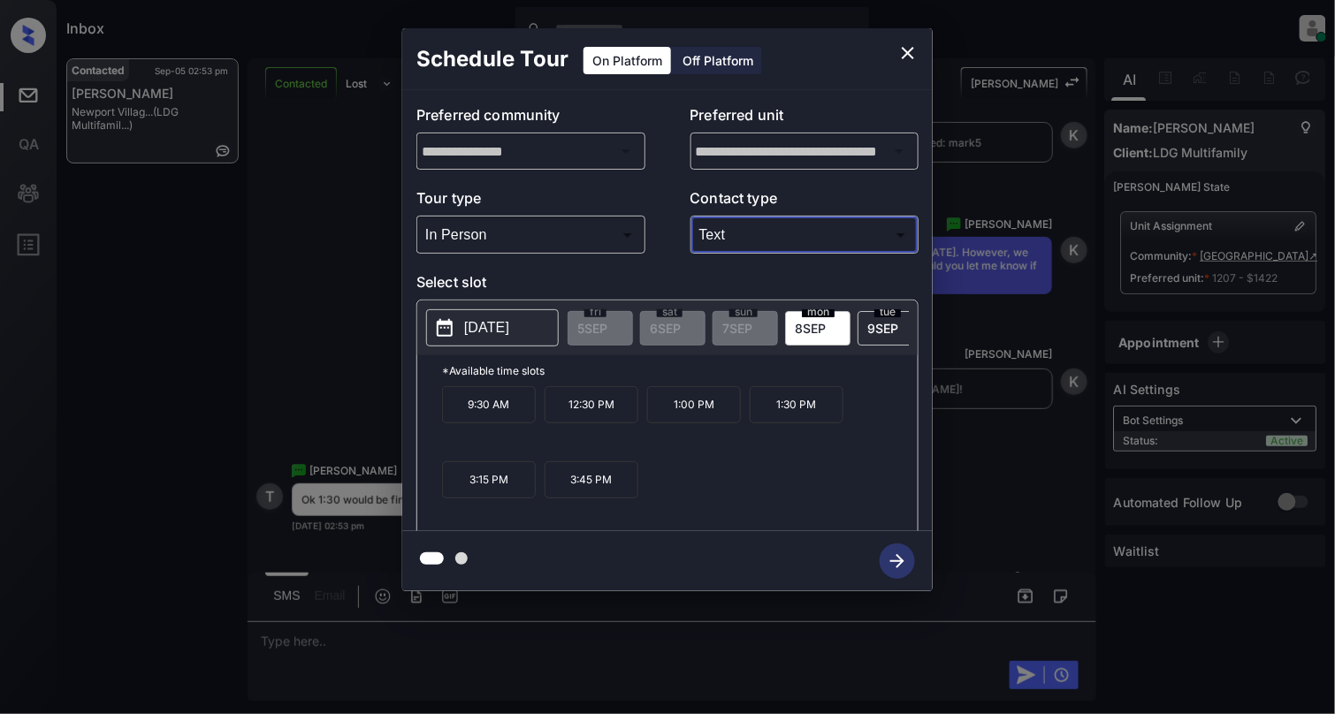
click at [811, 412] on p "1:30 PM" at bounding box center [797, 404] width 94 height 37
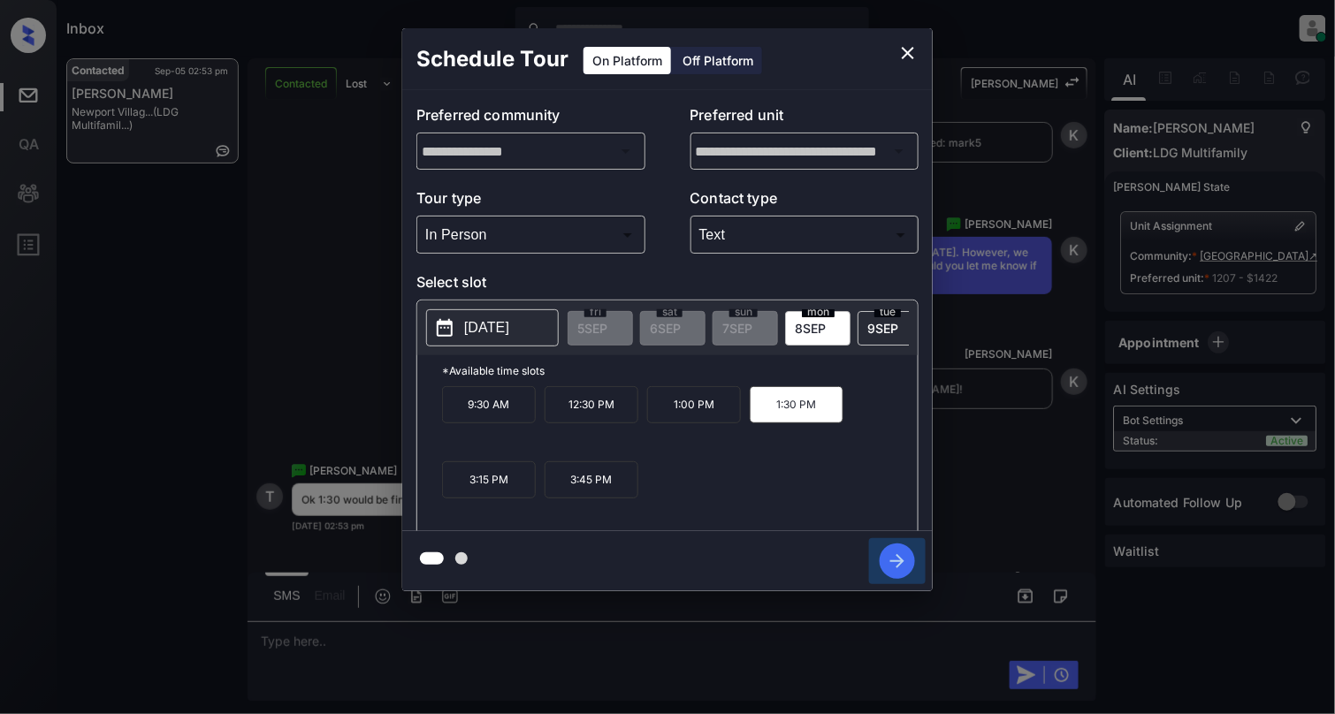
click at [909, 555] on icon "button" at bounding box center [897, 561] width 35 height 35
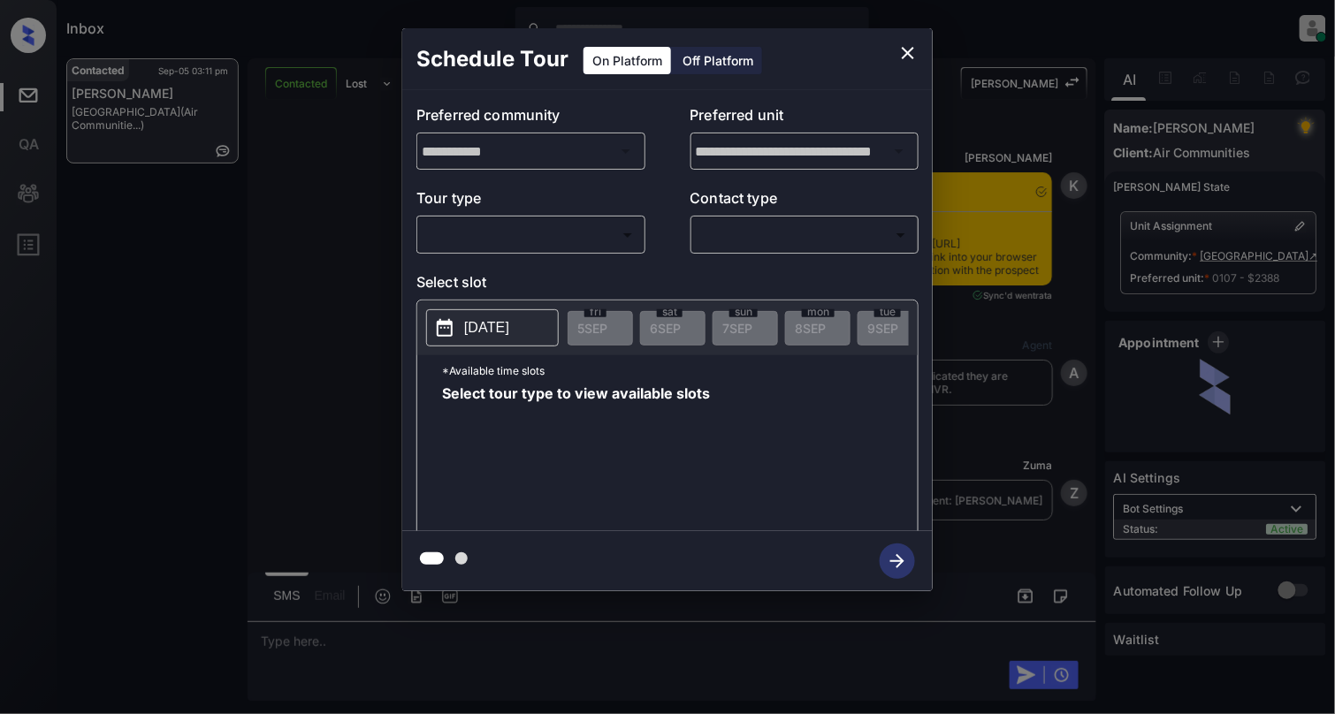
scroll to position [2661, 0]
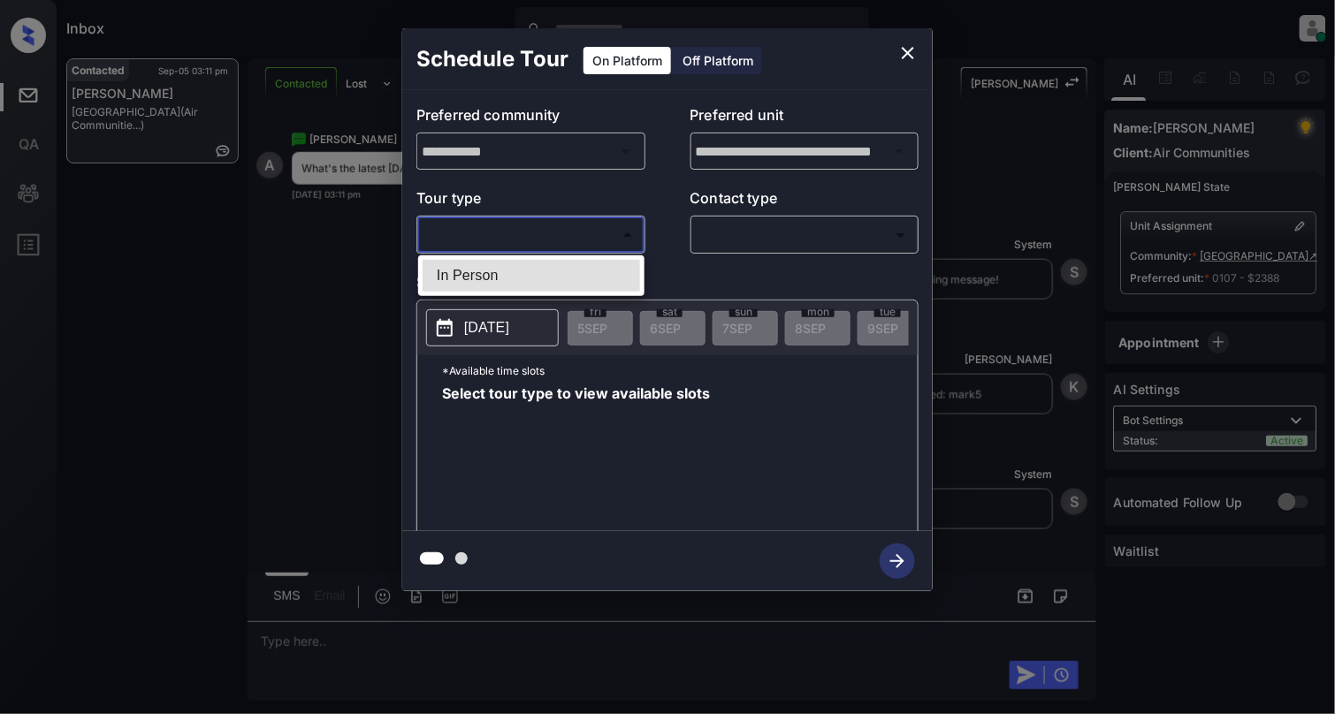
click at [532, 232] on body "Inbox [PERSON_NAME] Online Set yourself offline Set yourself on break Profile S…" at bounding box center [667, 357] width 1335 height 714
click at [511, 273] on li "In Person" at bounding box center [532, 276] width 218 height 32
type input "********"
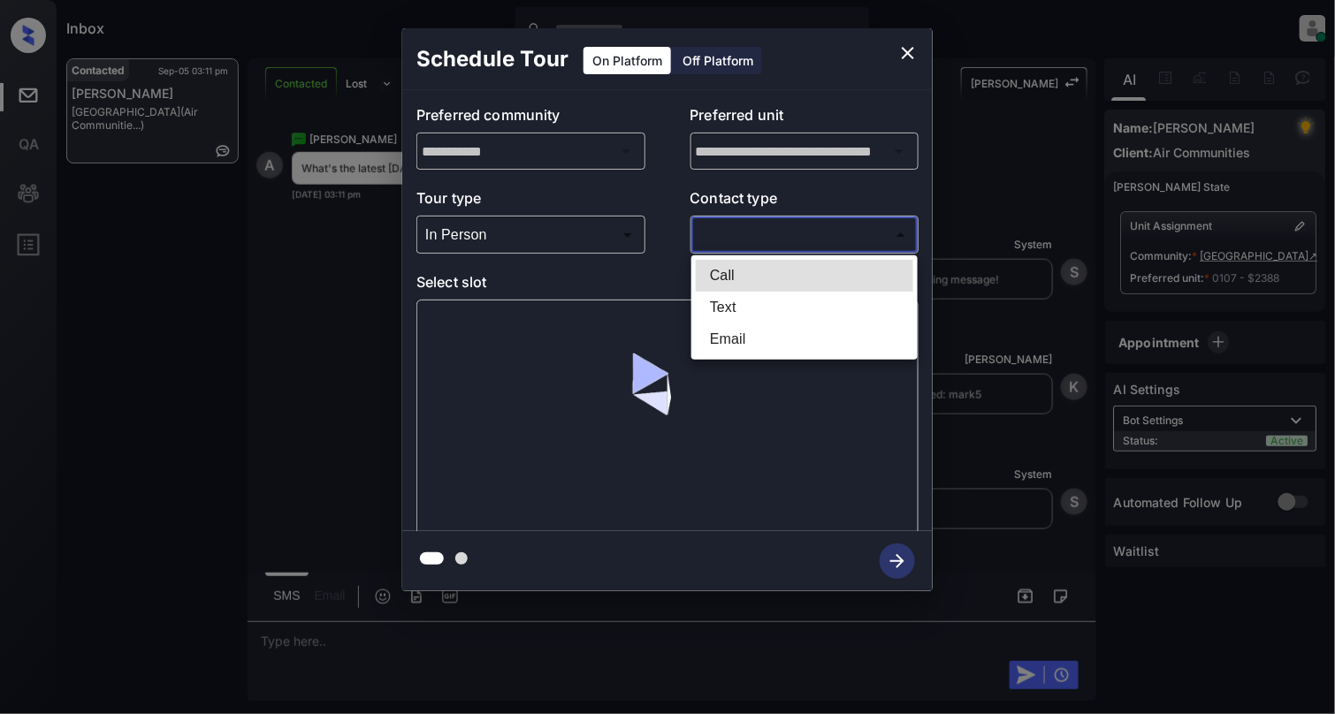
click at [766, 238] on body "Inbox [PERSON_NAME] Online Set yourself offline Set yourself on break Profile S…" at bounding box center [667, 357] width 1335 height 714
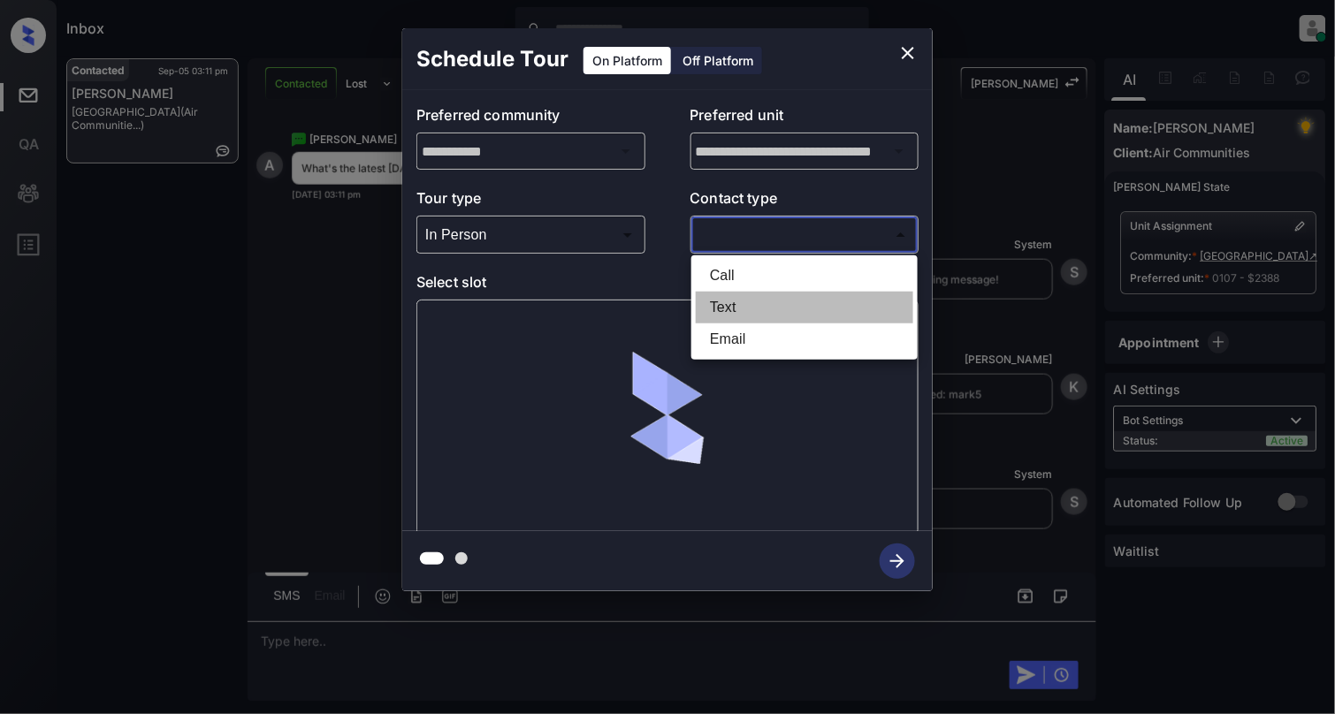
click at [730, 301] on li "Text" at bounding box center [805, 308] width 218 height 32
type input "****"
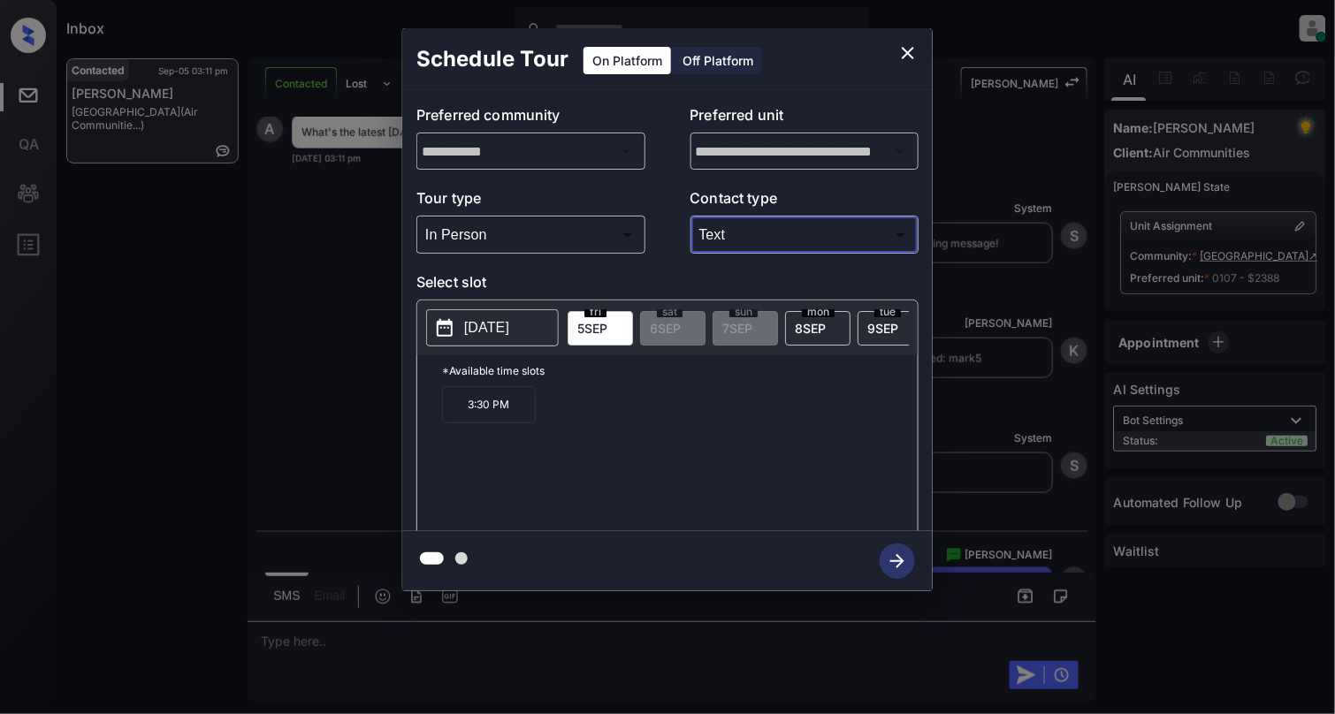
click at [910, 55] on icon "close" at bounding box center [908, 53] width 12 height 12
